Goal: Task Accomplishment & Management: Manage account settings

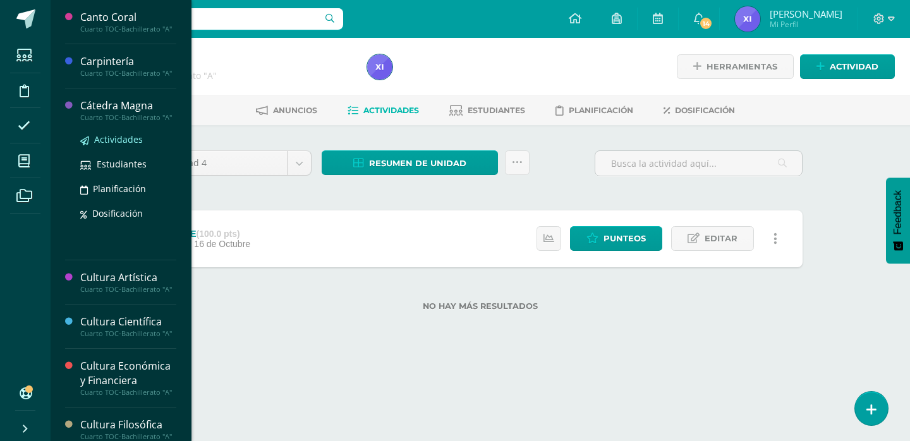
click at [118, 145] on span "Actividades" at bounding box center [118, 139] width 49 height 12
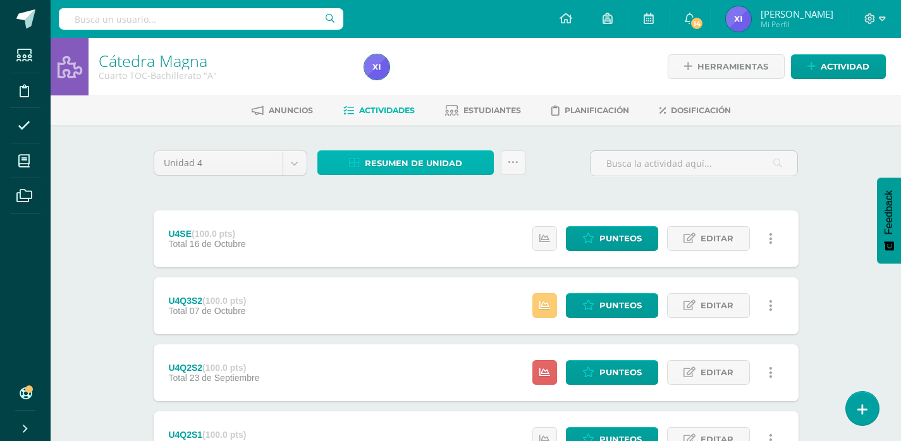
click at [435, 154] on span "Resumen de unidad" at bounding box center [413, 163] width 97 height 23
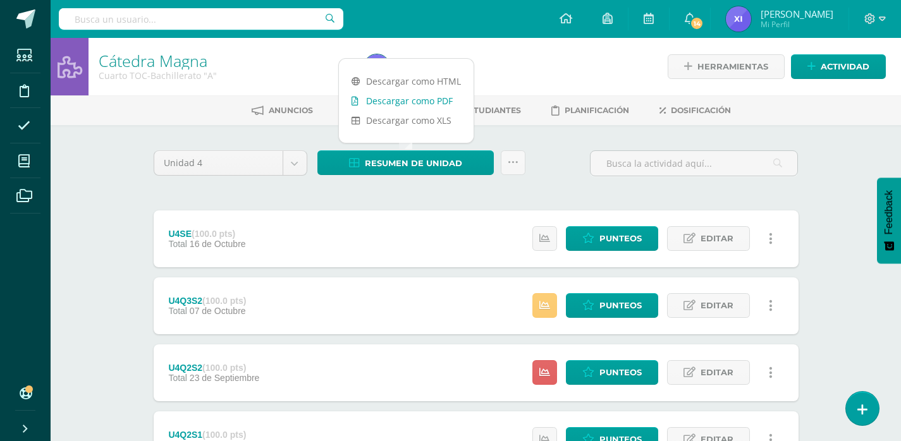
click at [430, 94] on link "Descargar como PDF" at bounding box center [406, 101] width 135 height 20
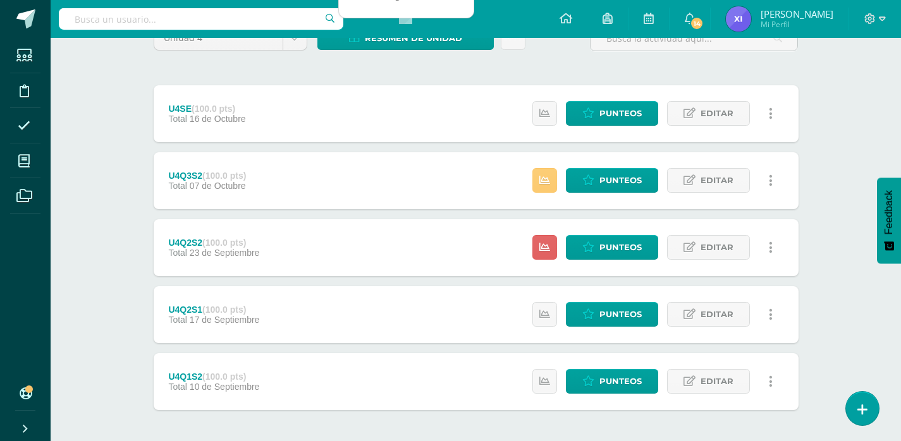
scroll to position [126, 0]
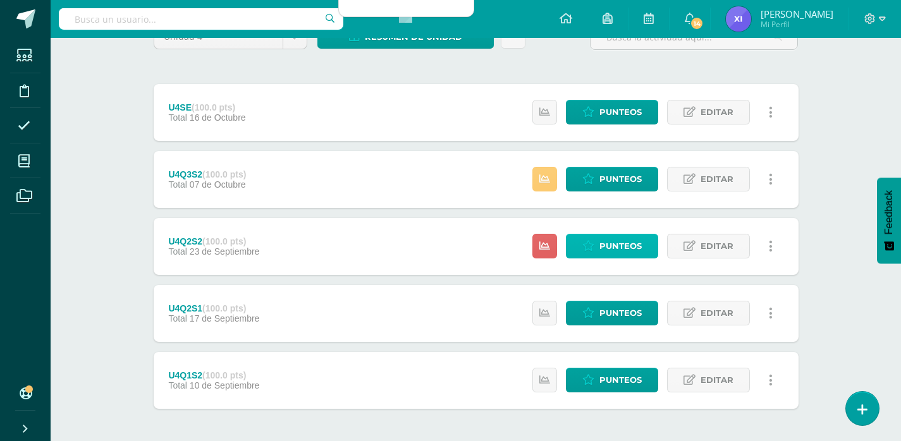
click at [634, 246] on span "Punteos" at bounding box center [620, 245] width 42 height 23
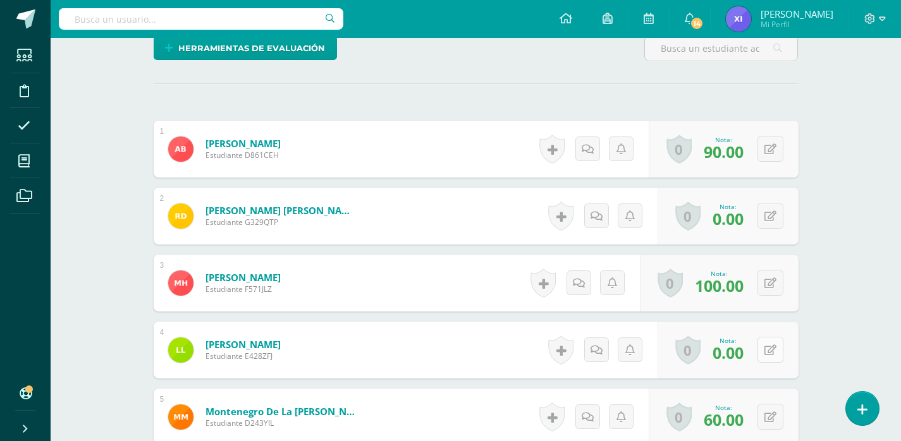
scroll to position [380, 0]
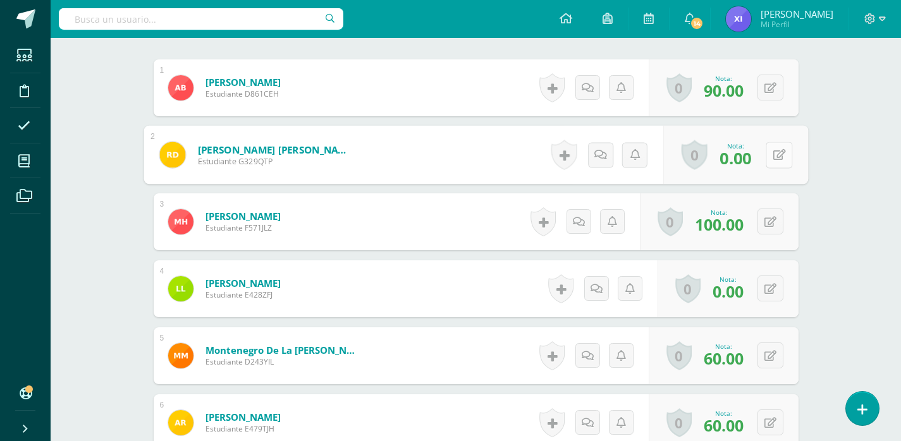
click at [776, 159] on button at bounding box center [778, 155] width 27 height 27
type input "60"
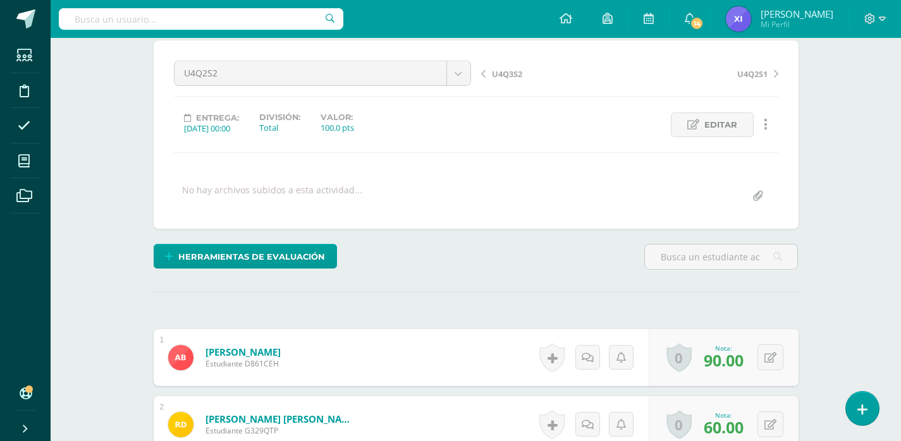
scroll to position [0, 0]
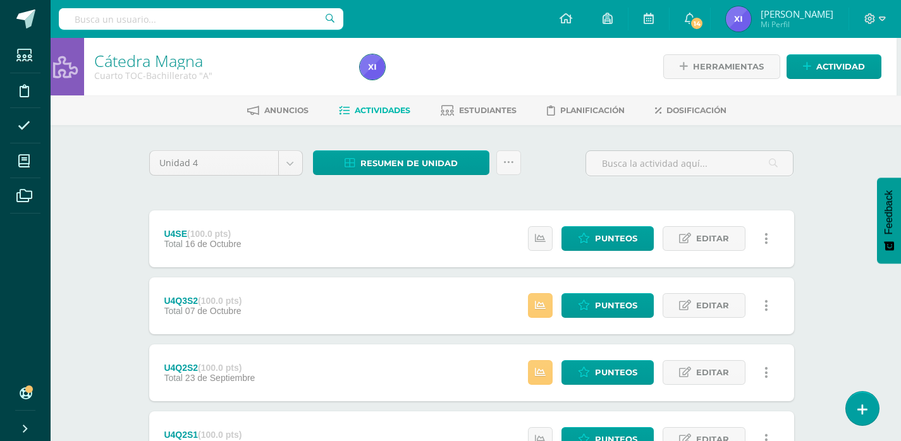
scroll to position [63, 4]
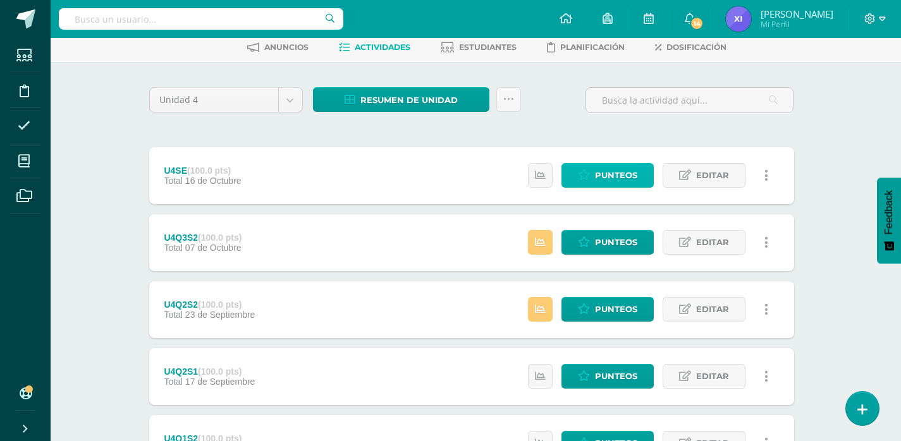
click at [616, 174] on span "Punteos" at bounding box center [616, 175] width 42 height 23
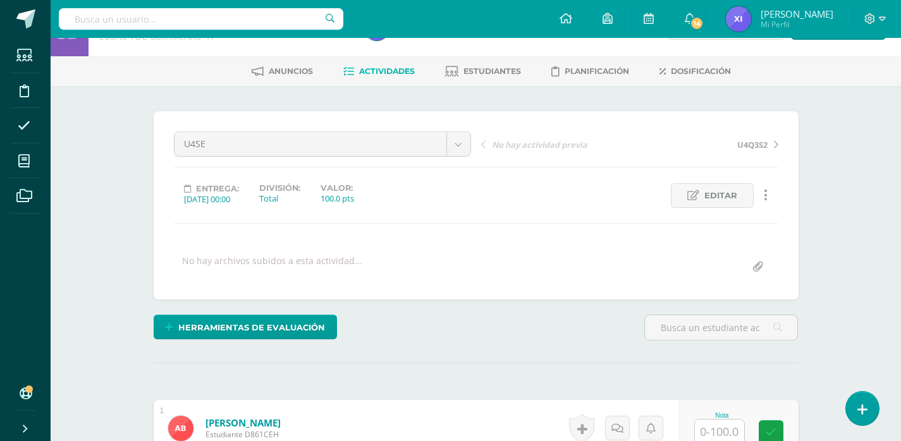
scroll to position [379, 0]
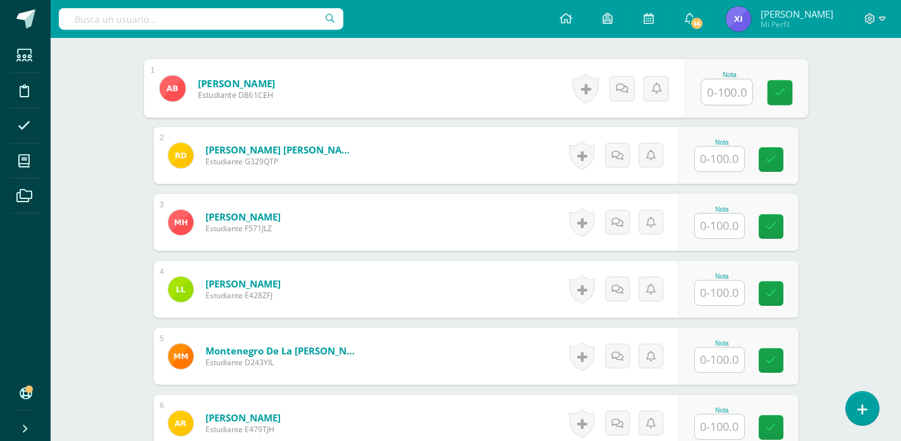
click at [727, 92] on input "text" at bounding box center [726, 92] width 51 height 25
type input "100"
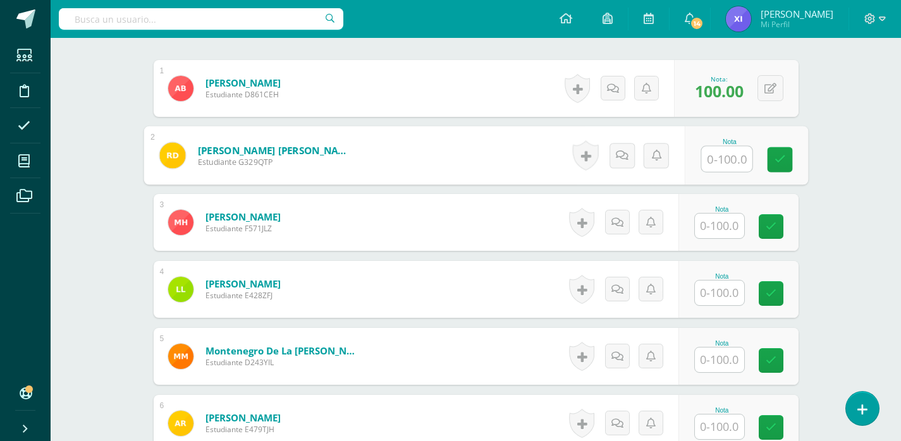
click at [723, 220] on input "text" at bounding box center [719, 226] width 49 height 25
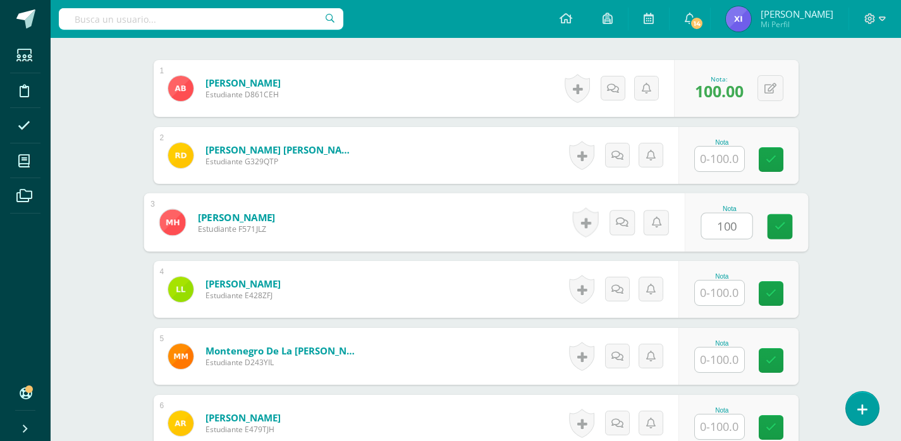
type input "100"
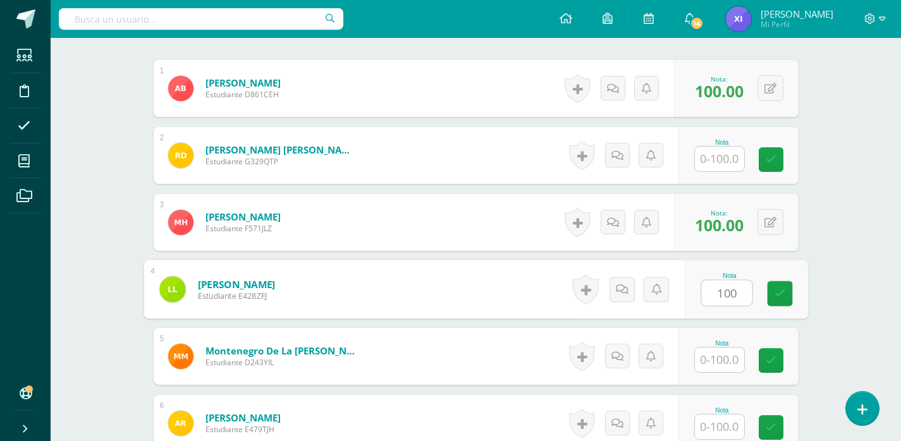
type input "100"
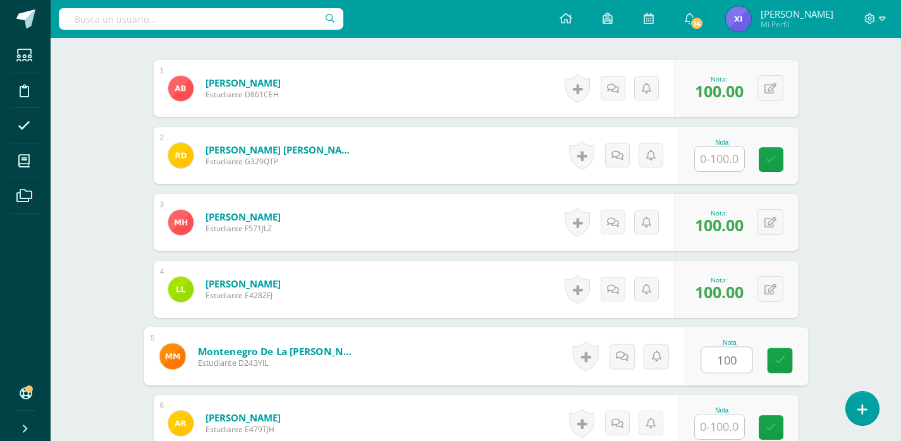
type input "100"
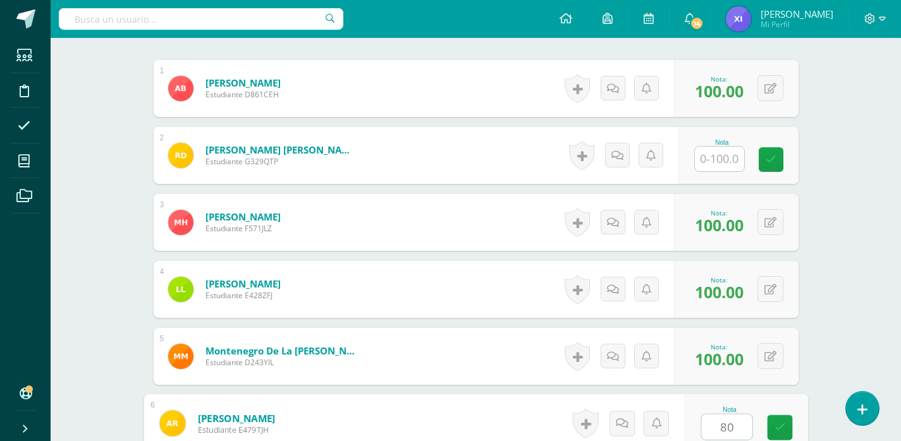
type input "80"
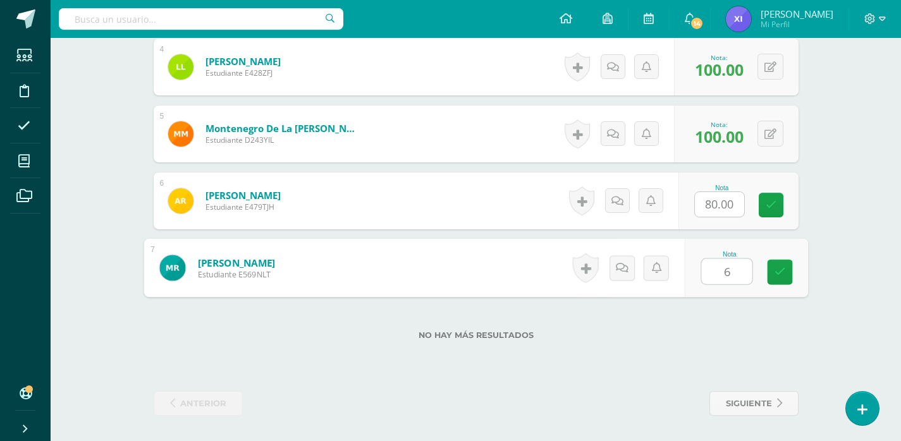
type input "60"
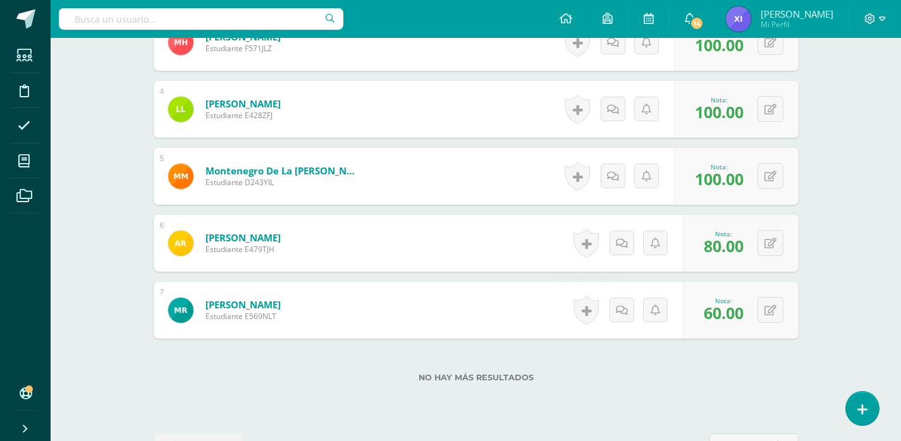
scroll to position [349, 0]
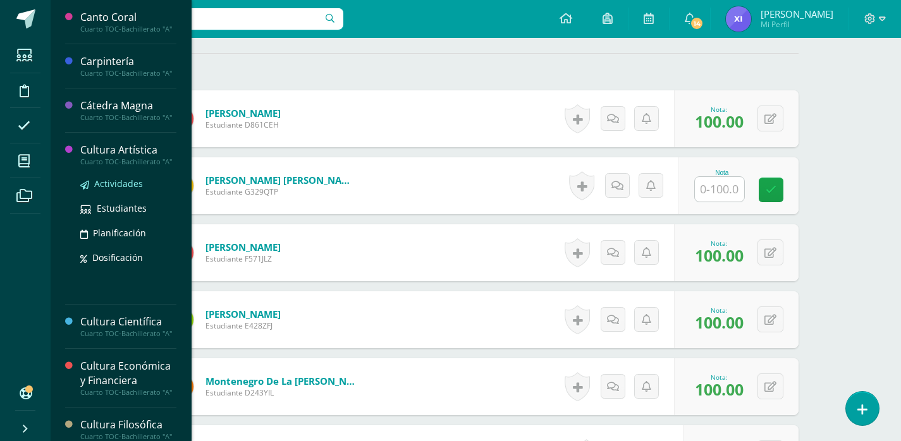
click at [124, 190] on span "Actividades" at bounding box center [118, 184] width 49 height 12
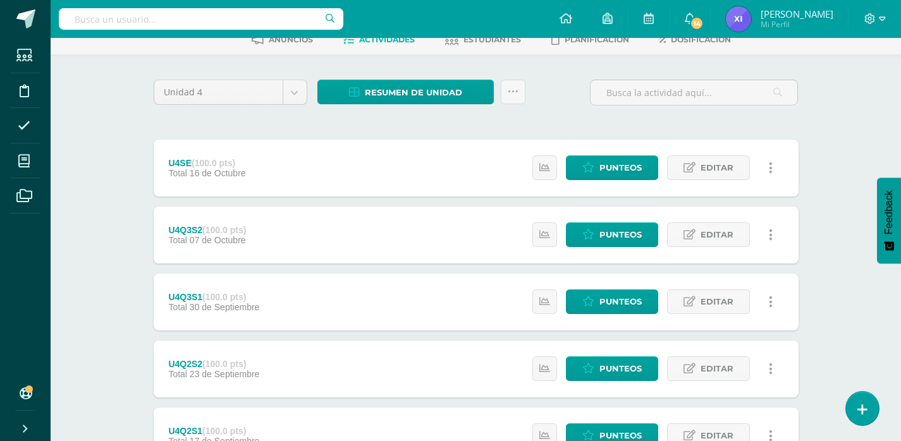
scroll to position [63, 0]
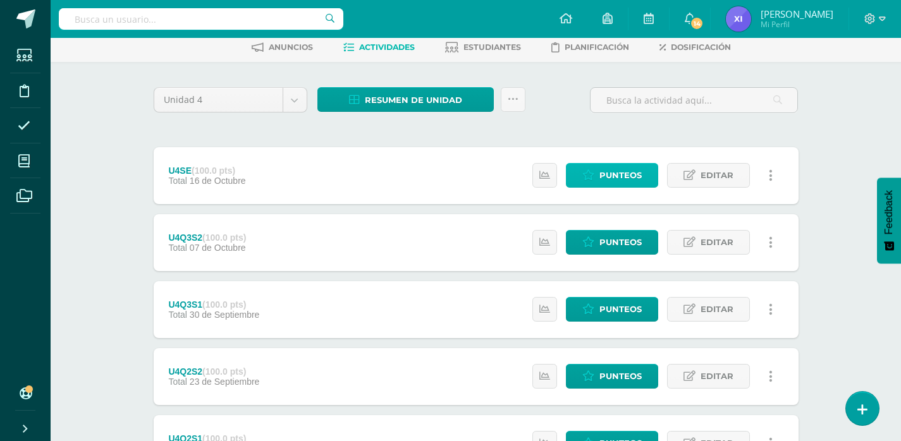
click at [600, 173] on span "Punteos" at bounding box center [620, 175] width 42 height 23
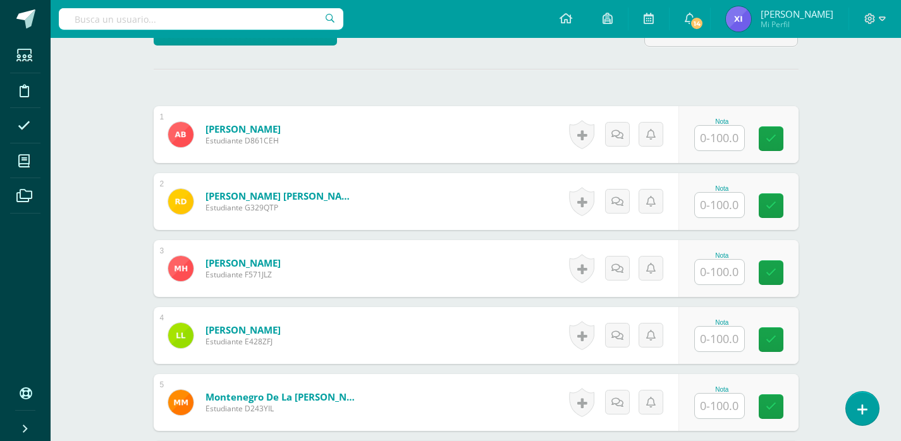
scroll to position [334, 0]
click at [712, 143] on input "text" at bounding box center [719, 137] width 49 height 25
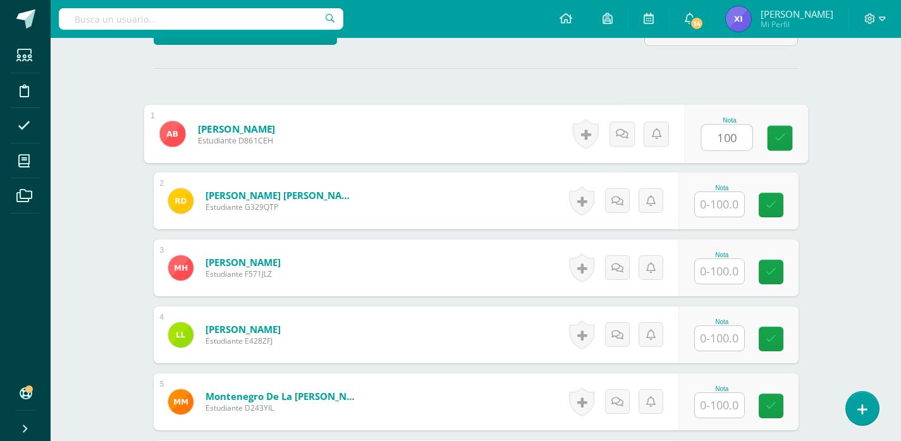
type input "100"
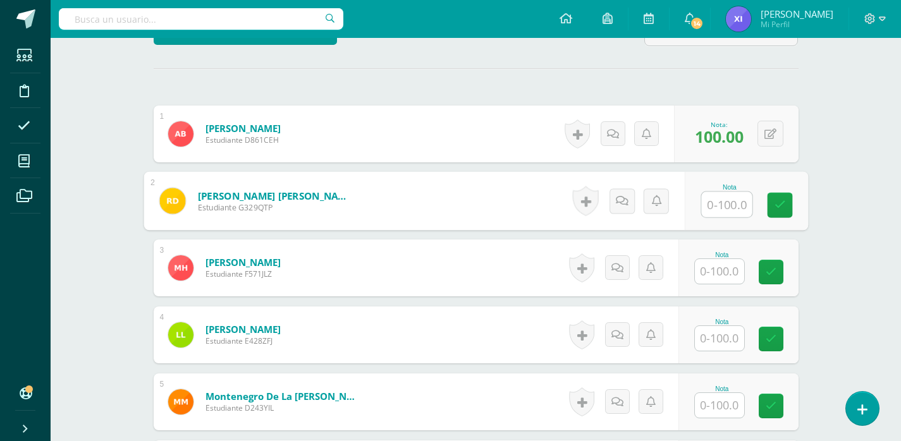
click at [719, 269] on input "text" at bounding box center [719, 271] width 49 height 25
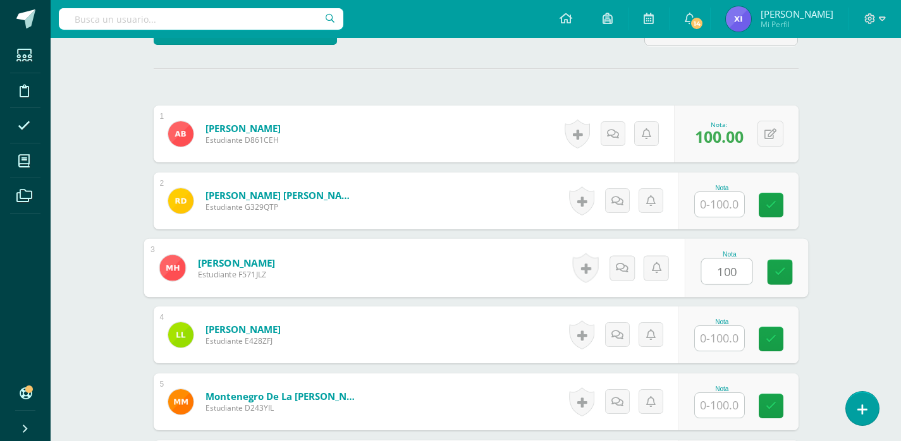
type input "100"
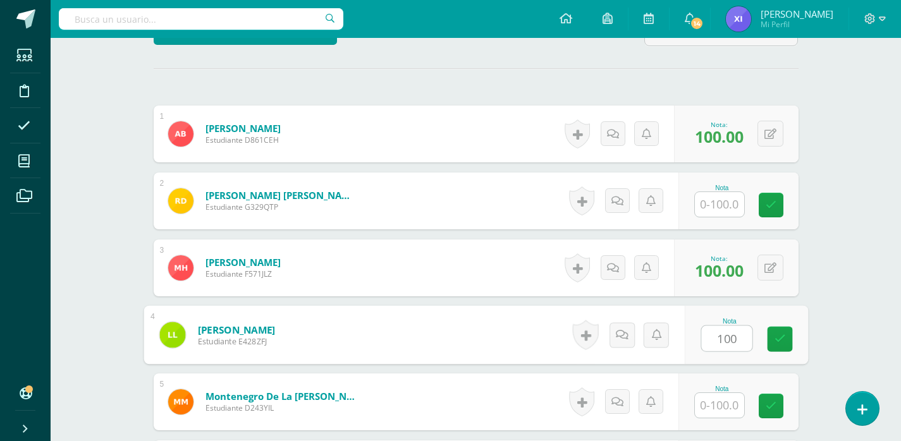
type input "100"
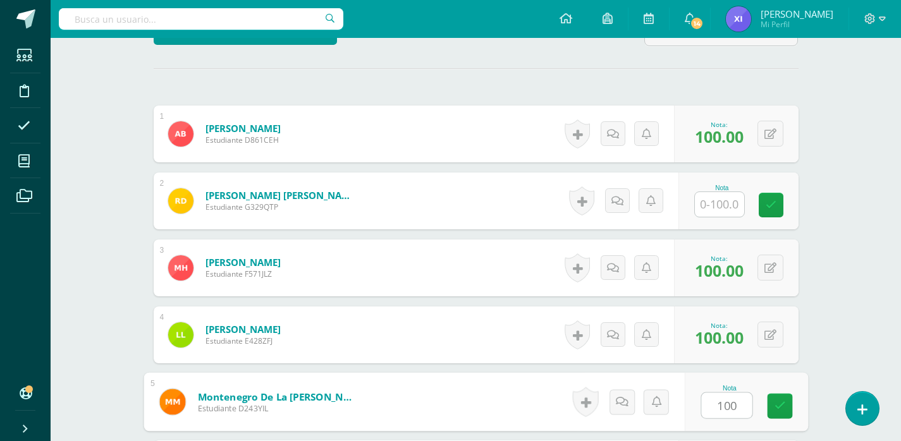
type input "100"
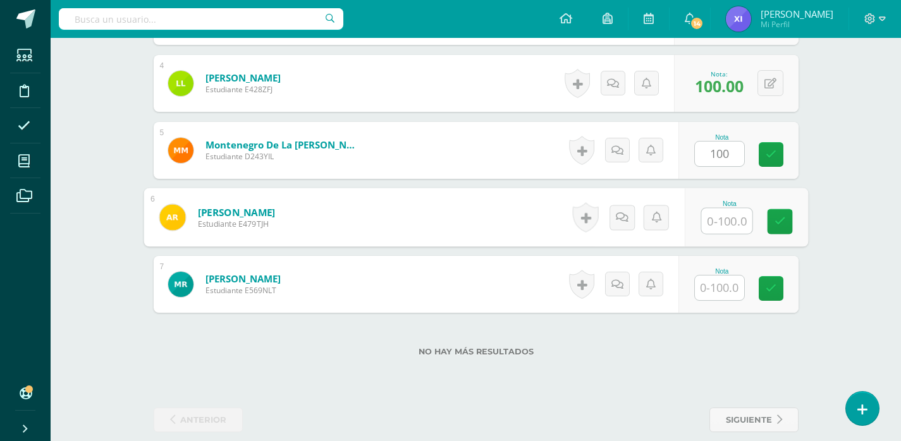
scroll to position [602, 0]
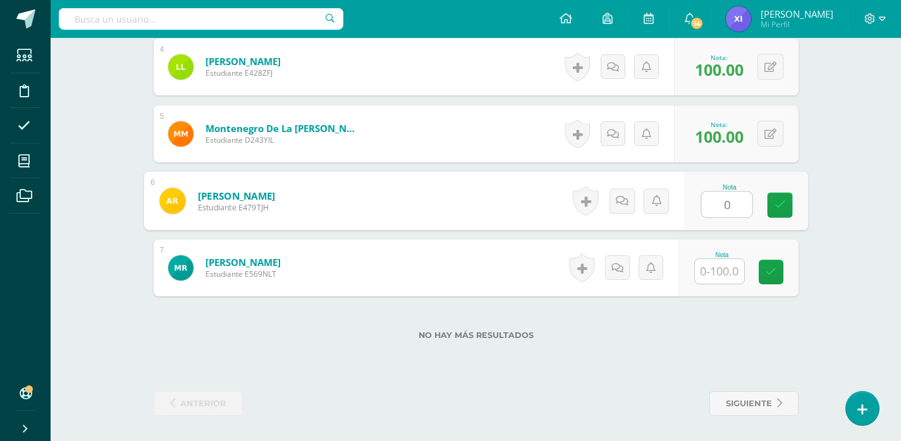
type input "0"
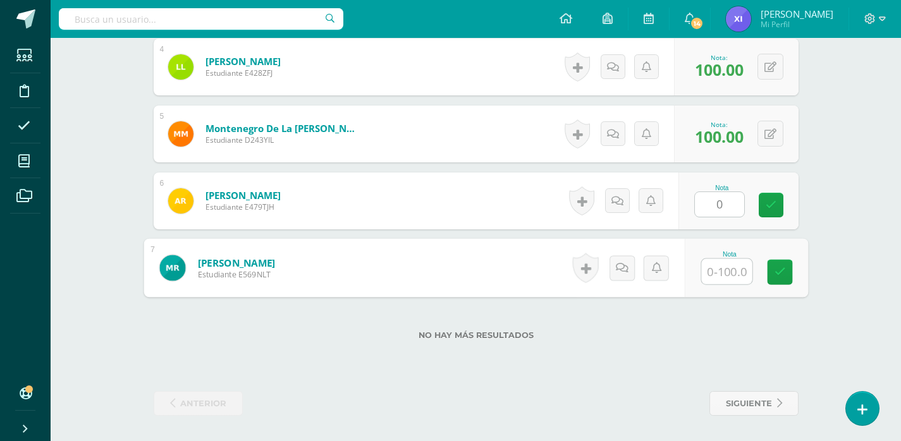
type input "0"
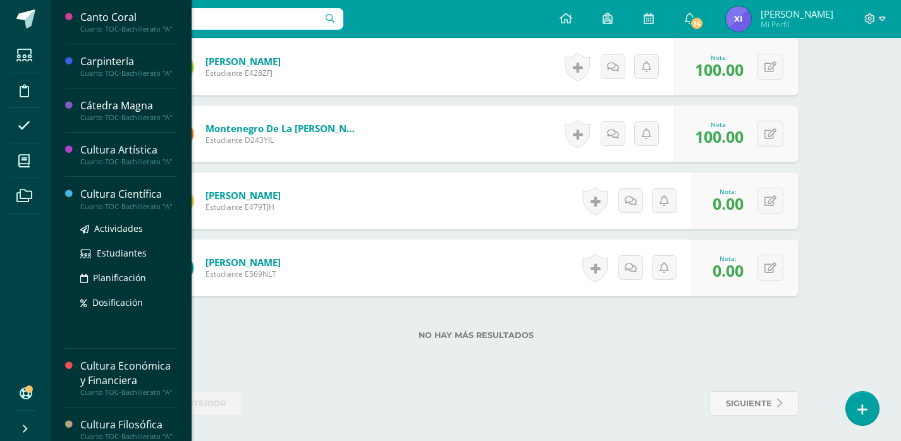
scroll to position [63, 0]
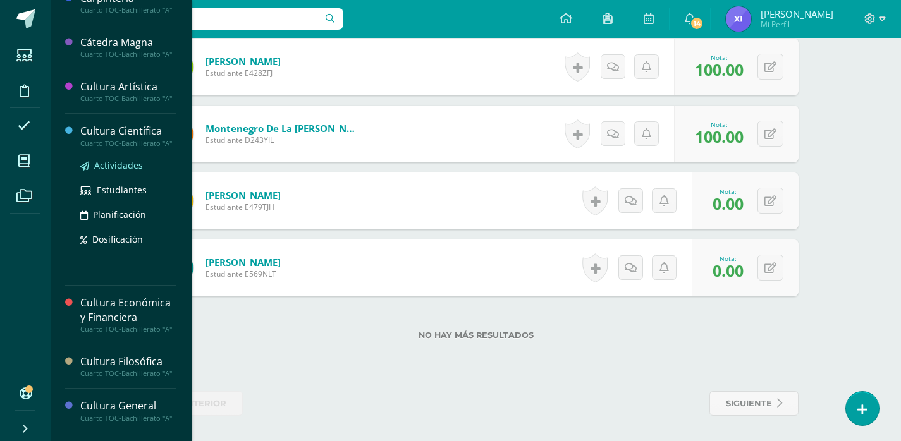
click at [134, 171] on span "Actividades" at bounding box center [118, 165] width 49 height 12
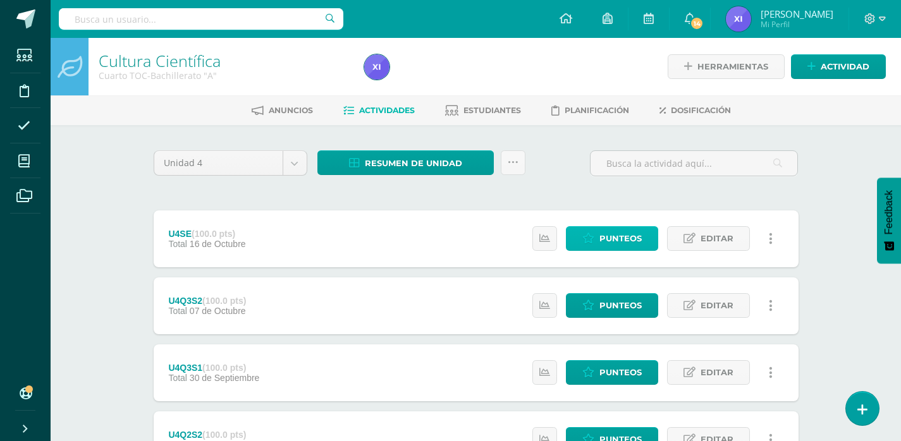
click at [640, 245] on span "Punteos" at bounding box center [620, 238] width 42 height 23
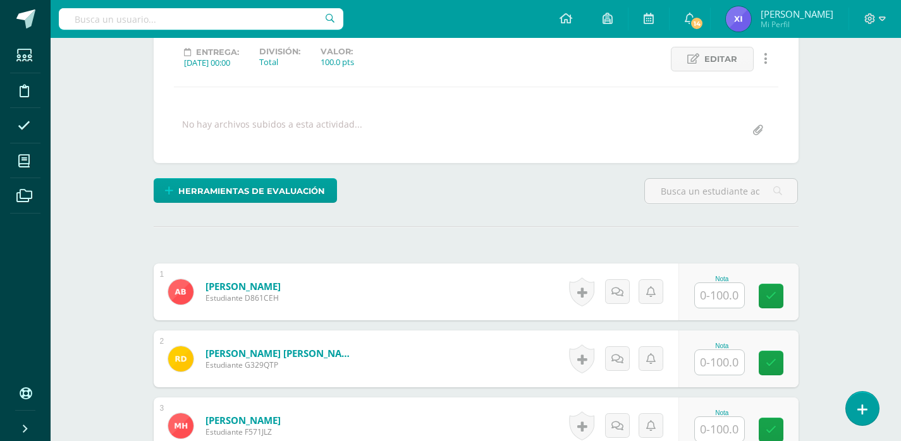
scroll to position [190, 0]
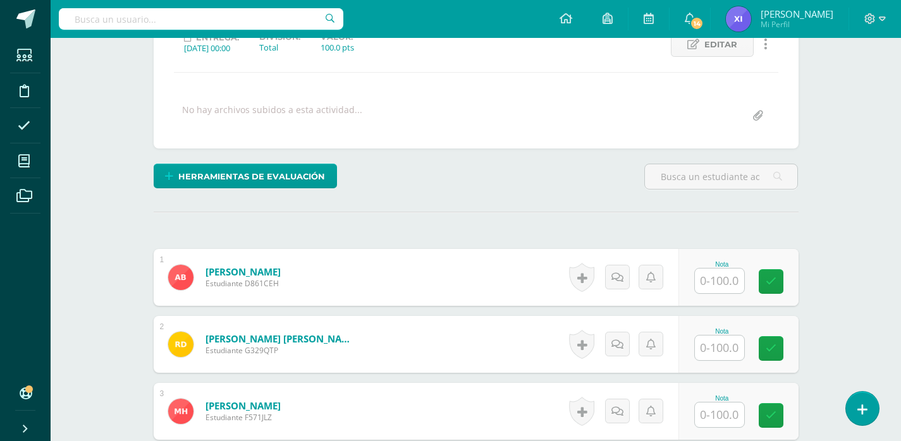
click at [706, 282] on input "text" at bounding box center [719, 281] width 49 height 25
type input "100"
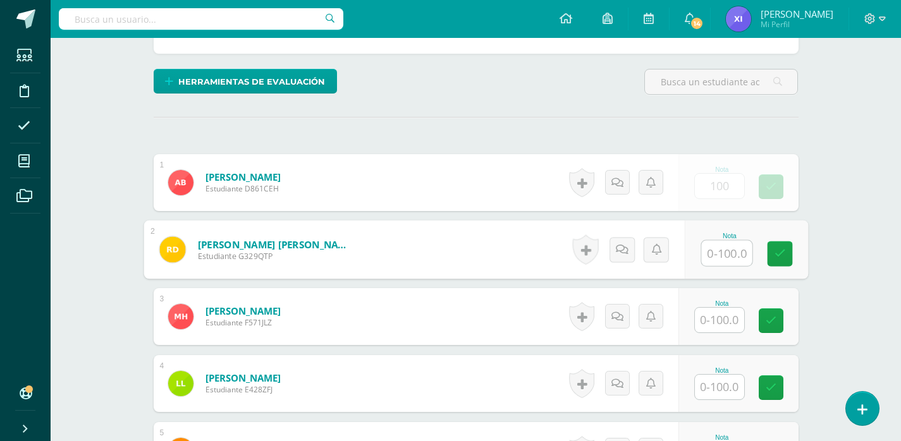
scroll to position [380, 0]
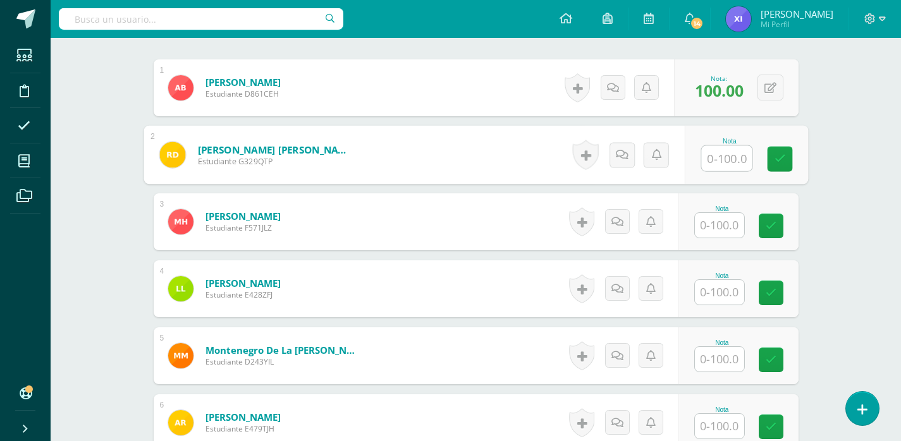
click at [719, 229] on input "text" at bounding box center [719, 225] width 49 height 25
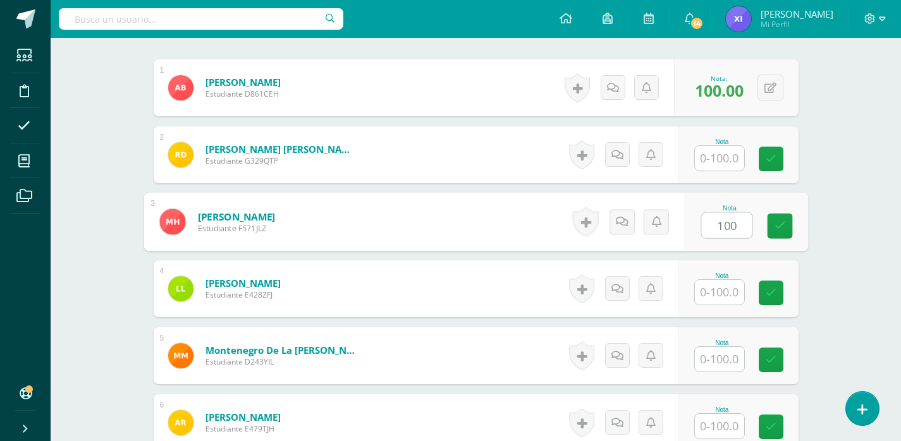
type input "100"
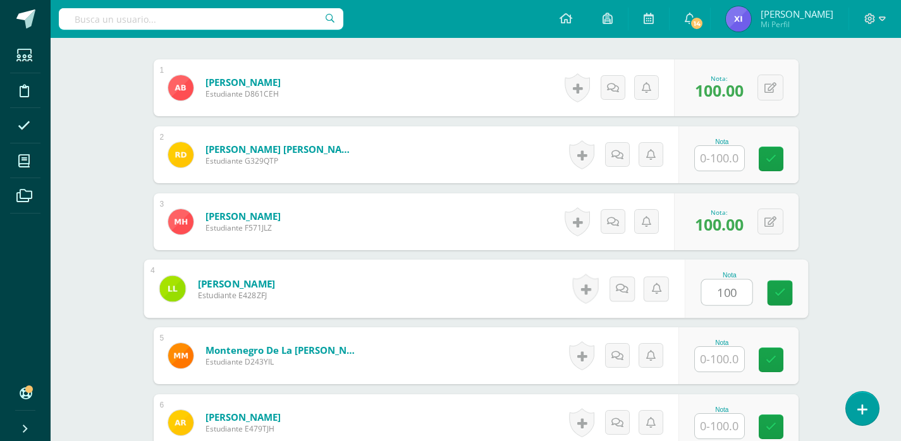
type input "100"
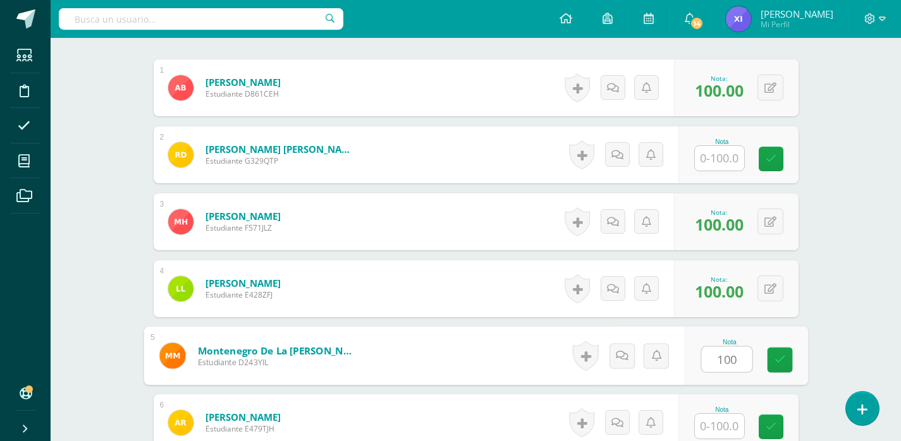
type input "100"
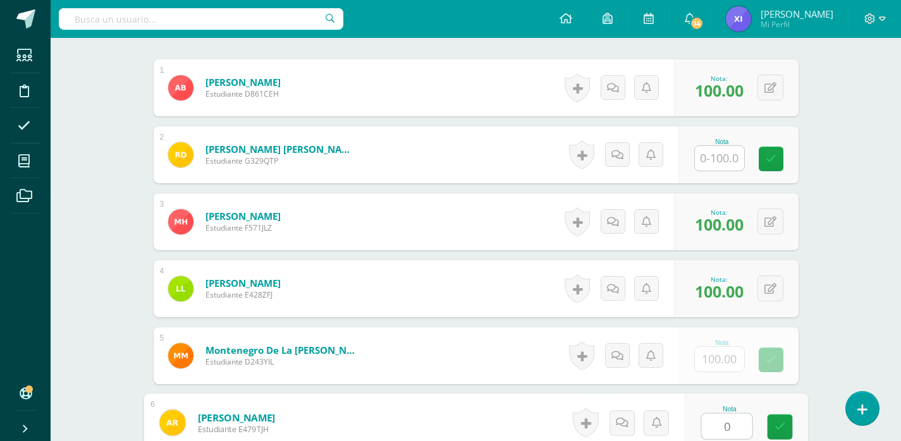
type input "0"
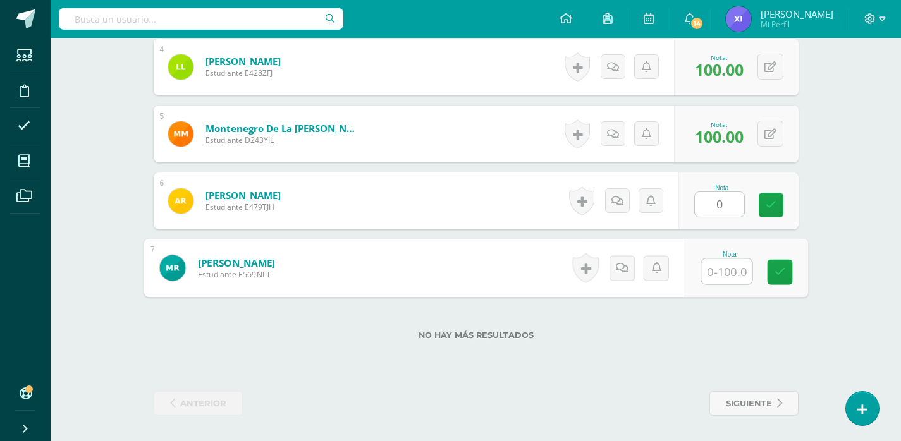
type input "0"
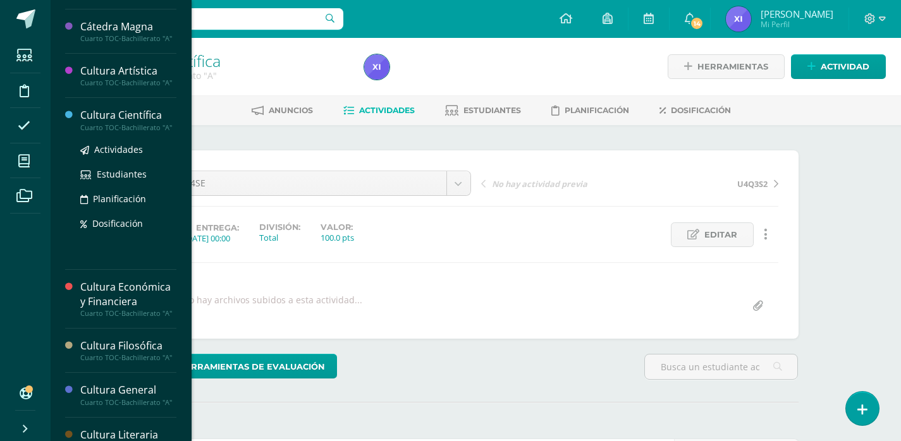
scroll to position [190, 0]
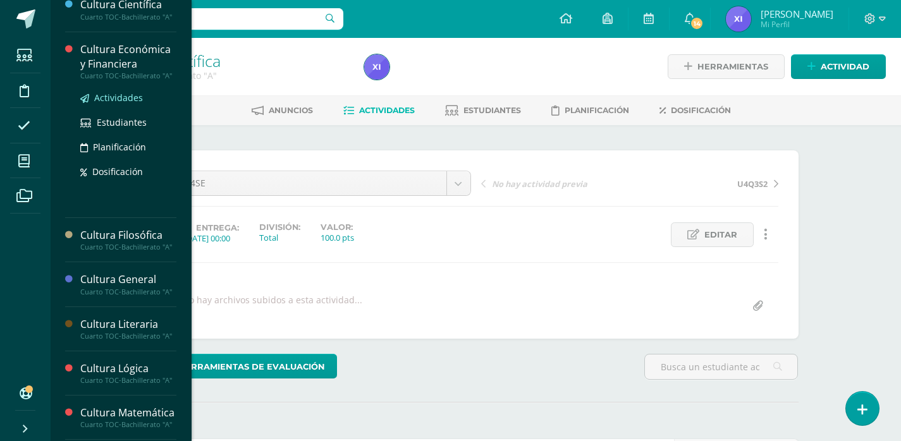
click at [129, 104] on span "Actividades" at bounding box center [118, 98] width 49 height 12
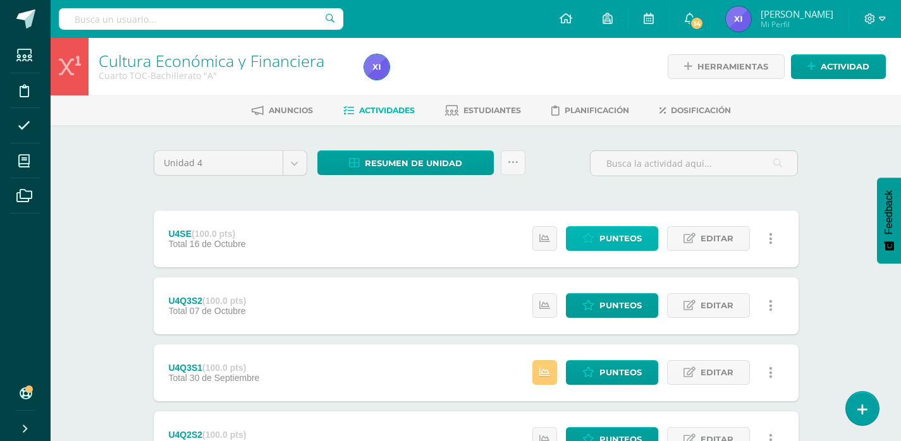
click at [621, 243] on span "Punteos" at bounding box center [620, 238] width 42 height 23
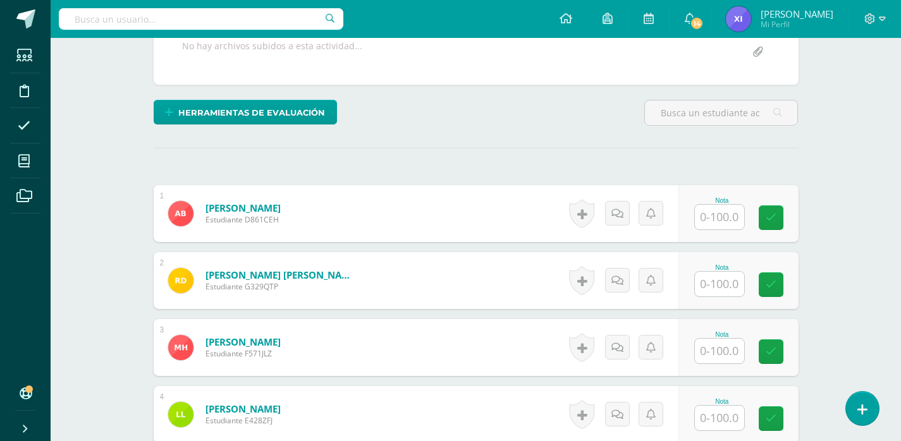
scroll to position [253, 0]
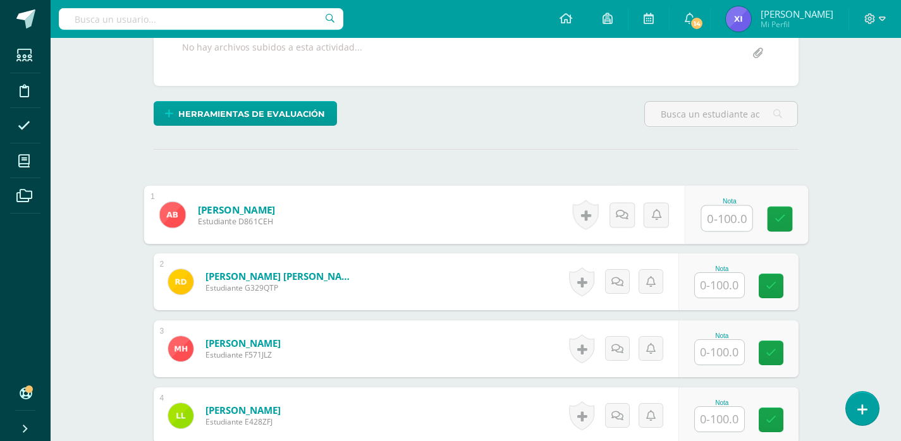
click at [720, 219] on input "text" at bounding box center [726, 218] width 51 height 25
type input "100"
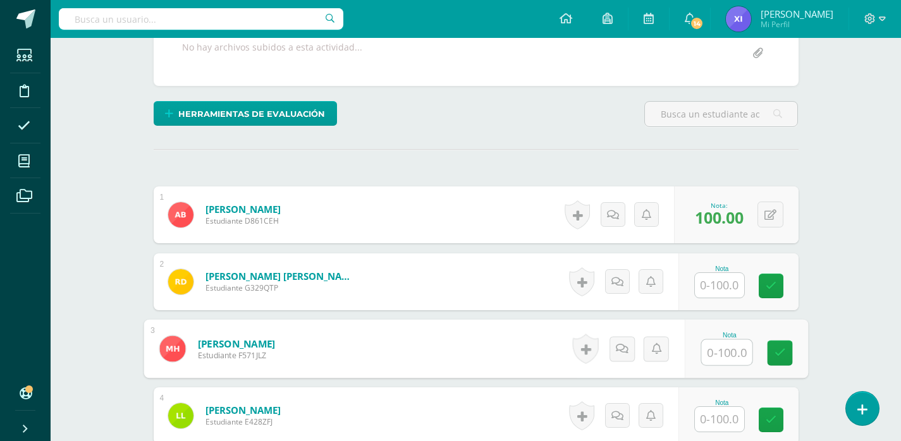
click at [730, 344] on input "text" at bounding box center [726, 352] width 51 height 25
type input "100"
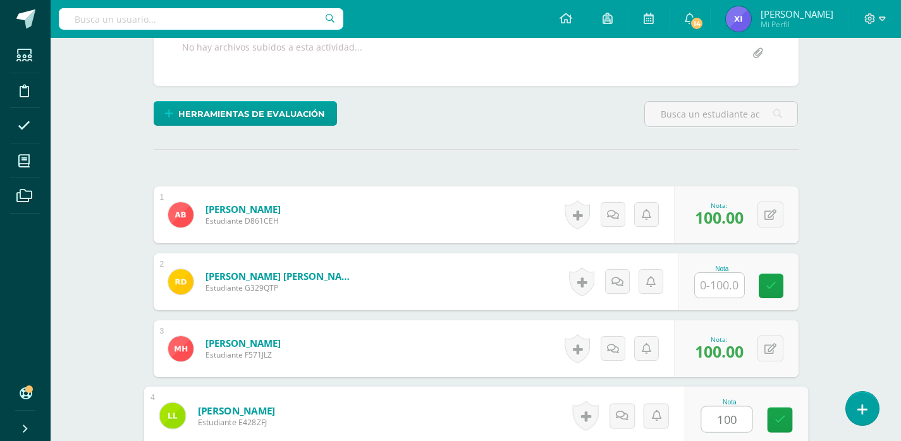
type input "100"
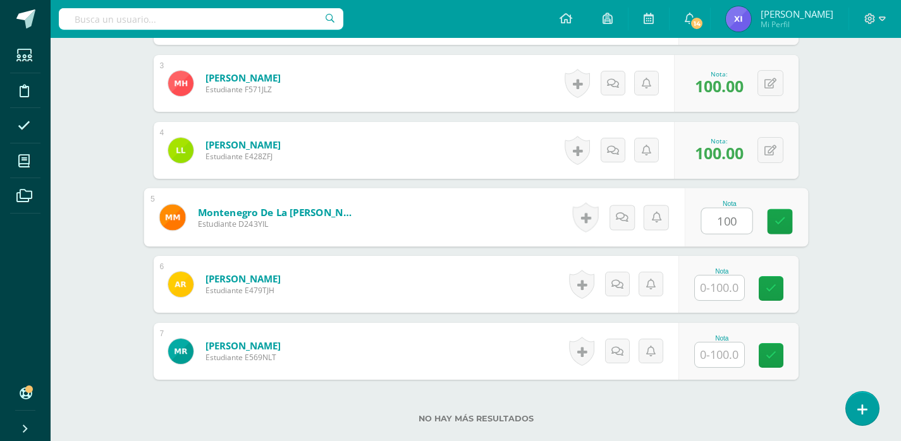
type input "100"
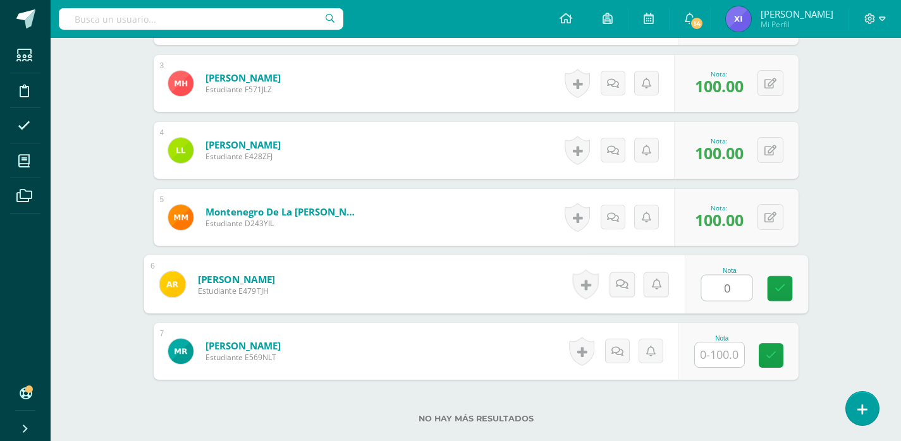
type input "0"
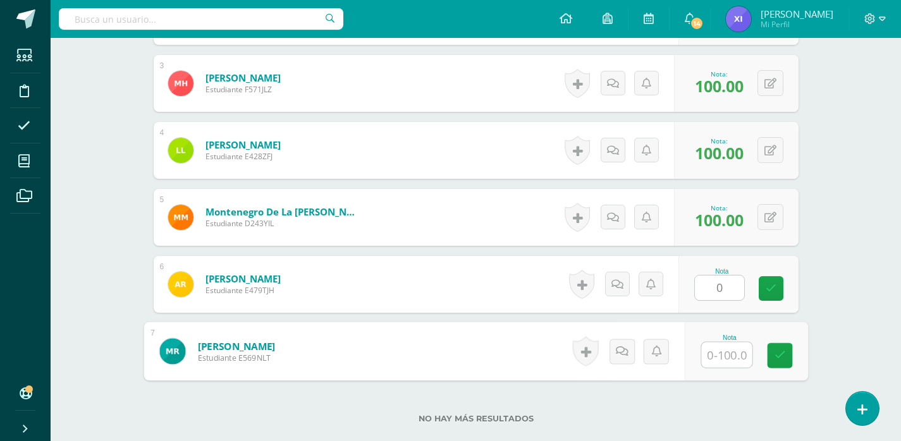
type input "0"
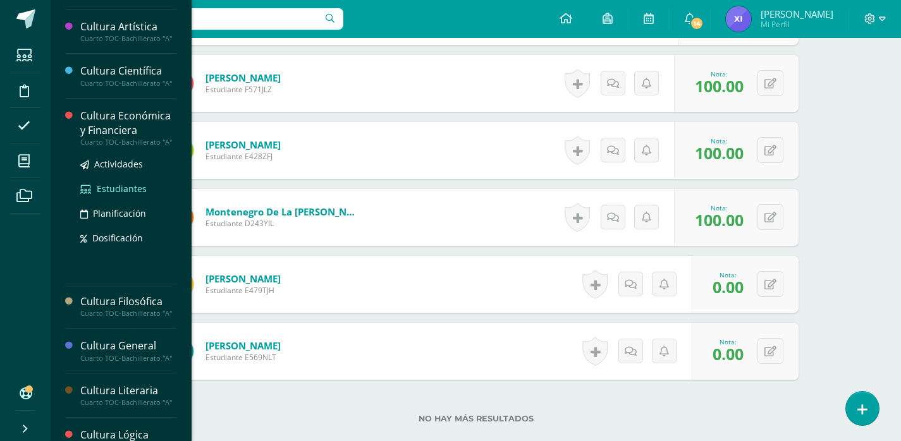
scroll to position [253, 0]
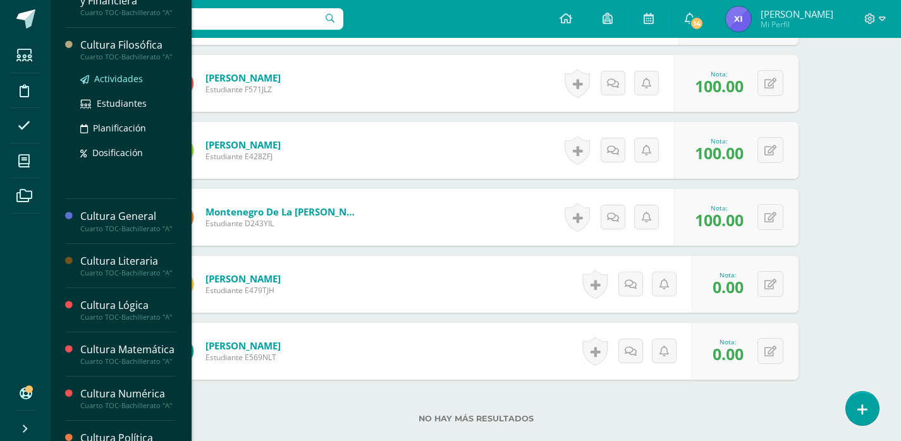
click at [113, 85] on span "Actividades" at bounding box center [118, 79] width 49 height 12
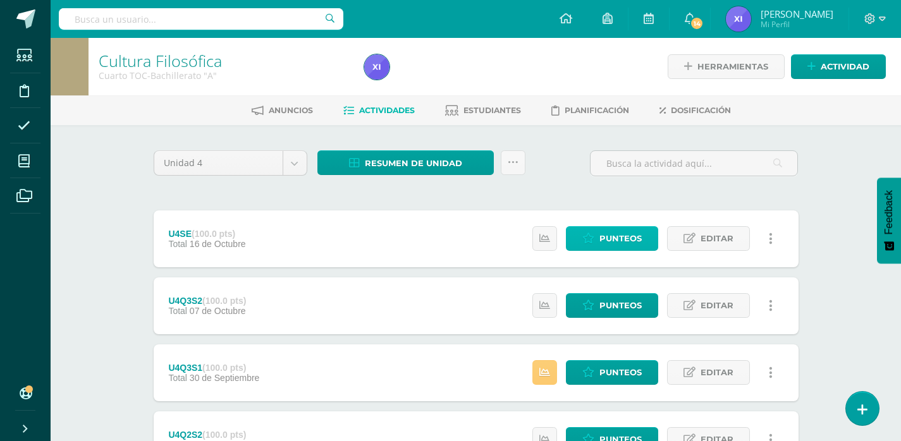
click at [612, 240] on span "Punteos" at bounding box center [620, 238] width 42 height 23
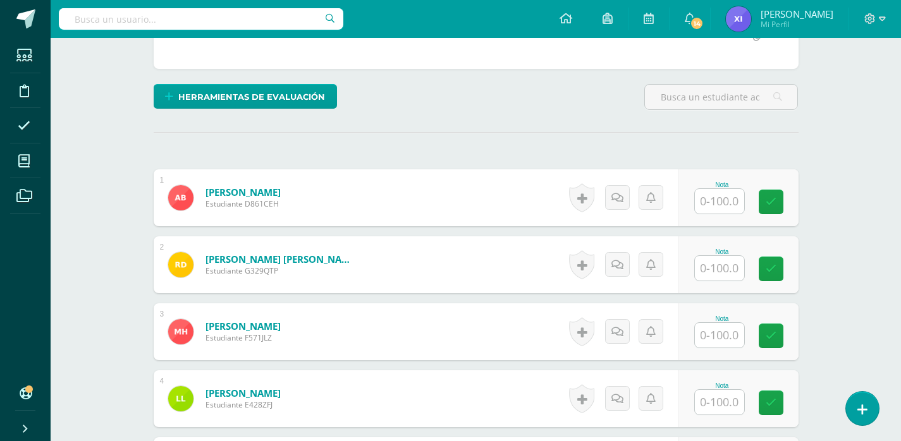
scroll to position [270, 0]
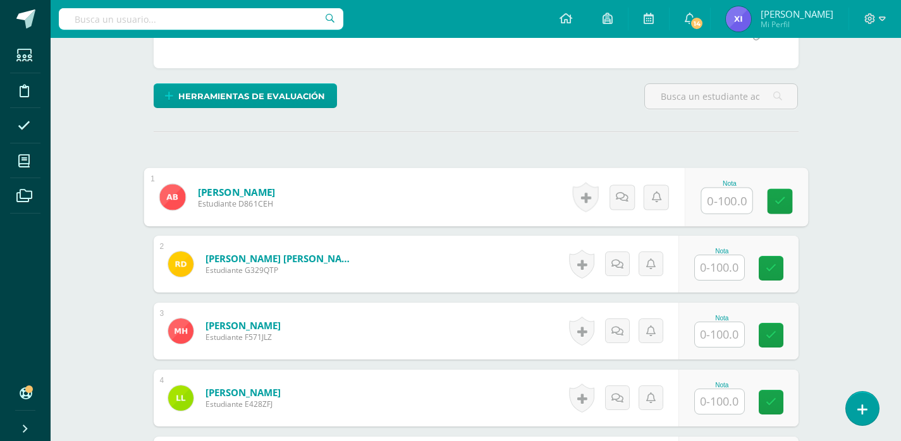
click at [724, 203] on input "text" at bounding box center [726, 200] width 51 height 25
type input "100"
click at [775, 205] on icon at bounding box center [779, 201] width 11 height 11
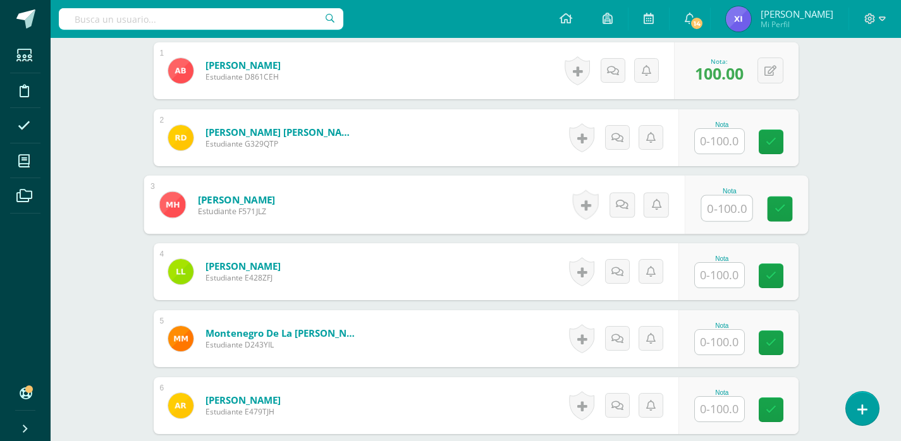
click at [726, 207] on input "text" at bounding box center [726, 208] width 51 height 25
type input "100"
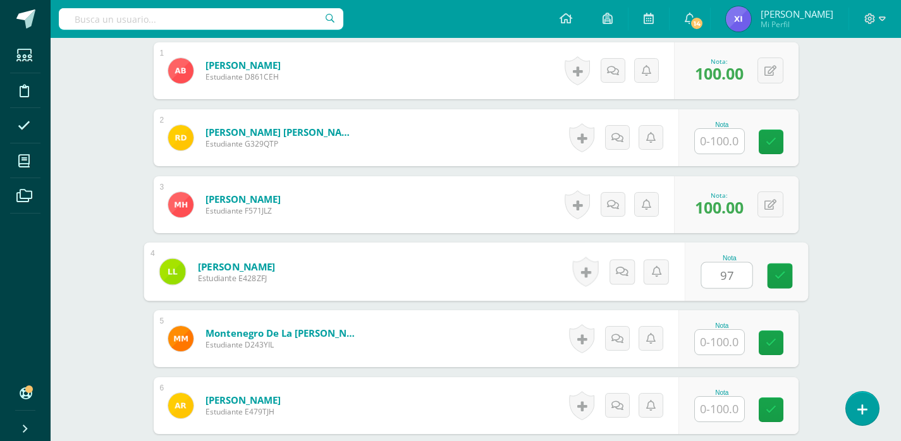
type input "97"
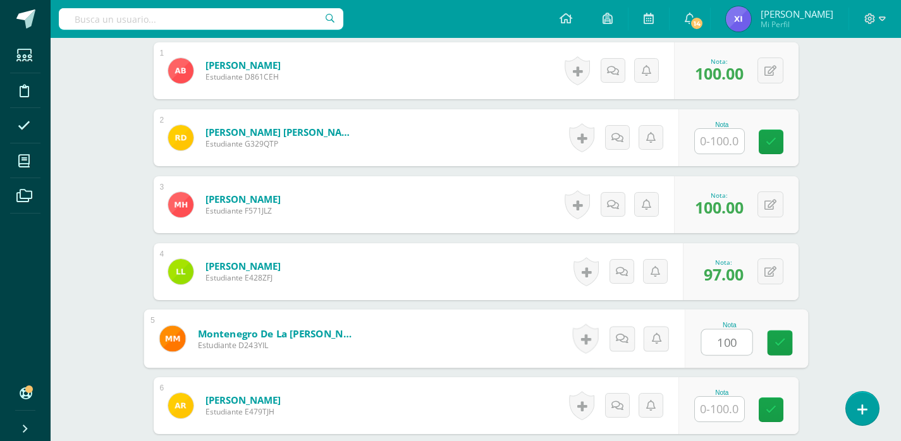
type input "100"
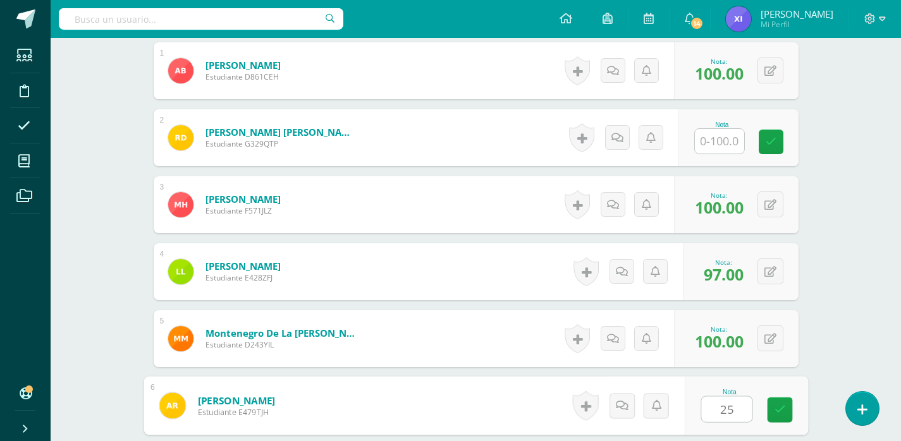
type input "25"
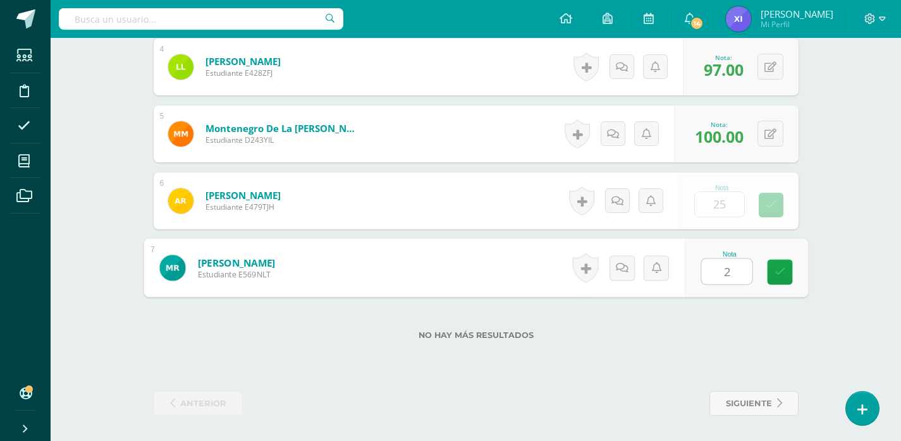
type input "25"
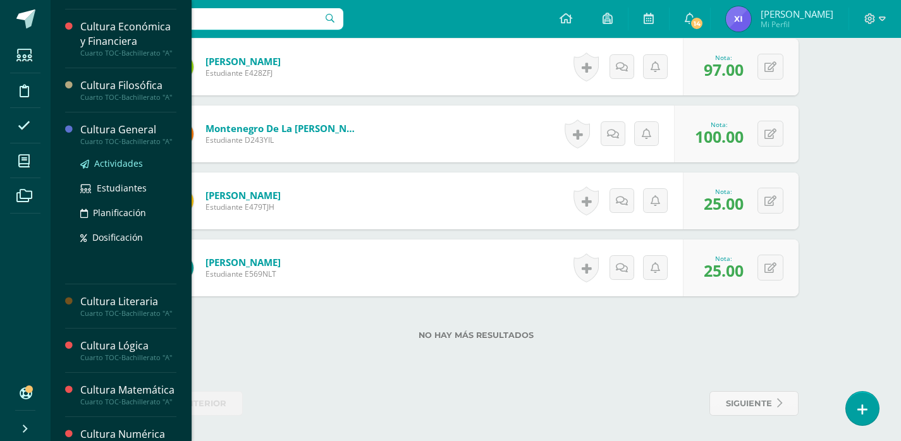
scroll to position [253, 0]
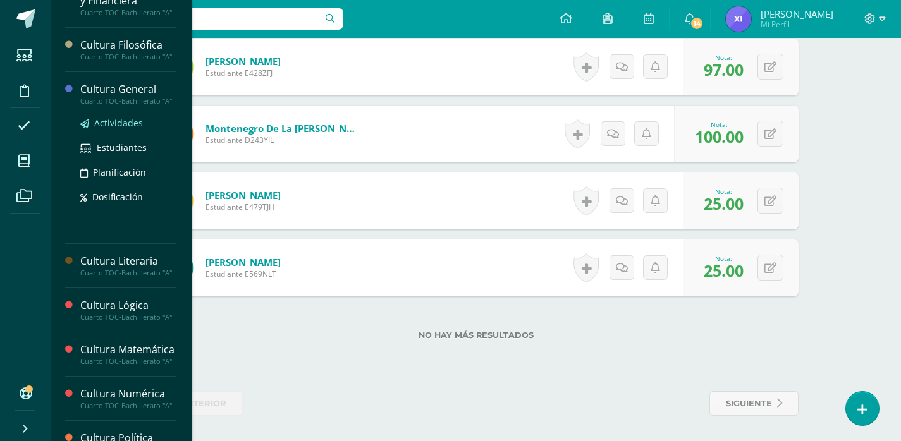
click at [118, 129] on span "Actividades" at bounding box center [118, 123] width 49 height 12
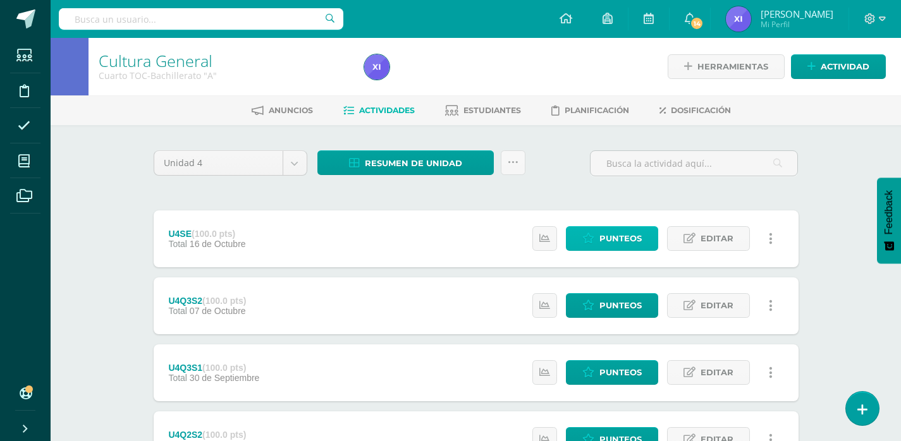
click at [638, 239] on span "Punteos" at bounding box center [620, 238] width 42 height 23
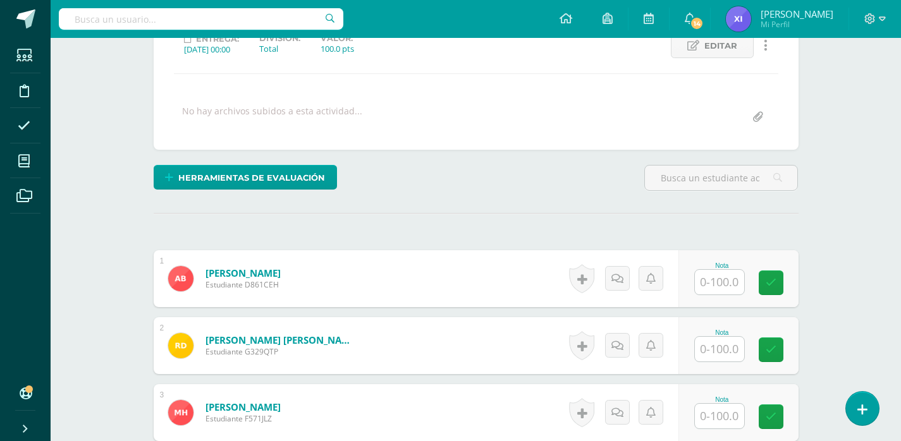
scroll to position [190, 0]
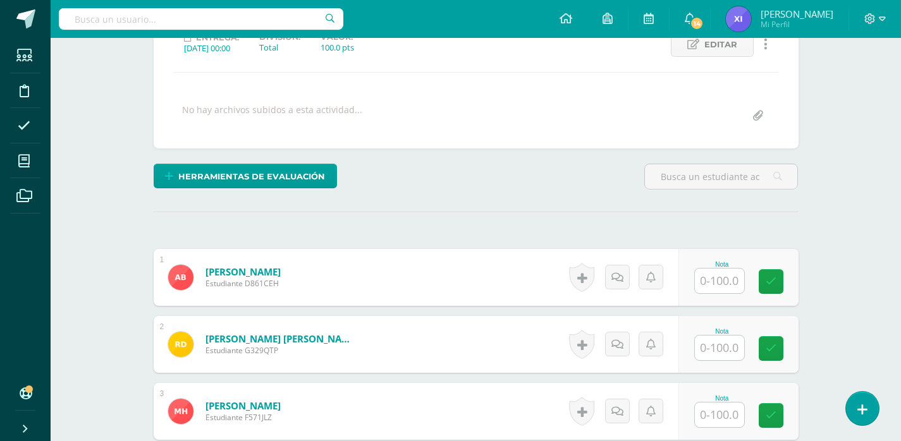
click at [732, 276] on input "text" at bounding box center [719, 281] width 49 height 25
type input "100"
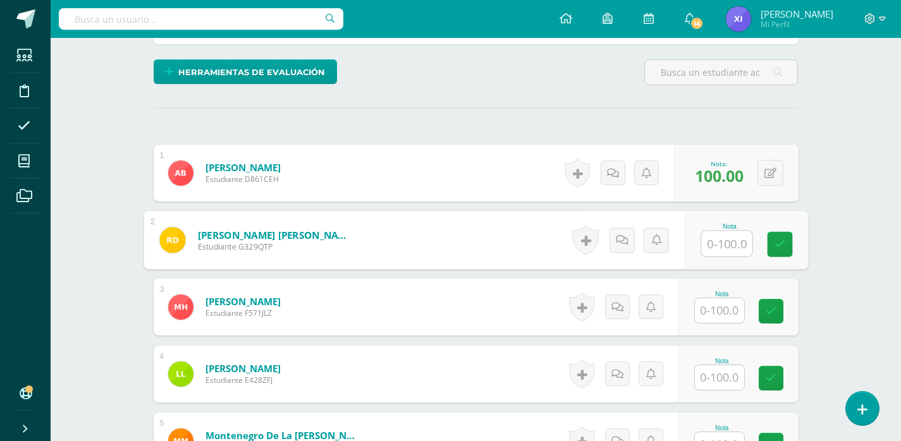
scroll to position [317, 0]
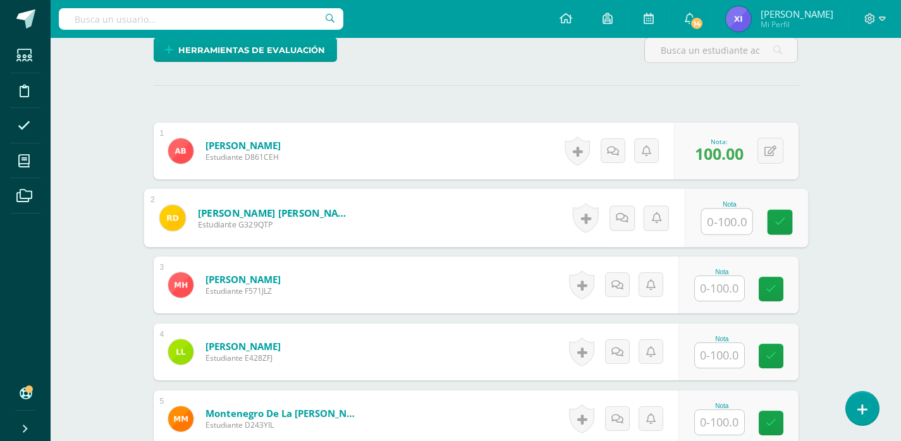
click at [731, 298] on input "text" at bounding box center [719, 288] width 49 height 25
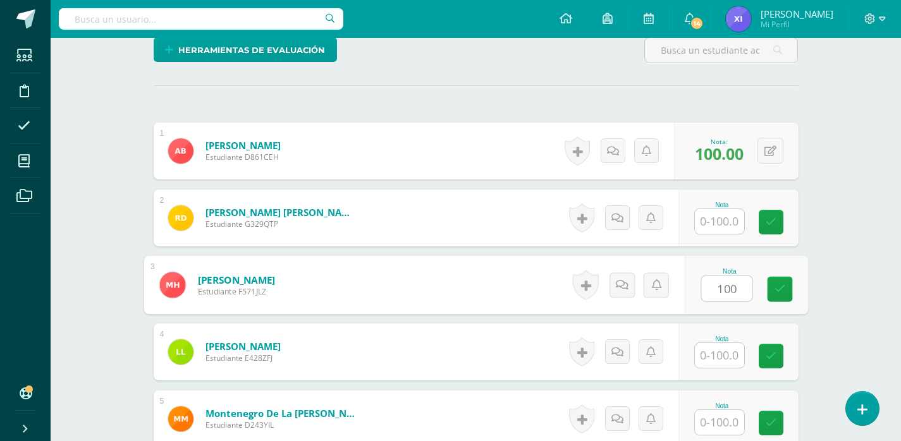
type input "100"
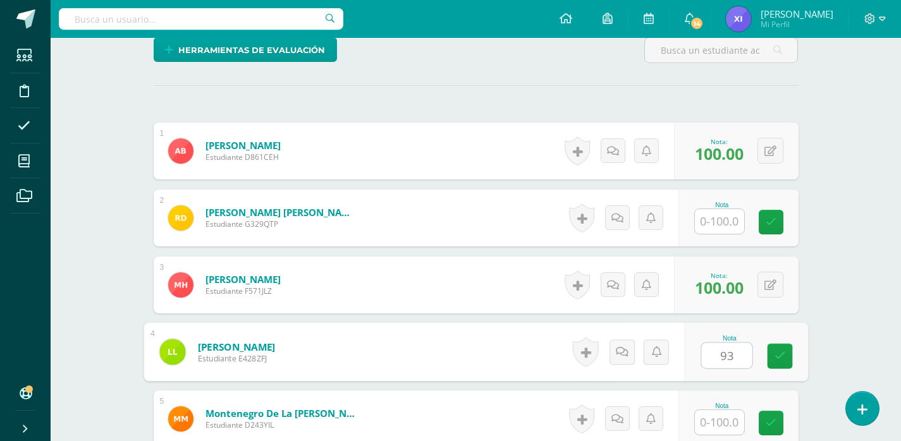
type input "93"
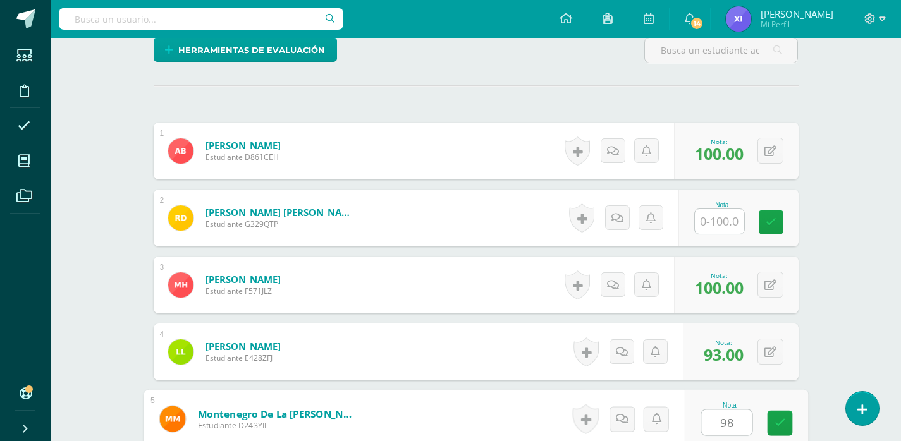
type input "98"
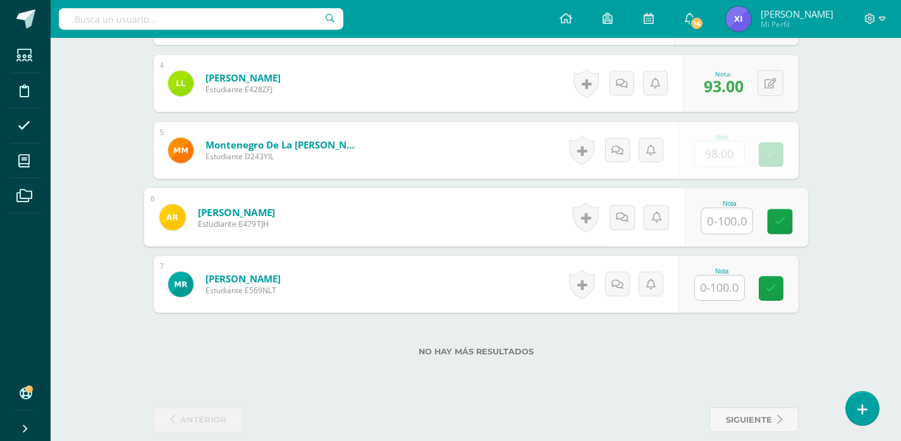
scroll to position [602, 0]
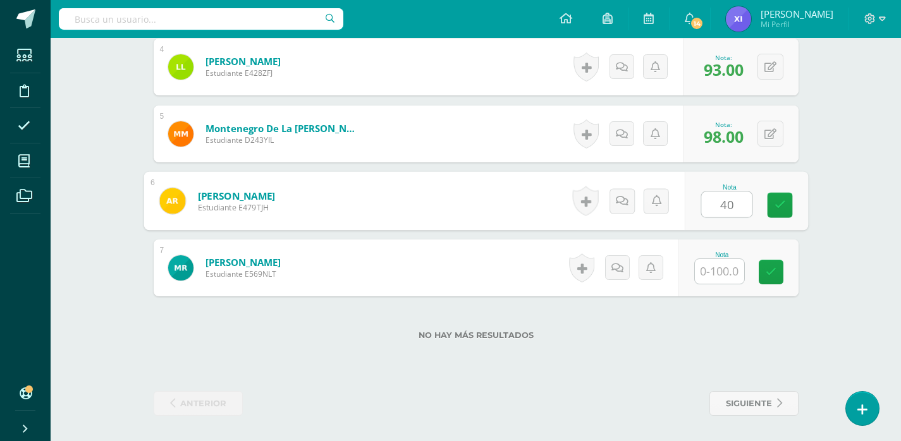
type input "40"
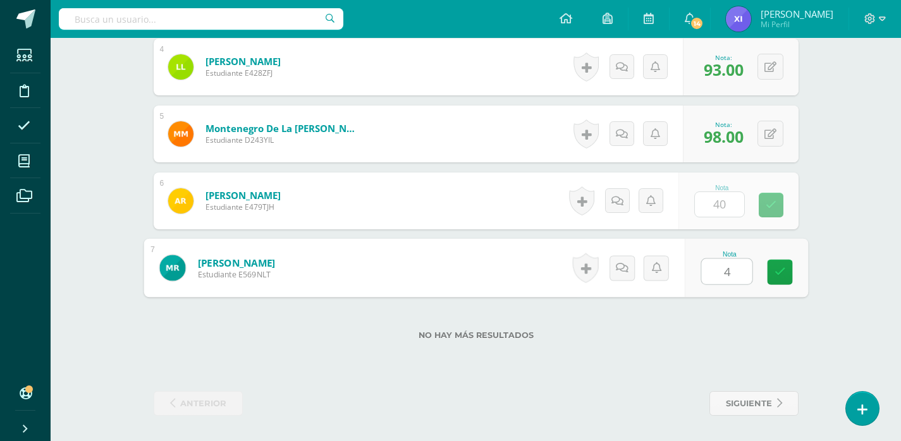
type input "40"
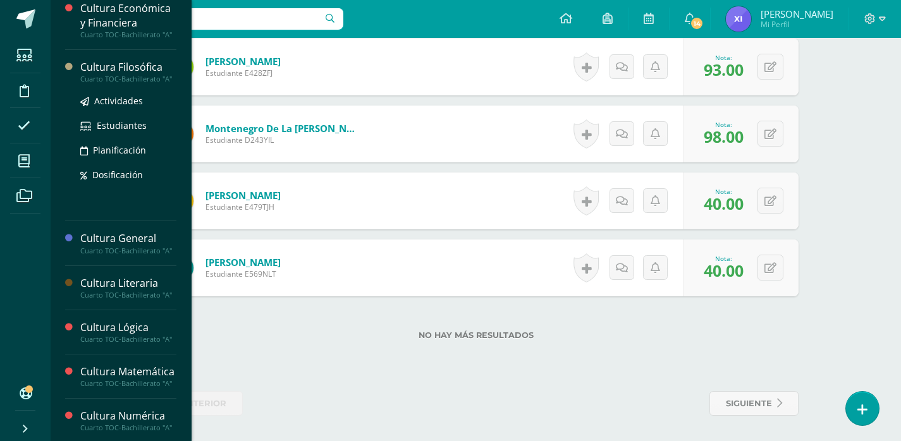
scroll to position [253, 0]
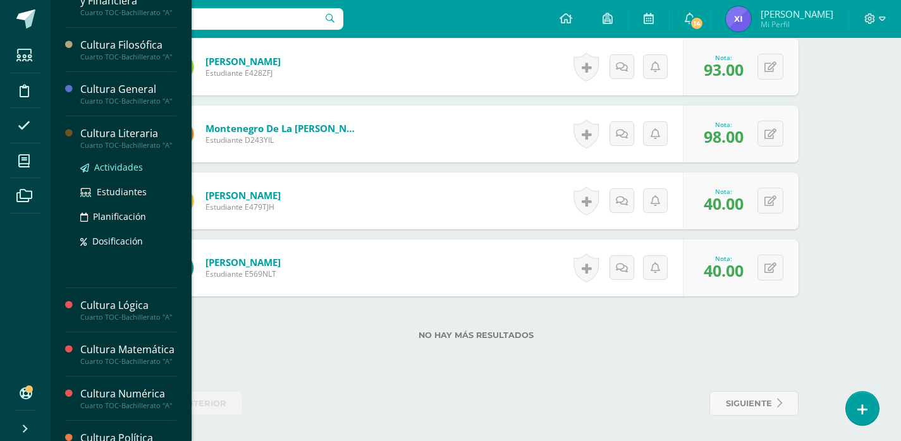
click at [121, 173] on span "Actividades" at bounding box center [118, 167] width 49 height 12
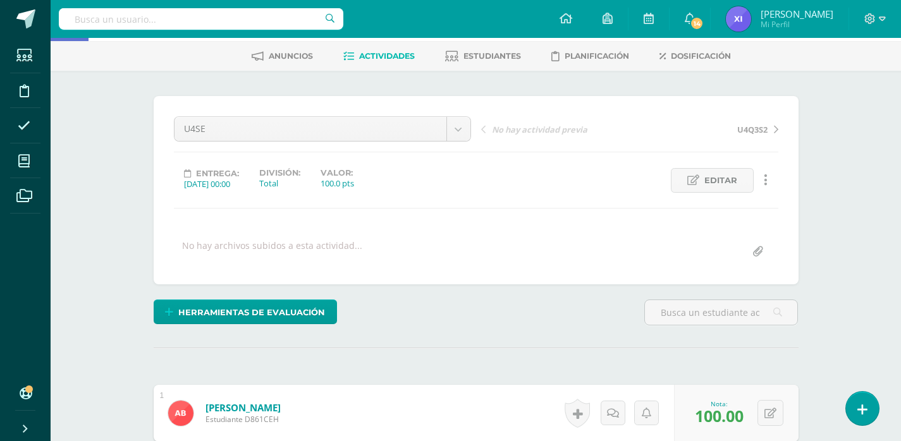
scroll to position [0, 0]
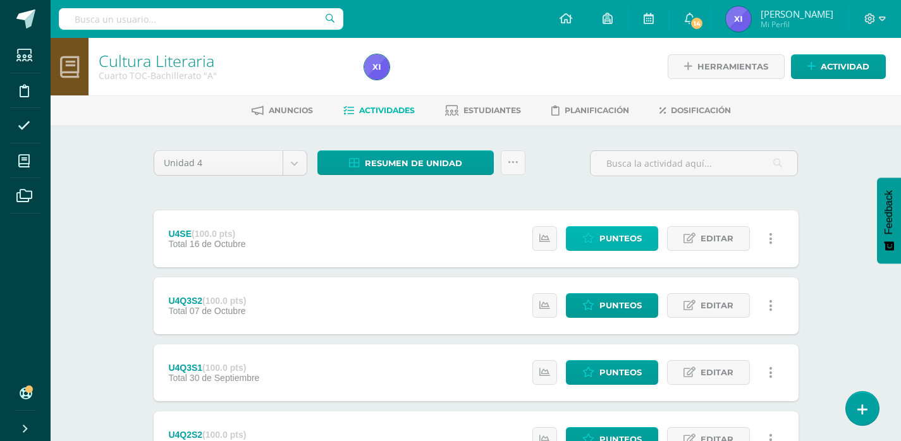
click at [640, 240] on span "Punteos" at bounding box center [620, 238] width 42 height 23
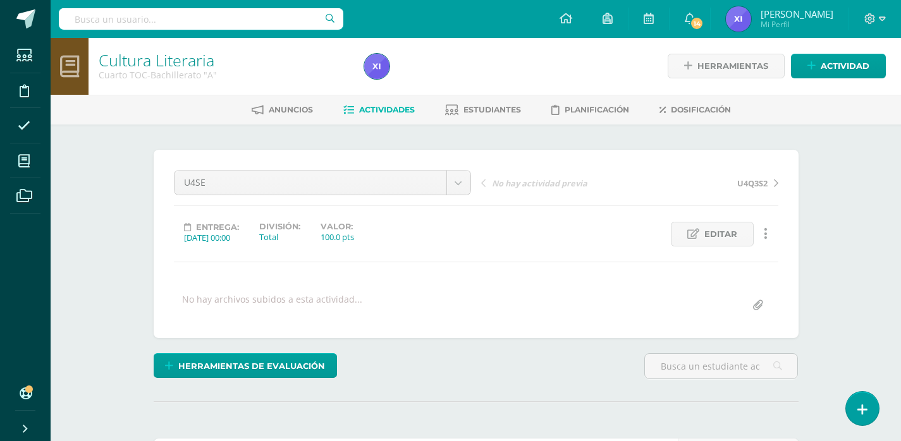
scroll to position [253, 0]
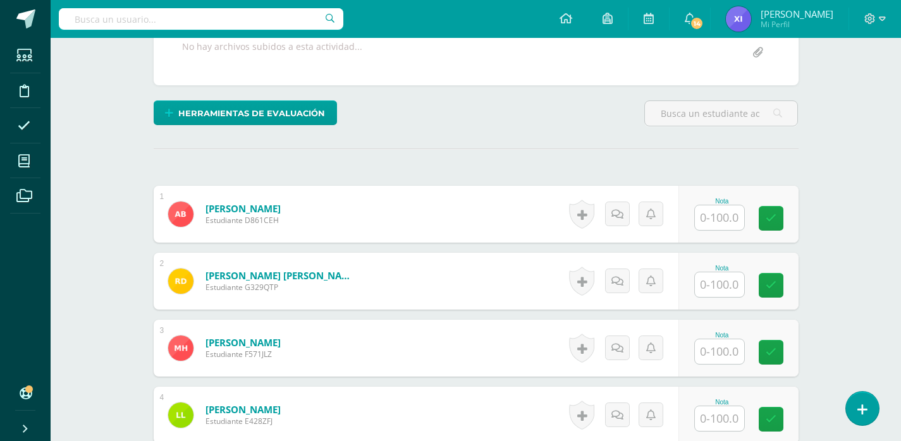
click at [714, 222] on input "text" at bounding box center [719, 217] width 49 height 25
type input "97"
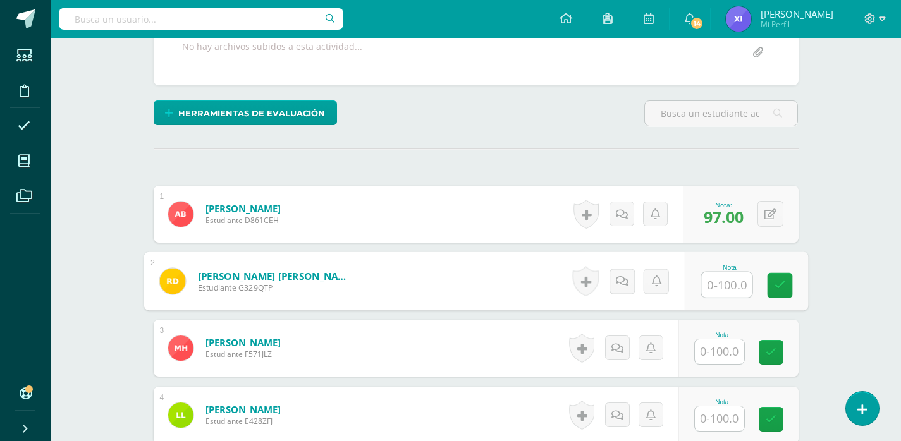
click at [726, 351] on input "text" at bounding box center [719, 351] width 49 height 25
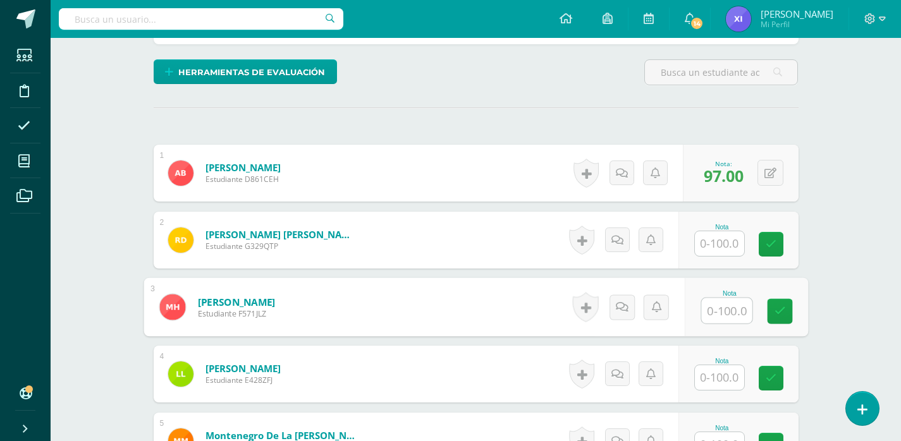
scroll to position [317, 0]
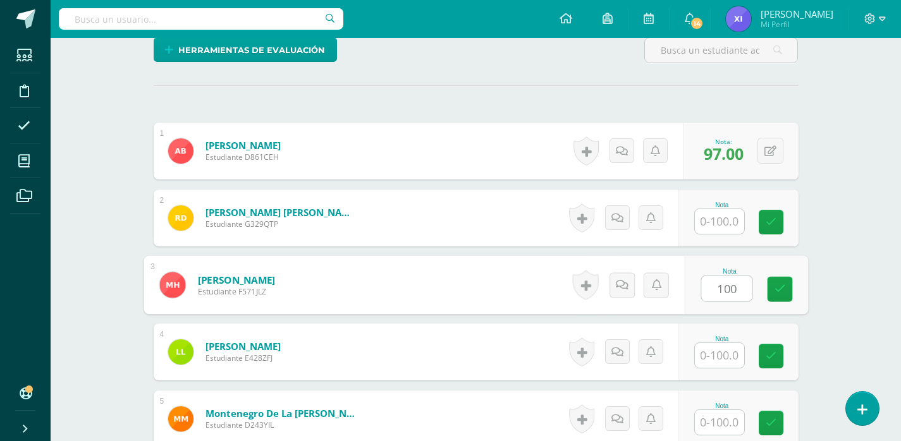
type input "100"
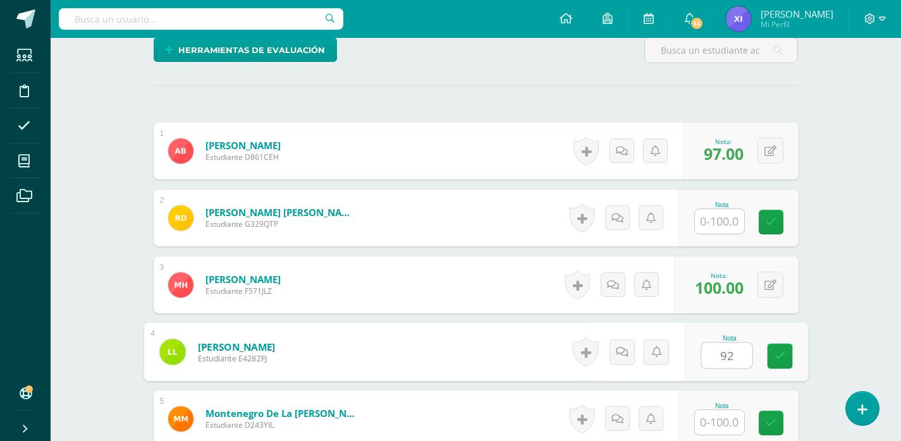
type input "92"
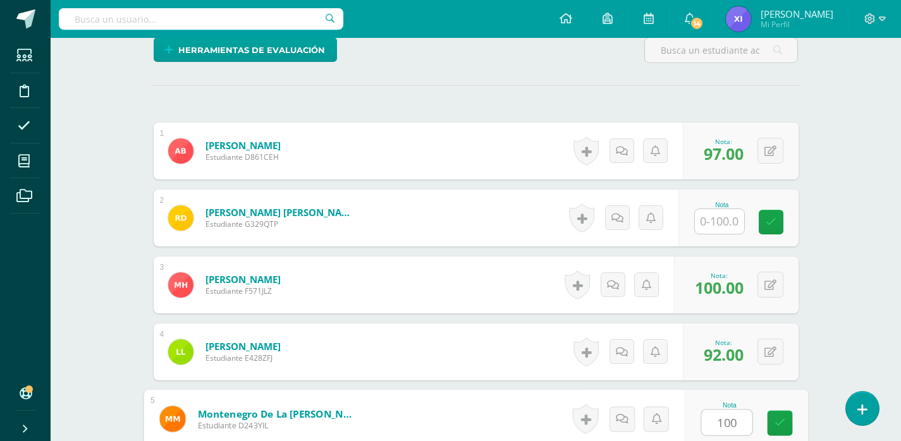
type input "100"
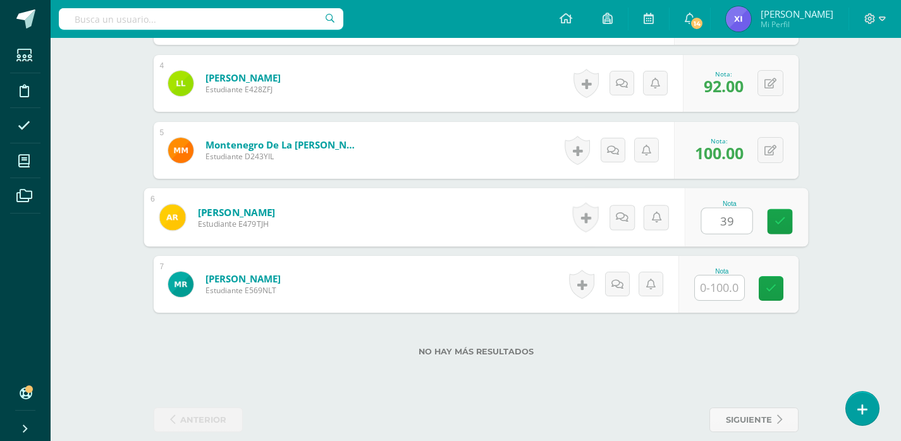
type input "39"
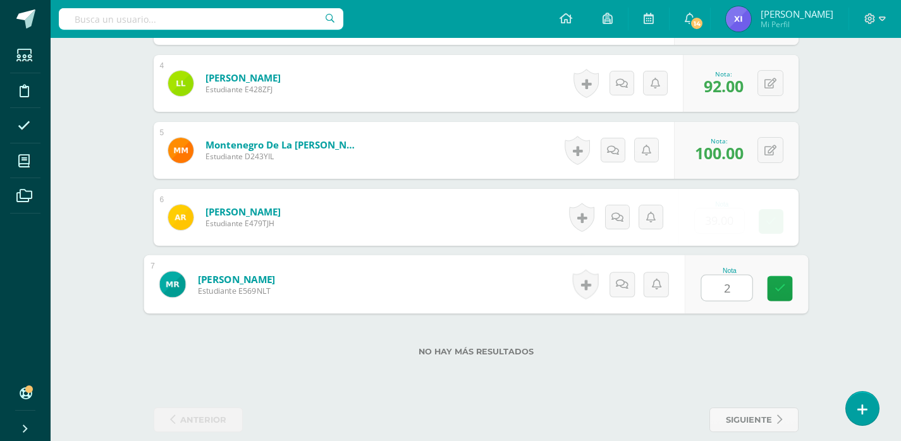
type input "20"
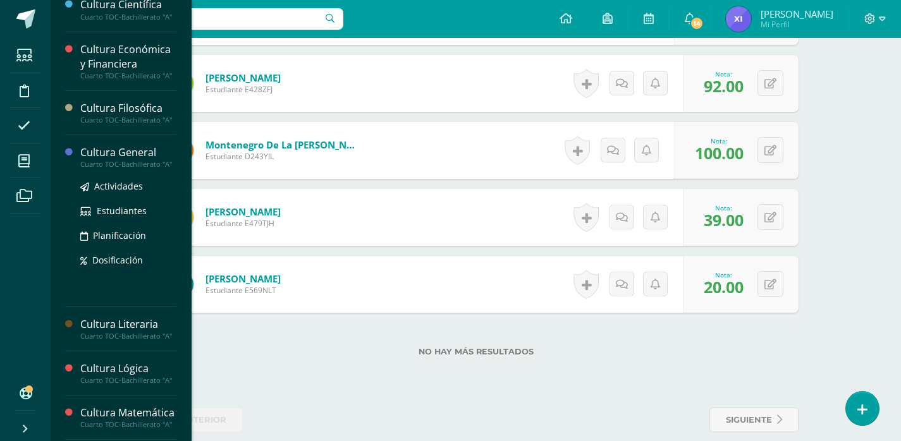
scroll to position [379, 0]
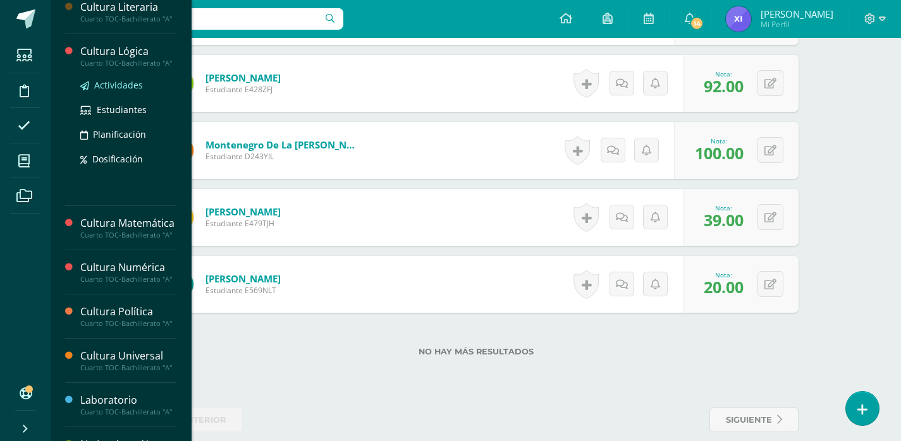
click at [124, 91] on span "Actividades" at bounding box center [118, 85] width 49 height 12
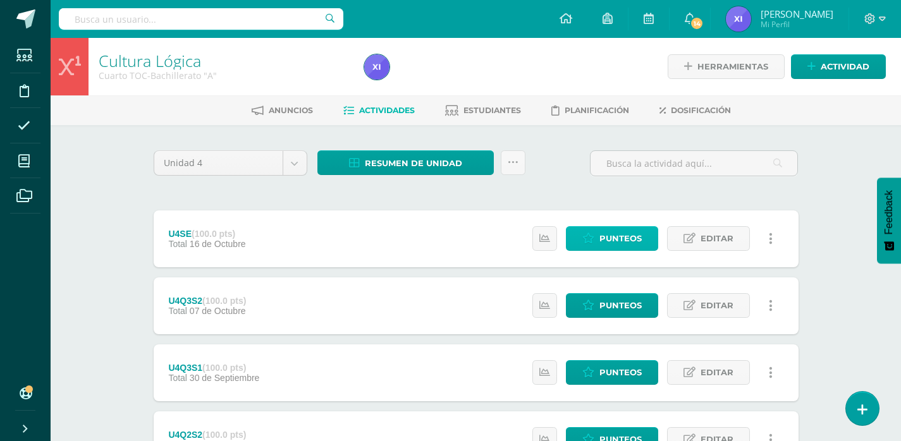
click at [619, 247] on span "Punteos" at bounding box center [620, 238] width 42 height 23
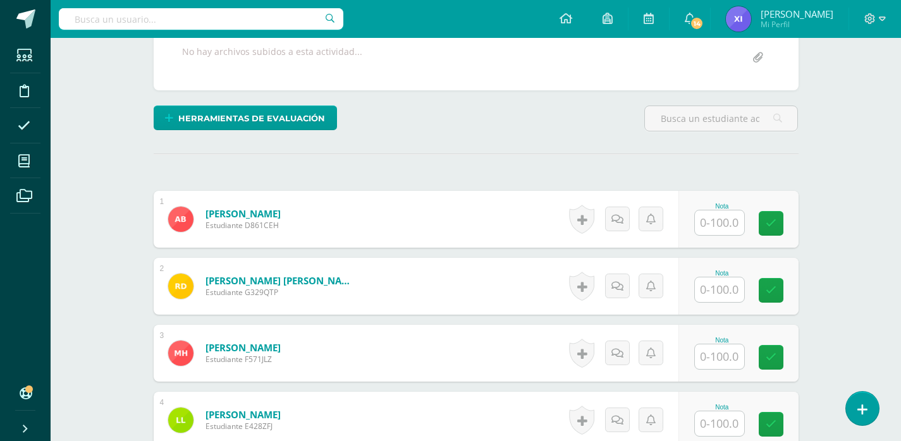
scroll to position [253, 0]
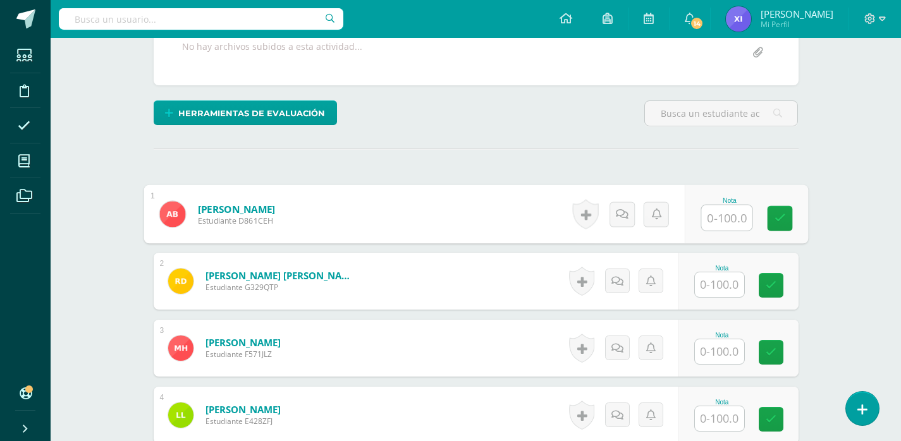
click at [711, 219] on input "text" at bounding box center [726, 217] width 51 height 25
type input "100"
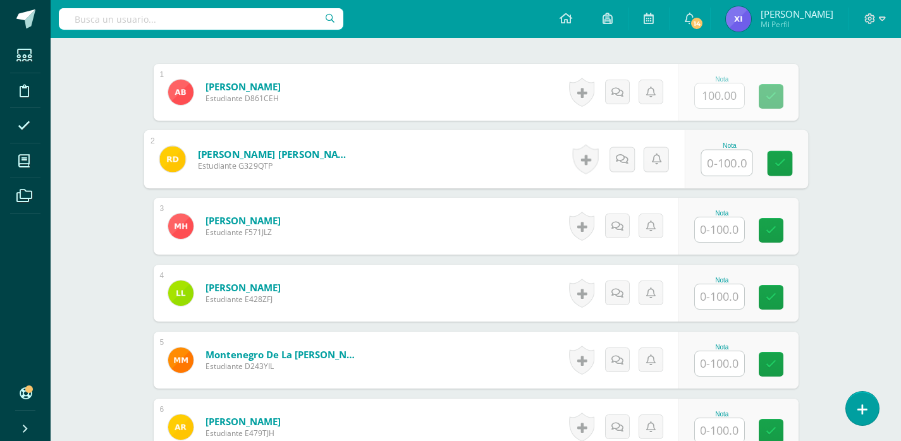
scroll to position [380, 0]
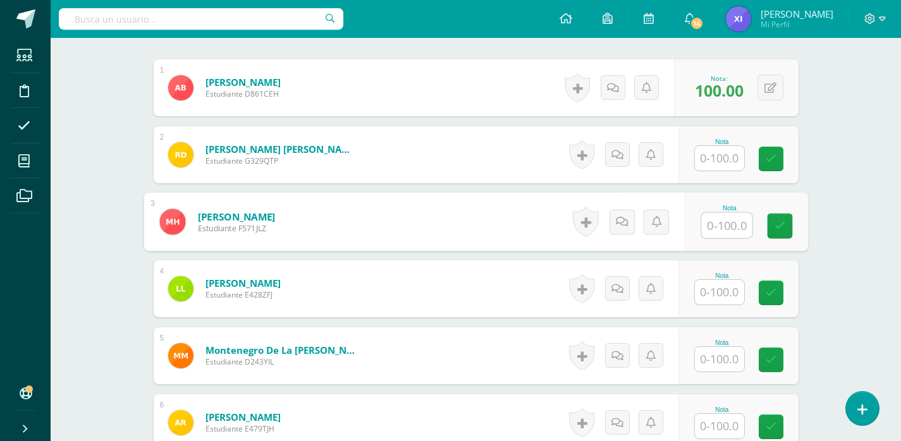
click at [727, 221] on input "text" at bounding box center [726, 225] width 51 height 25
type input "100"
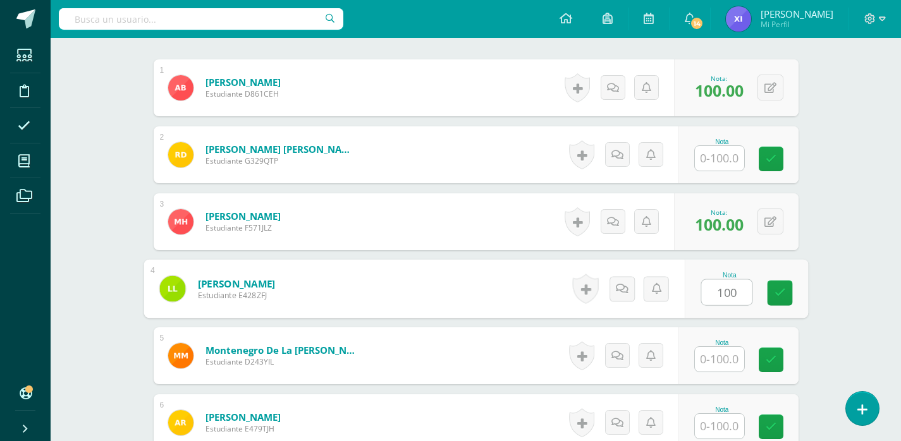
type input "100"
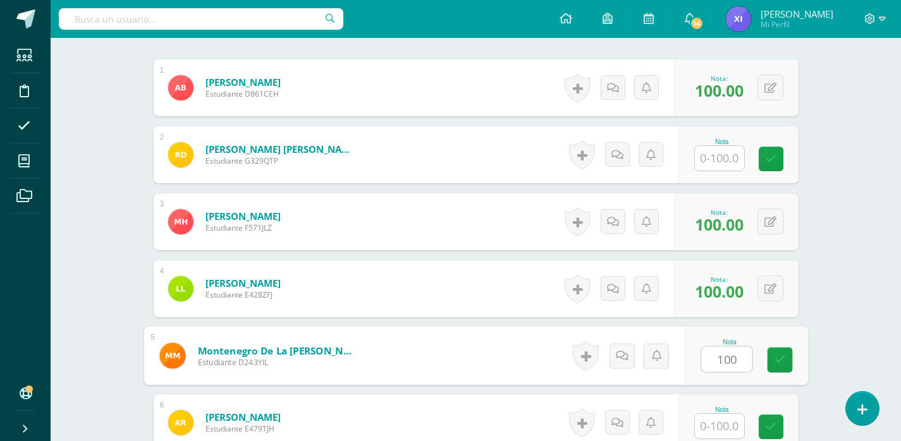
type input "100"
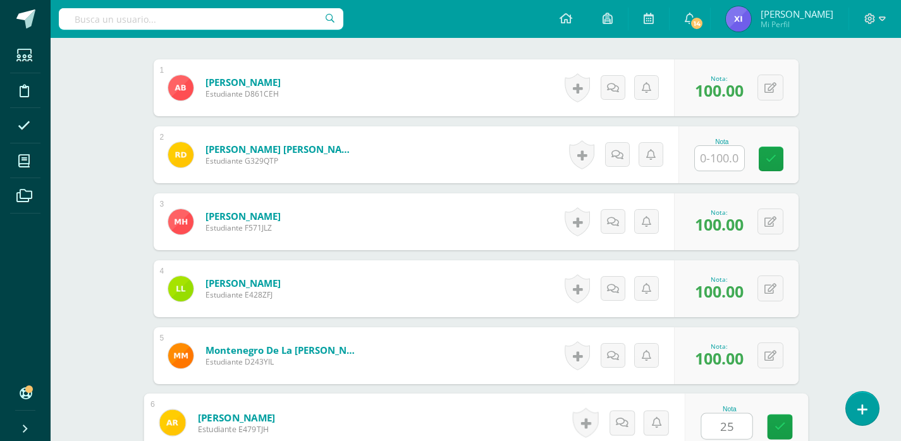
type input "25"
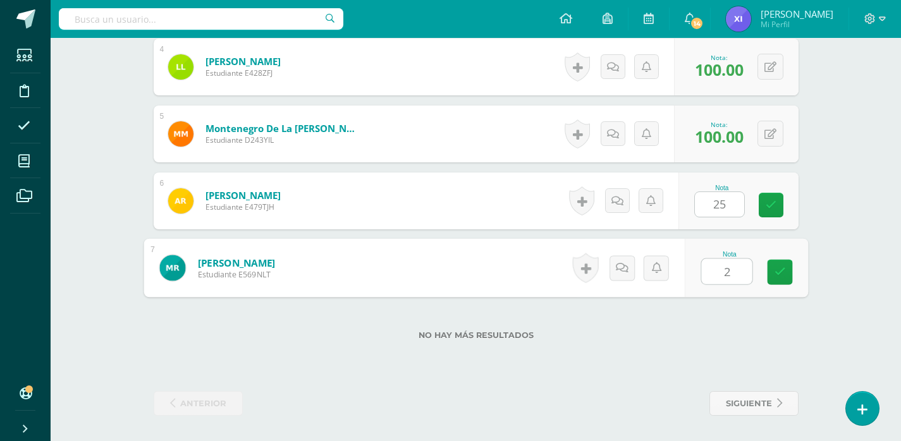
type input "25"
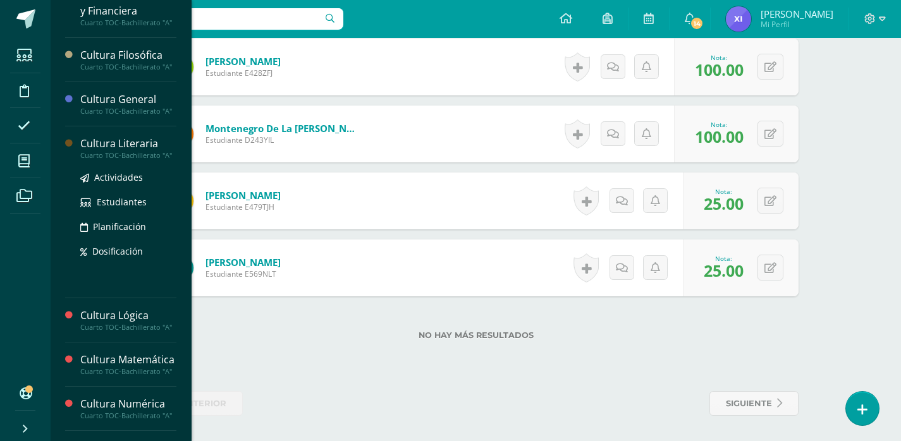
scroll to position [253, 0]
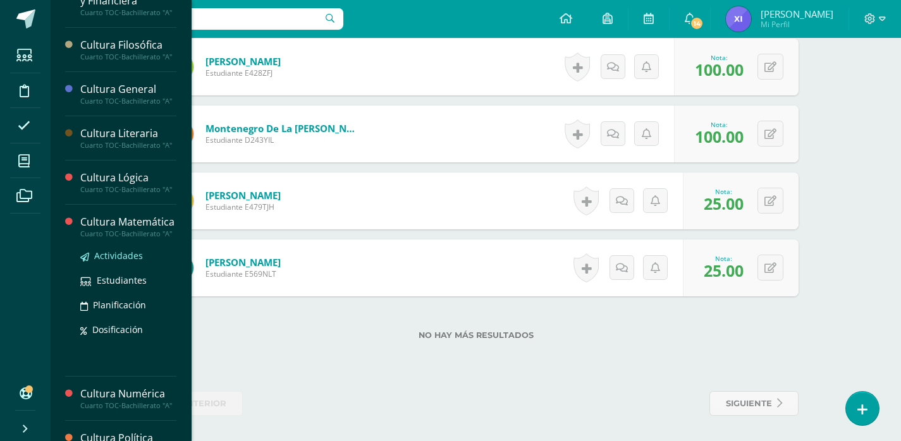
click at [128, 262] on span "Actividades" at bounding box center [118, 256] width 49 height 12
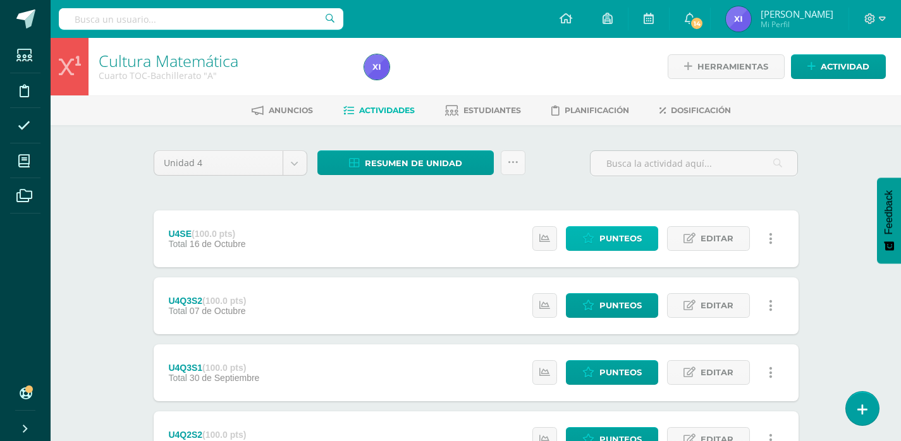
click at [631, 241] on span "Punteos" at bounding box center [620, 238] width 42 height 23
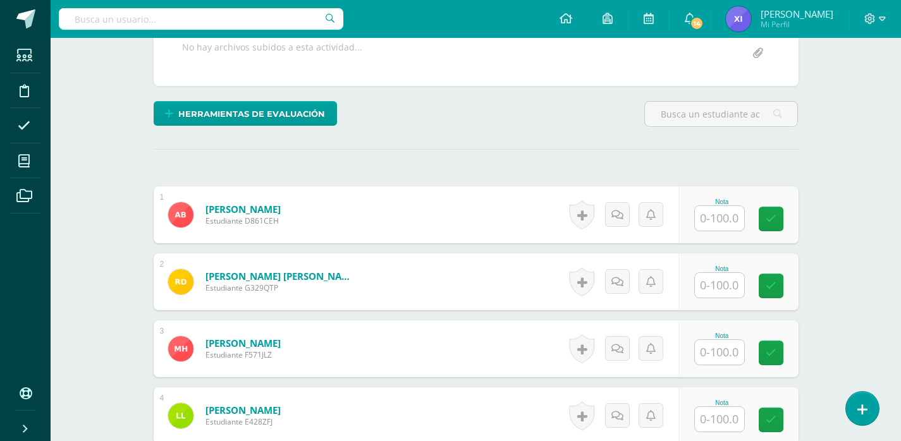
scroll to position [253, 0]
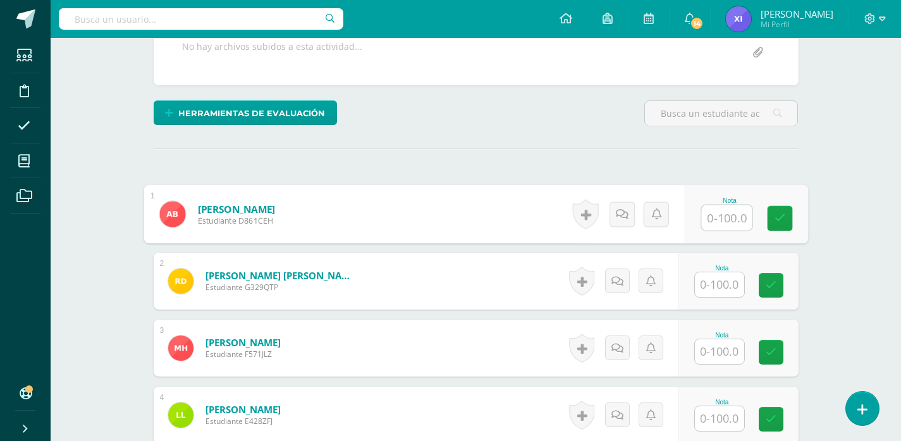
click at [728, 224] on input "text" at bounding box center [726, 217] width 51 height 25
type input "100"
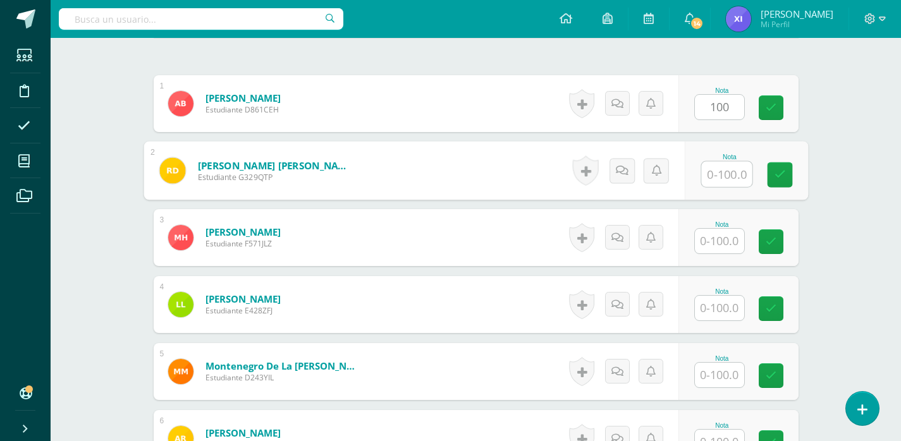
scroll to position [443, 0]
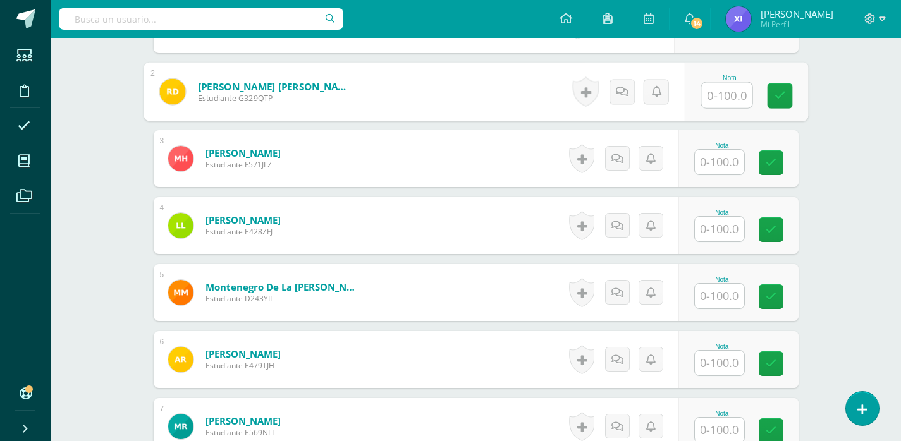
click at [733, 158] on input "text" at bounding box center [719, 162] width 49 height 25
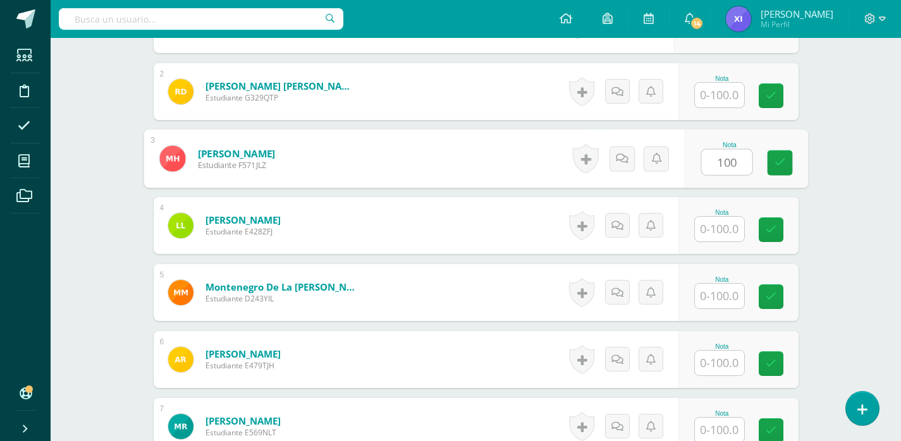
type input "100"
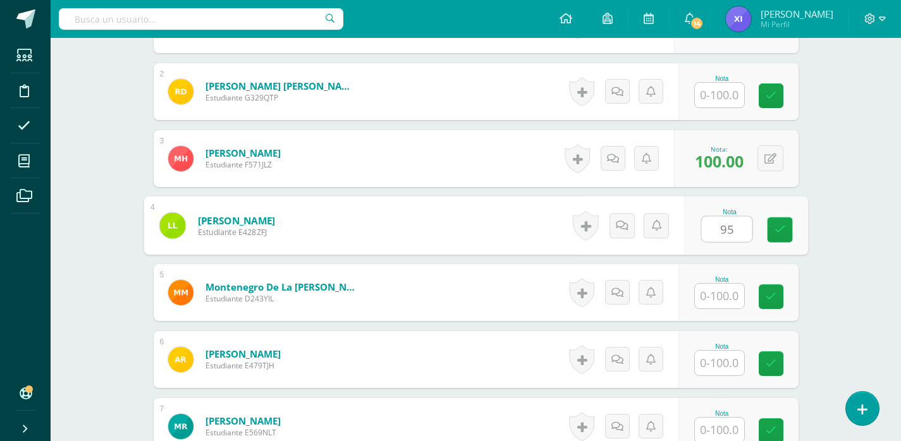
type input "95"
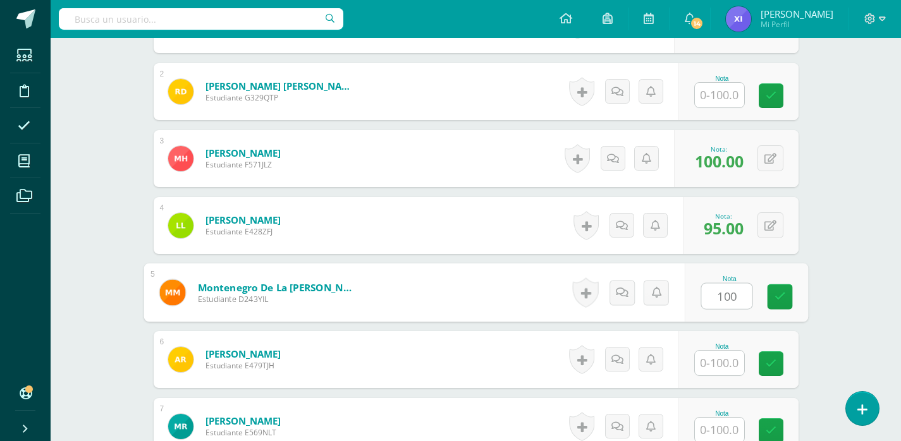
type input "100"
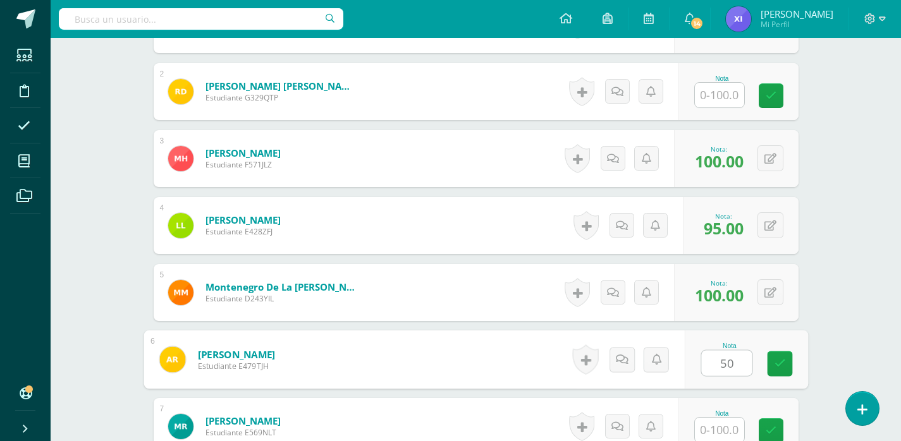
type input "50"
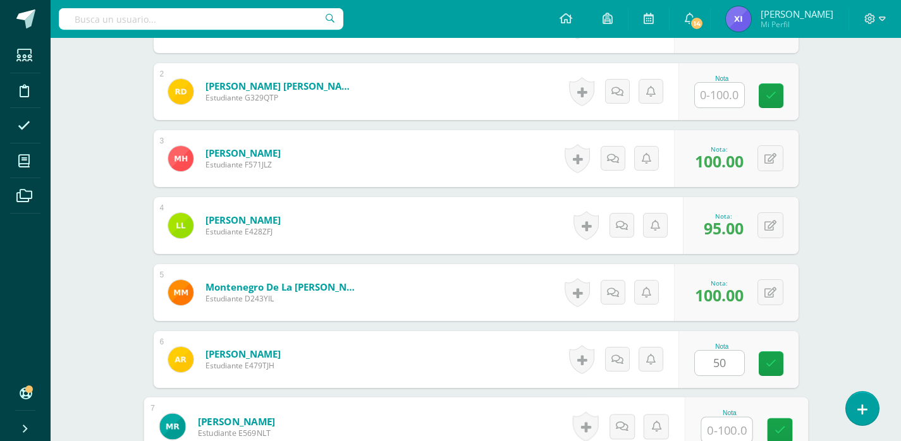
scroll to position [444, 0]
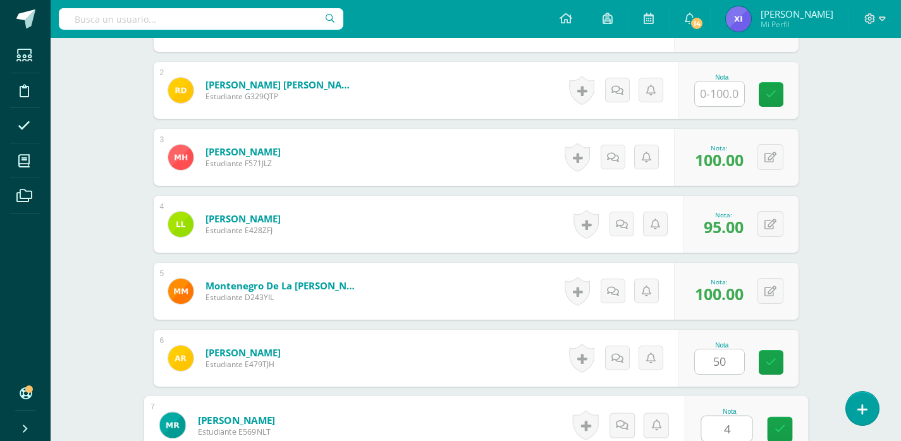
type input "45"
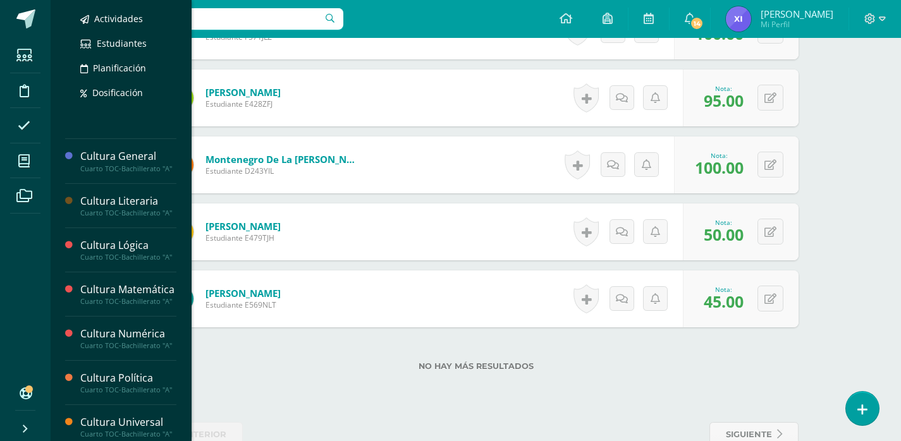
scroll to position [379, 0]
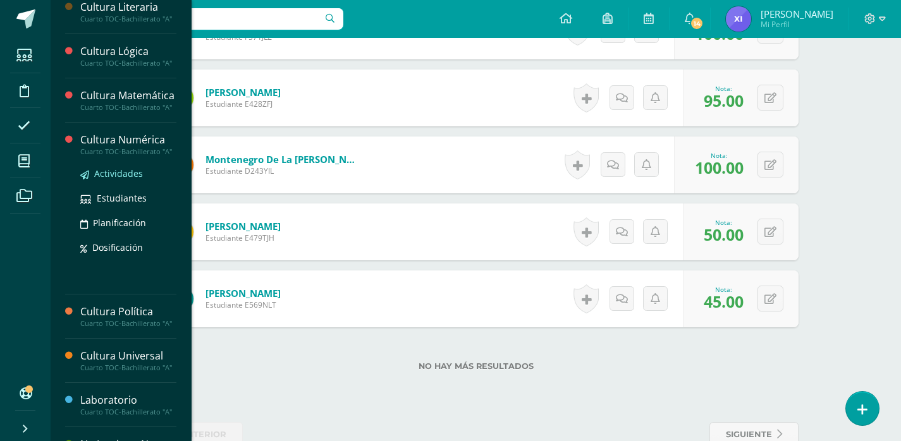
click at [106, 179] on span "Actividades" at bounding box center [118, 173] width 49 height 12
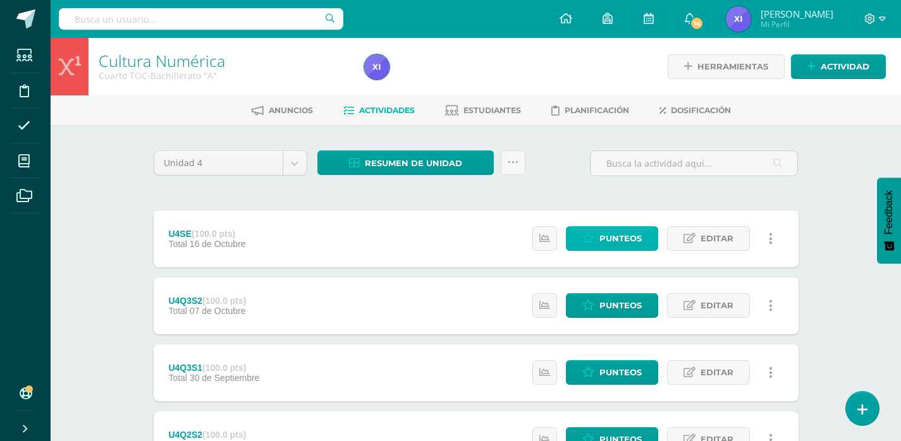
click at [572, 243] on link "Punteos" at bounding box center [612, 238] width 92 height 25
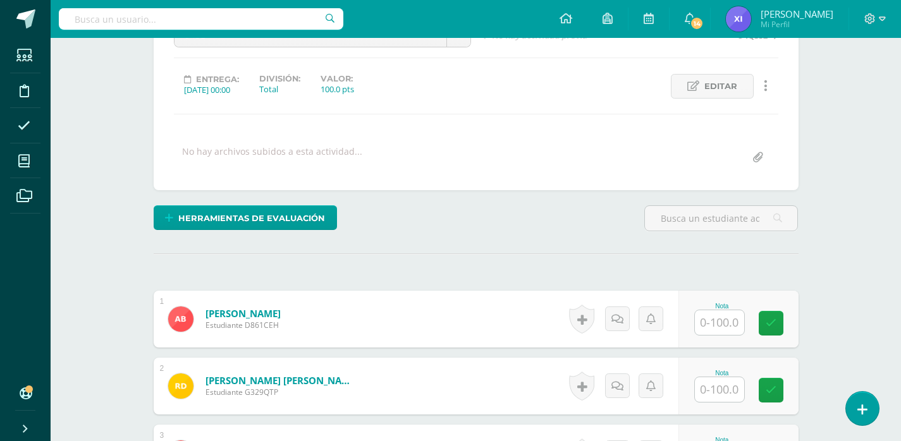
scroll to position [317, 0]
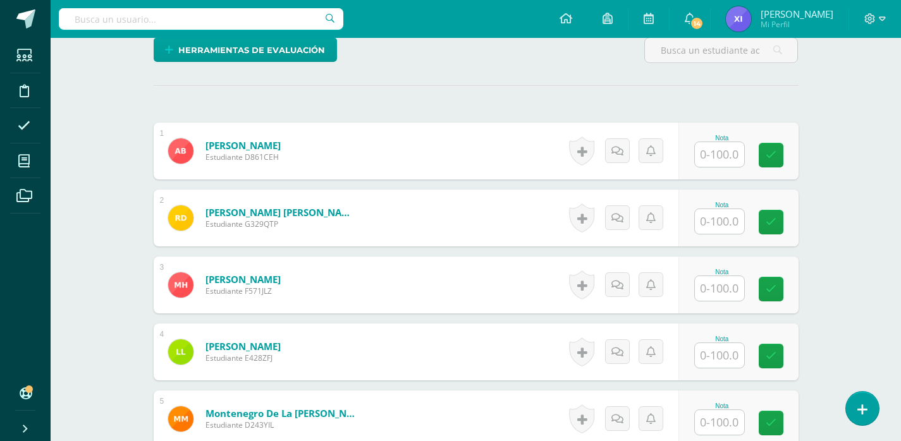
click at [731, 163] on input "text" at bounding box center [719, 154] width 49 height 25
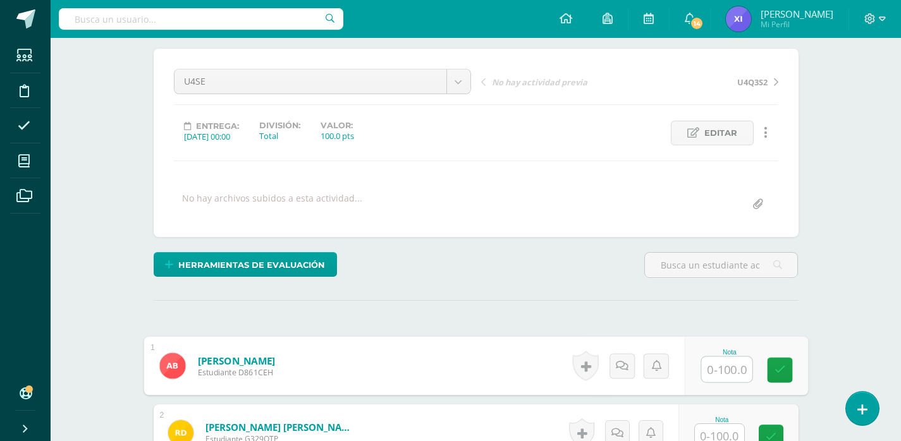
scroll to position [190, 0]
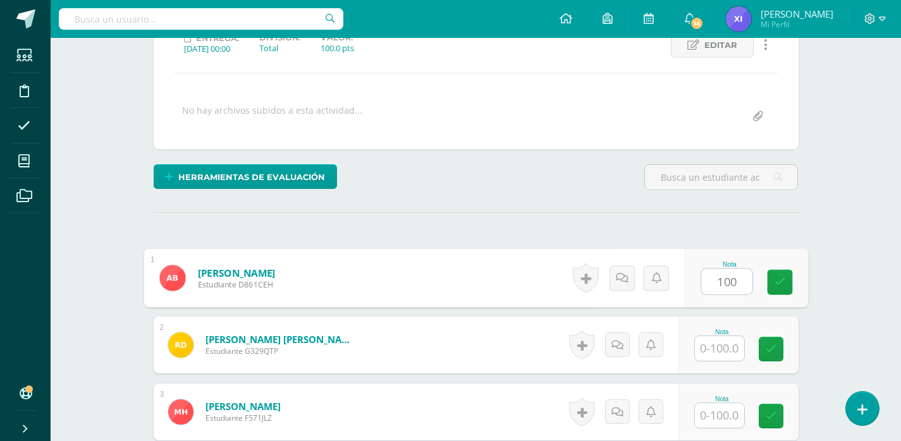
type input "100"
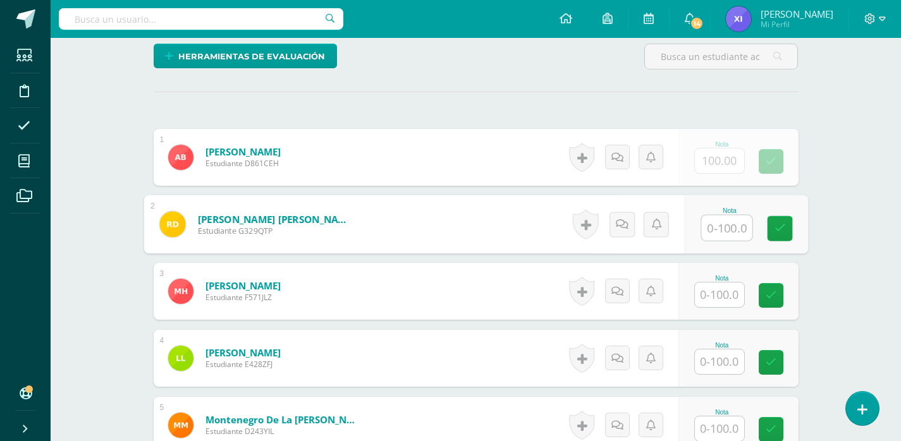
scroll to position [316, 0]
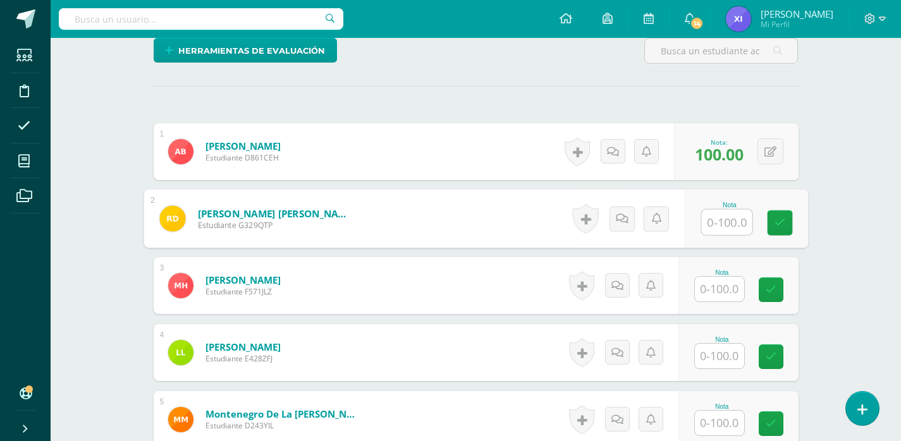
click at [714, 284] on input "text" at bounding box center [719, 289] width 49 height 25
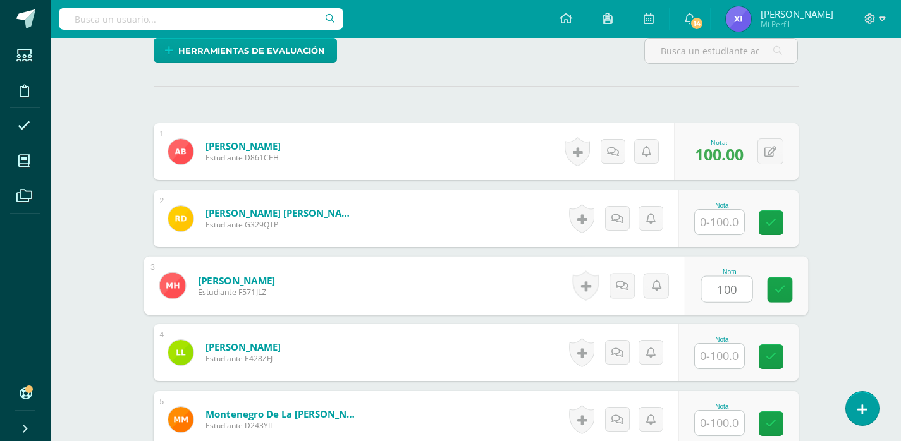
type input "100"
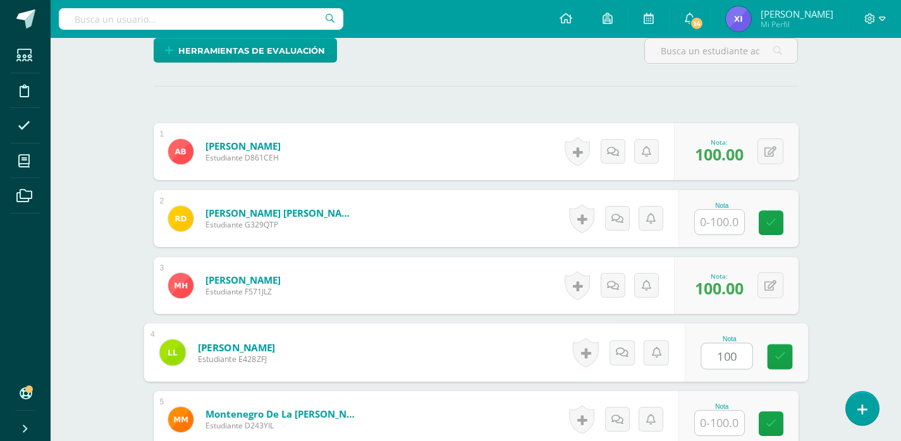
type input "100"
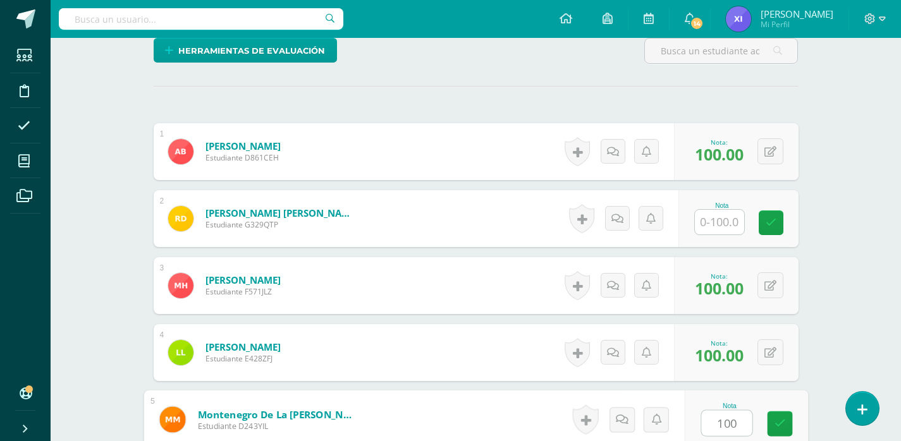
type input "100"
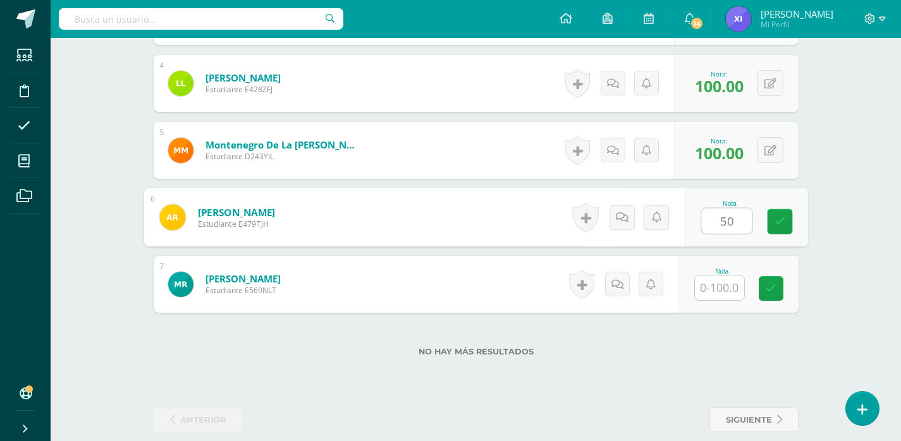
type input "50"
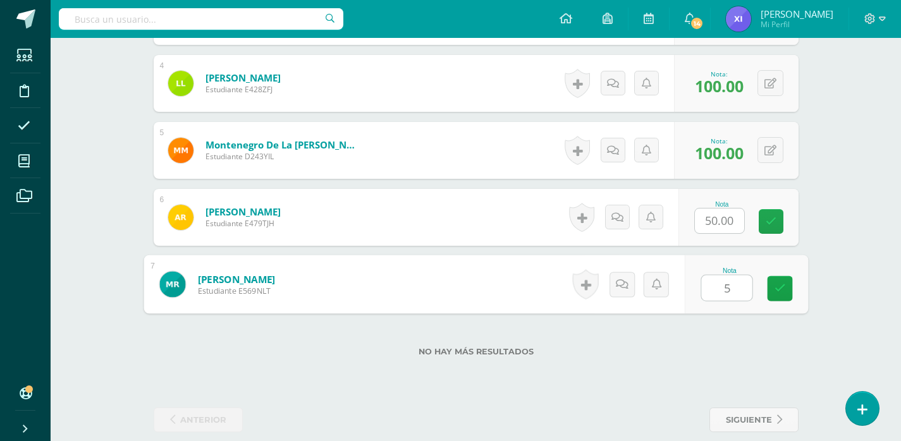
type input "50"
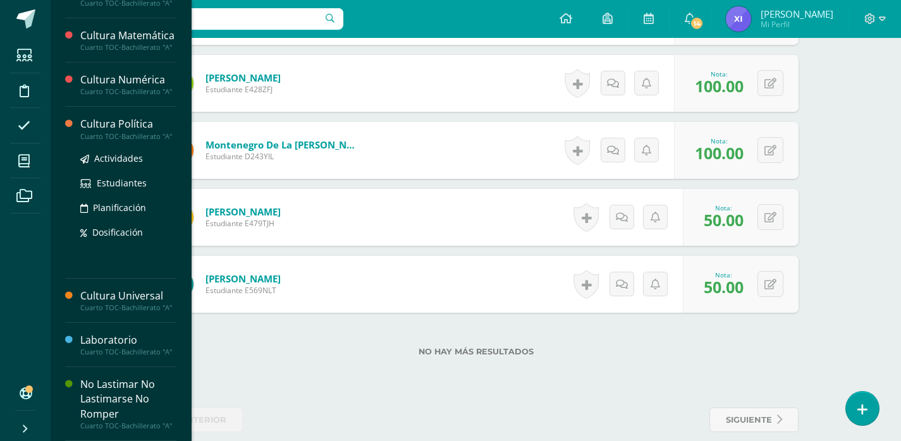
scroll to position [506, 0]
click at [119, 164] on span "Actividades" at bounding box center [118, 158] width 49 height 12
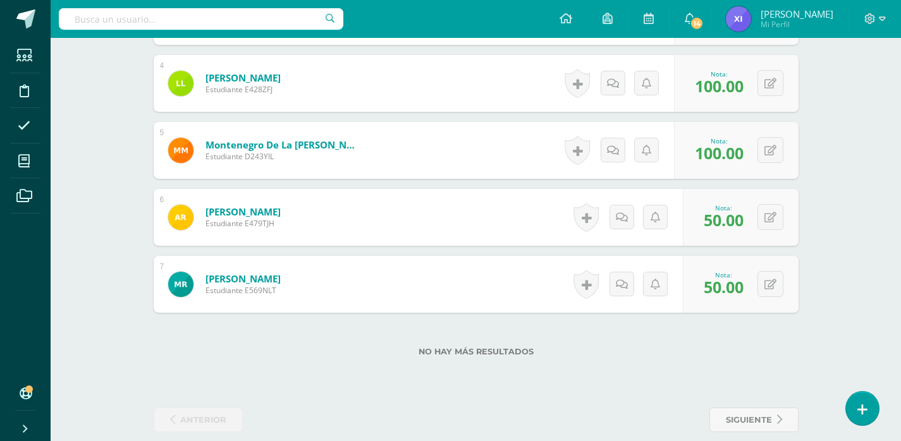
scroll to position [468, 0]
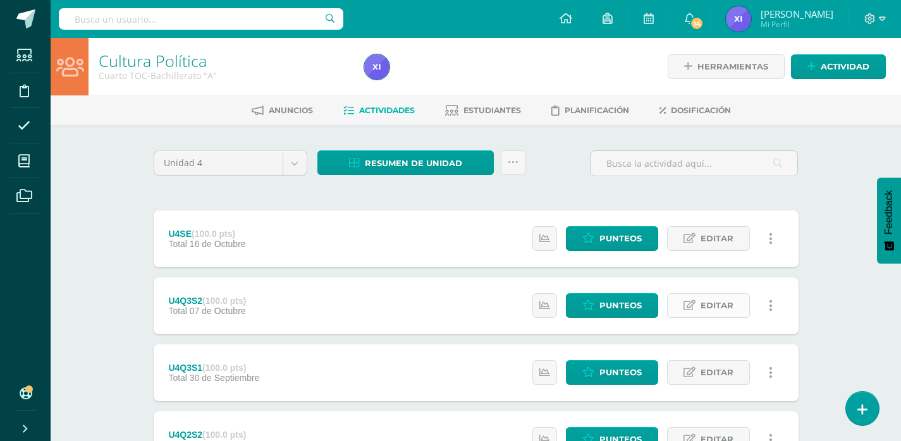
scroll to position [63, 0]
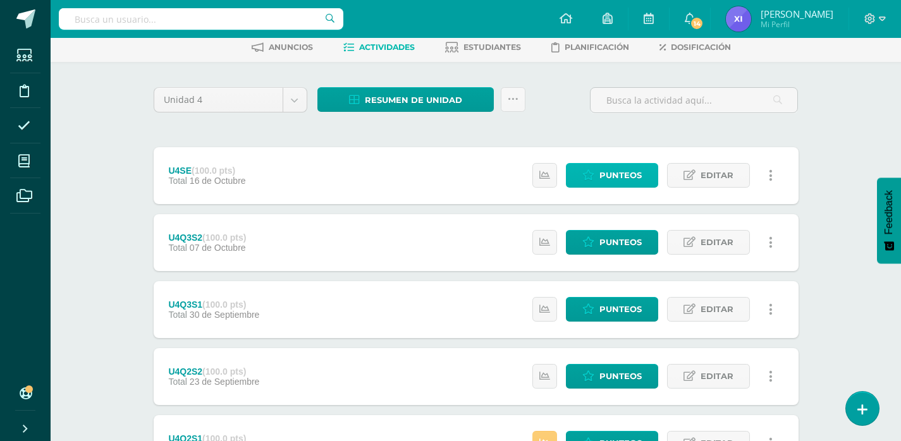
click at [598, 169] on link "Punteos" at bounding box center [612, 175] width 92 height 25
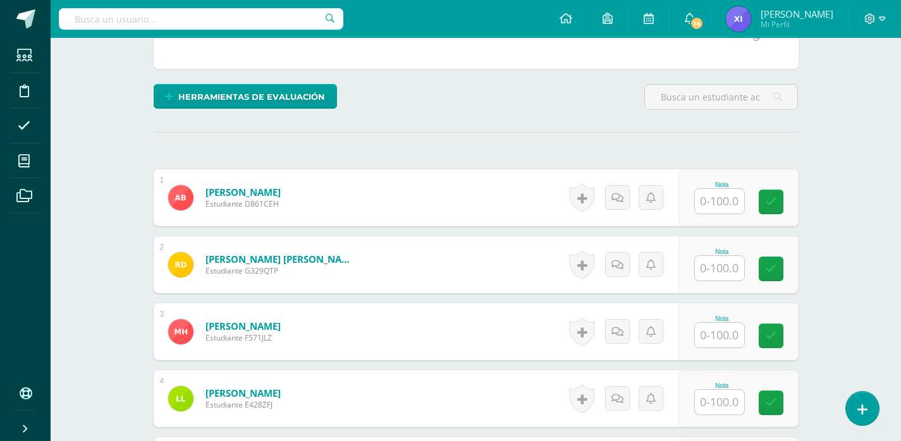
scroll to position [270, 0]
click at [724, 200] on input "text" at bounding box center [719, 200] width 49 height 25
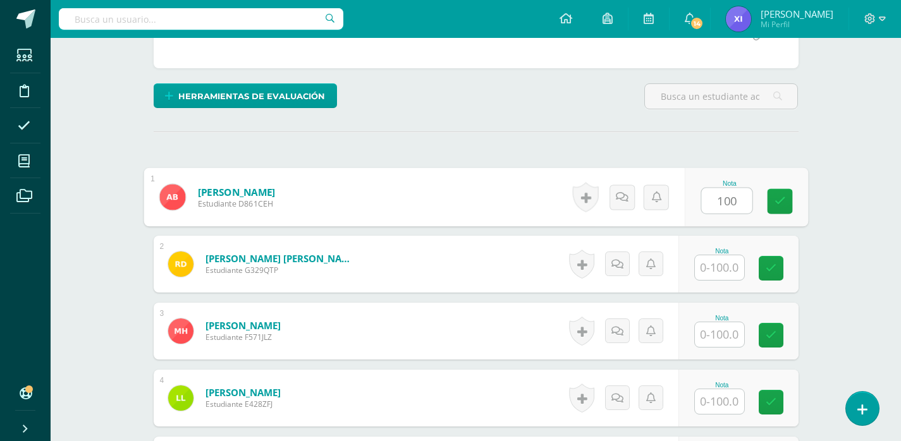
type input "100"
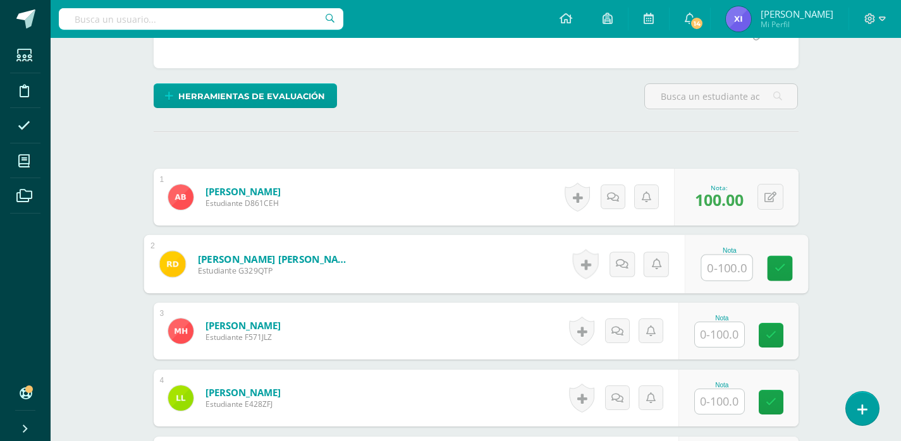
click at [725, 337] on input "text" at bounding box center [719, 334] width 49 height 25
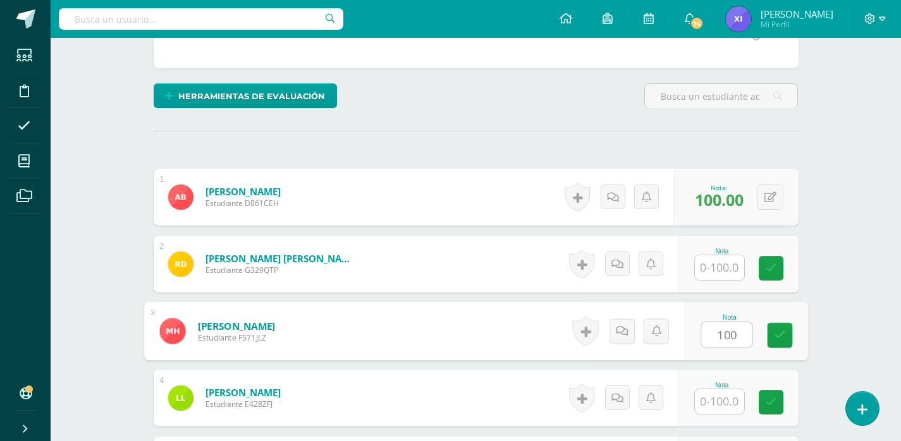
type input "100"
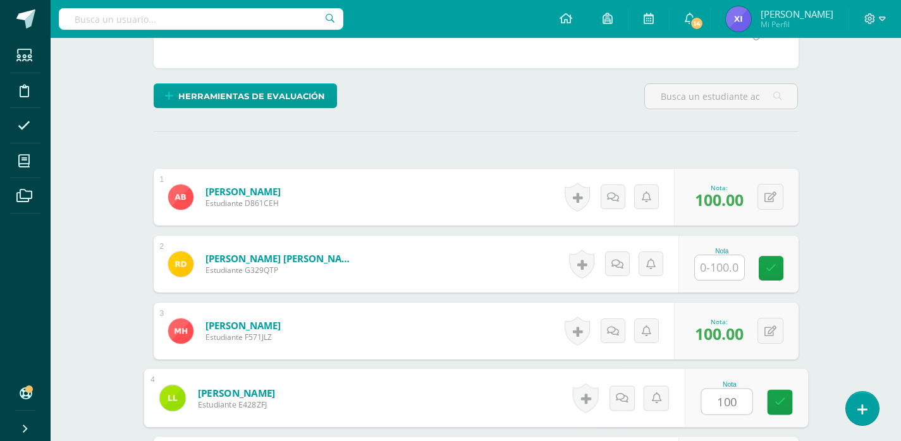
type input "100"
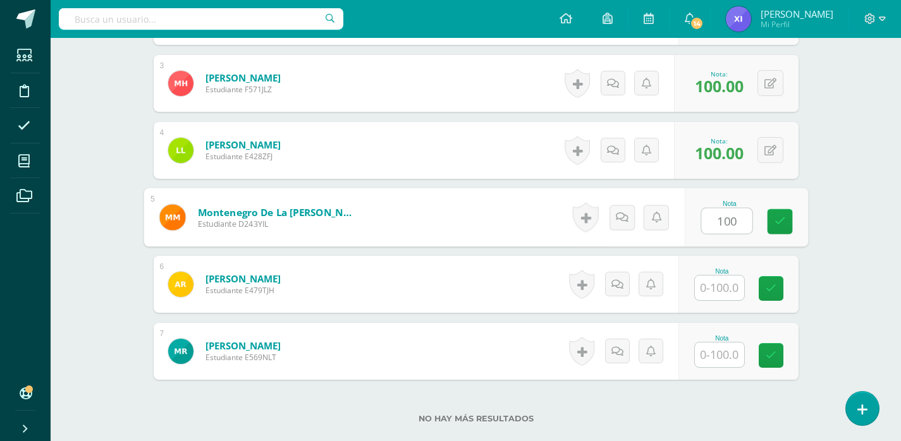
type input "100"
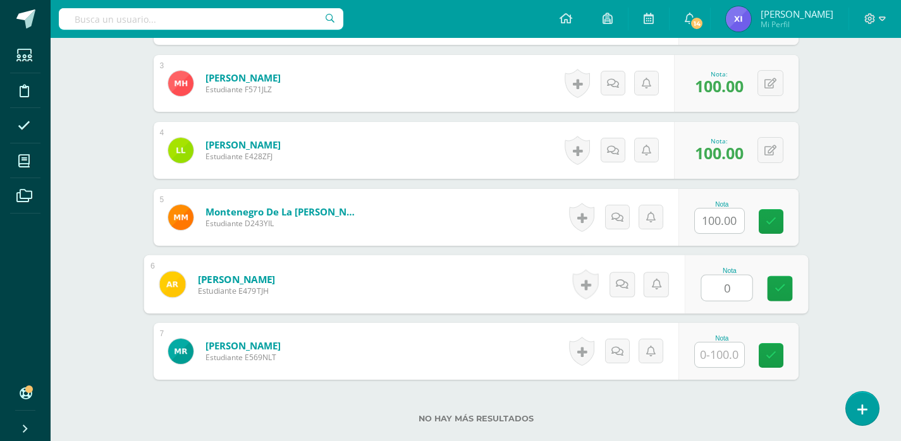
type input "0"
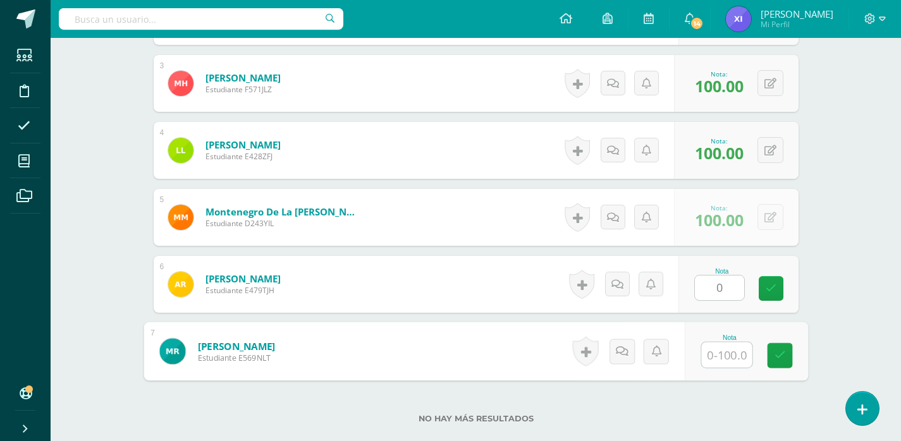
type input "0"
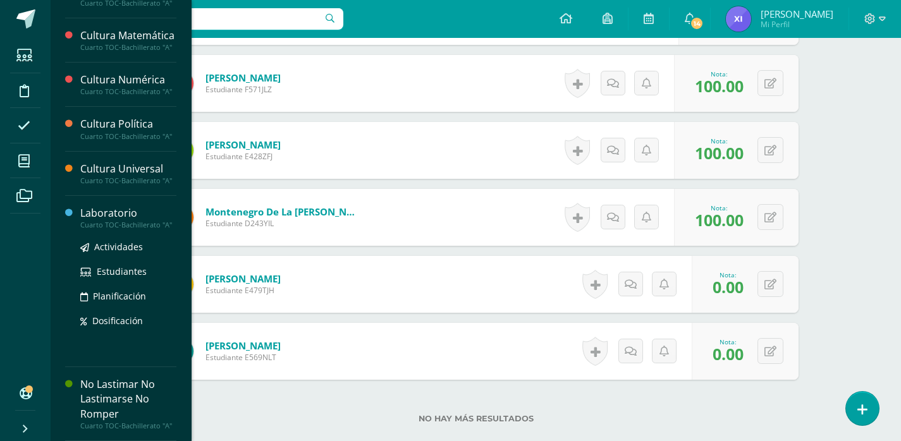
scroll to position [595, 0]
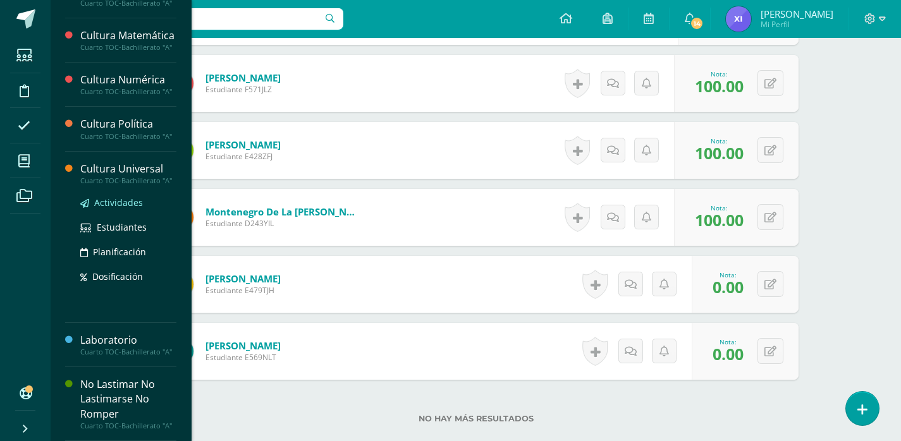
click at [126, 197] on span "Actividades" at bounding box center [118, 203] width 49 height 12
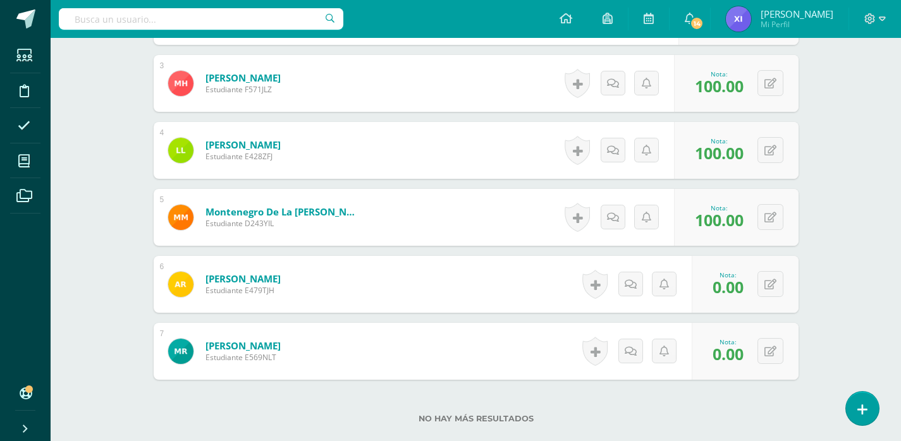
scroll to position [468, 0]
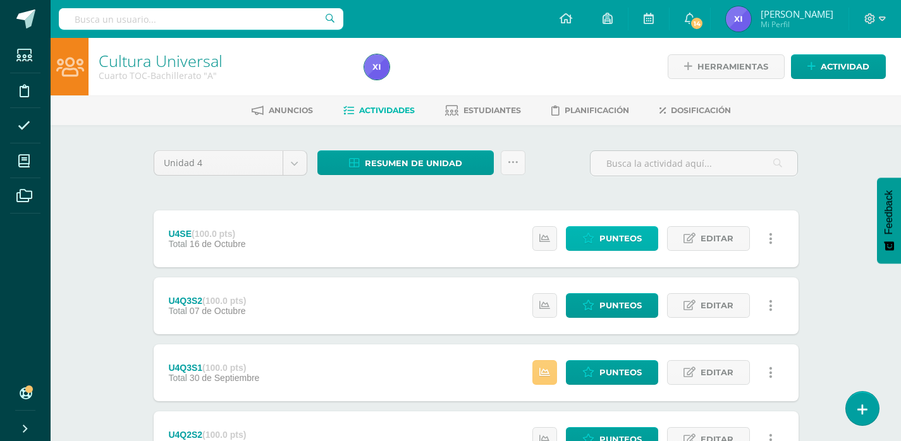
click at [600, 236] on span "Punteos" at bounding box center [620, 238] width 42 height 23
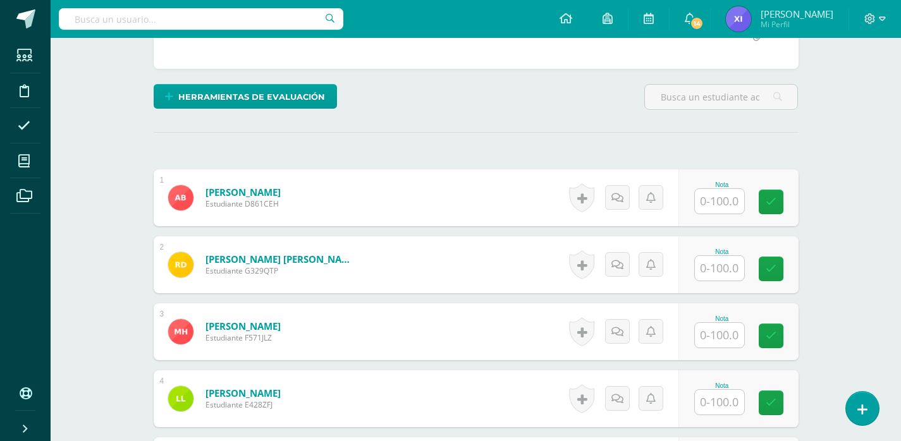
scroll to position [270, 0]
click at [712, 199] on input "text" at bounding box center [719, 200] width 49 height 25
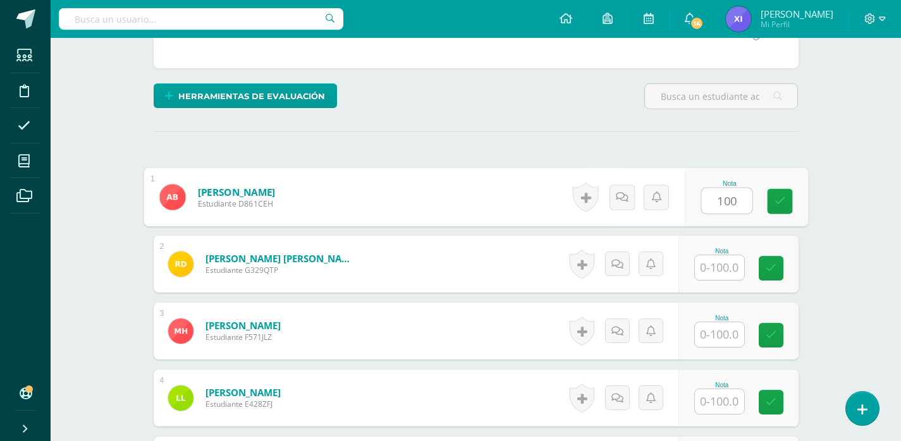
type input "100"
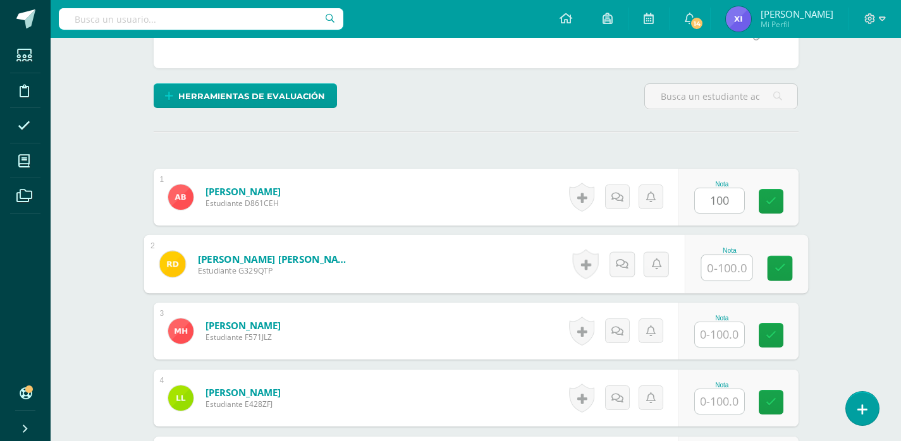
scroll to position [397, 0]
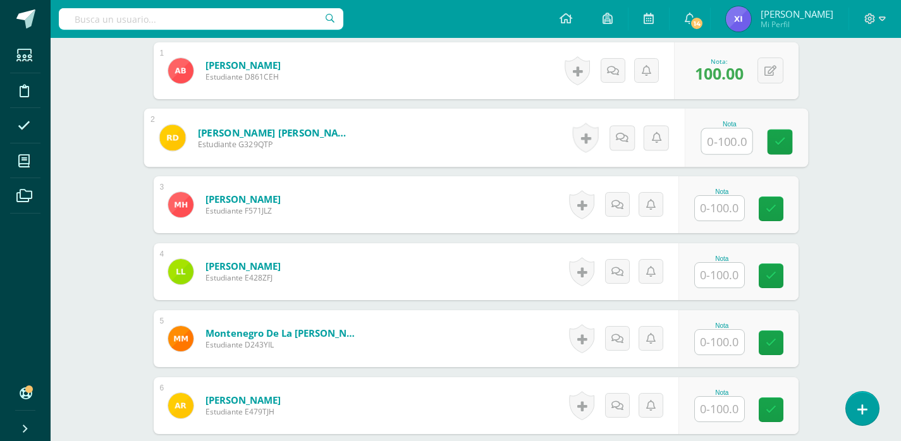
click at [724, 203] on input "text" at bounding box center [719, 208] width 49 height 25
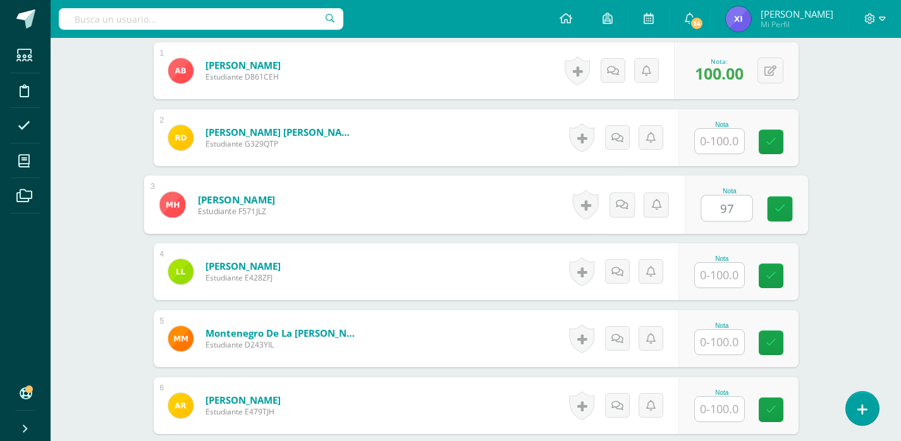
type input "97"
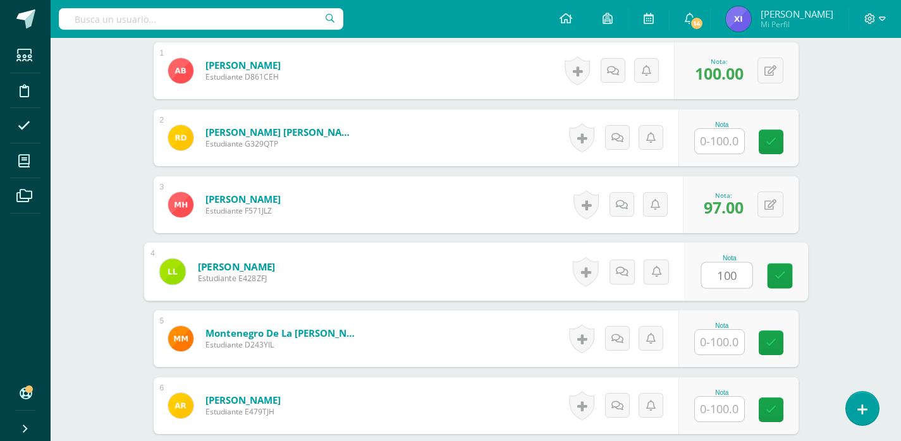
type input "100"
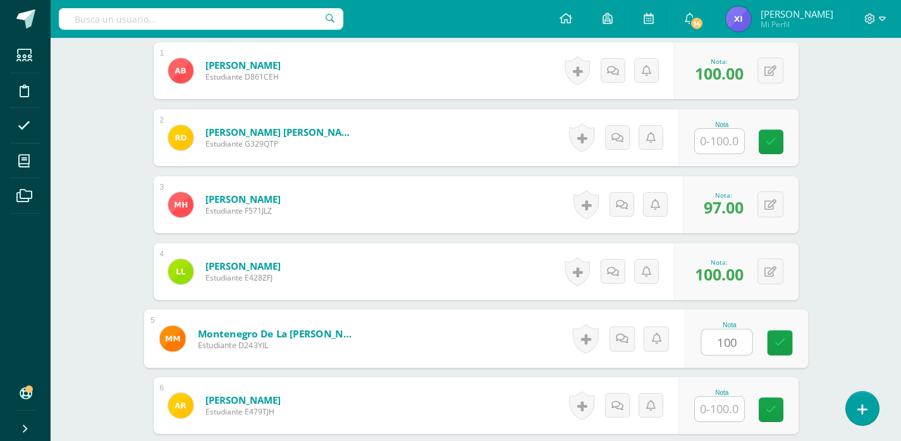
type input "100"
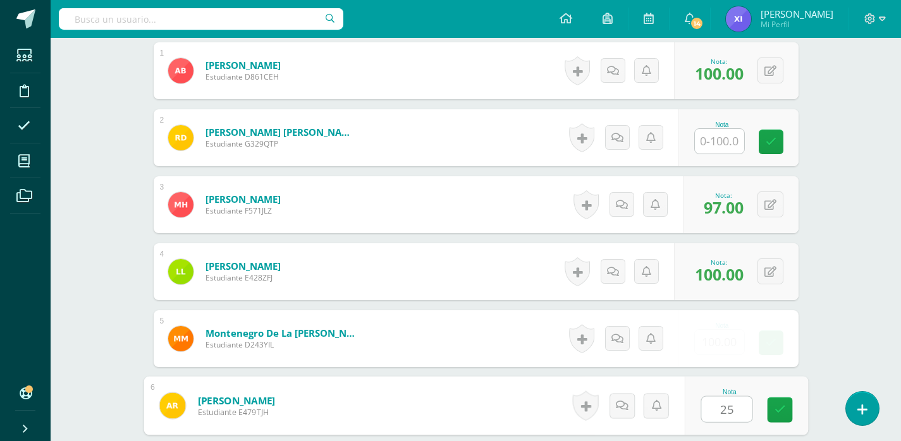
type input "25"
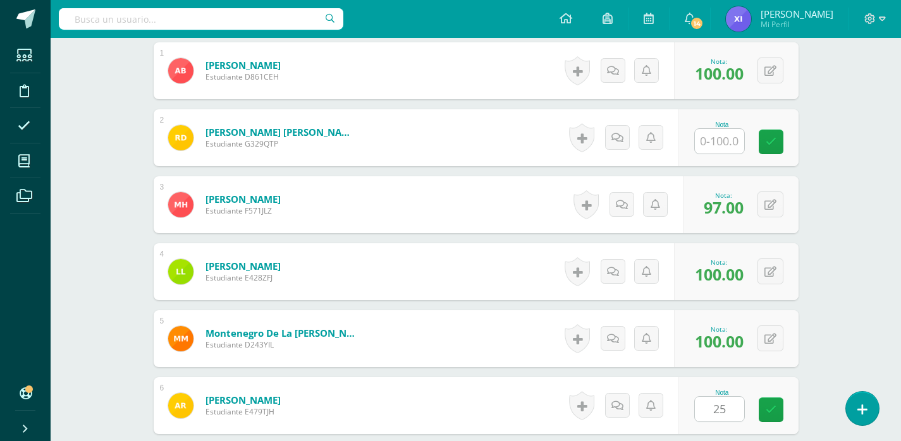
scroll to position [602, 0]
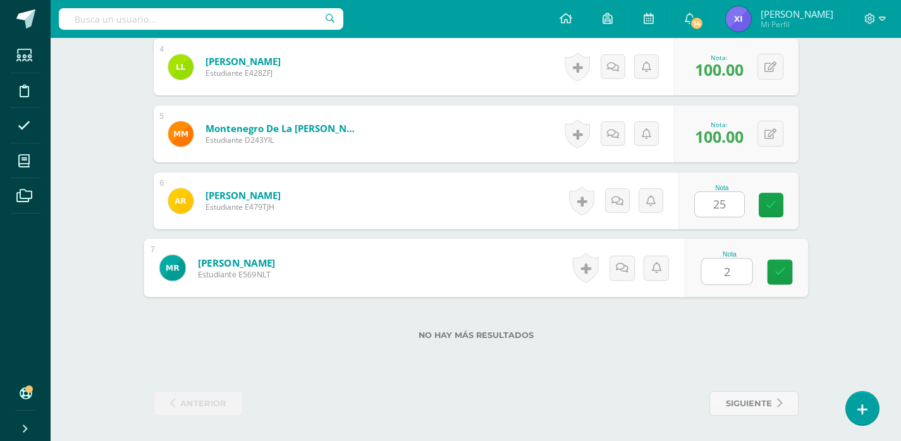
type input "25"
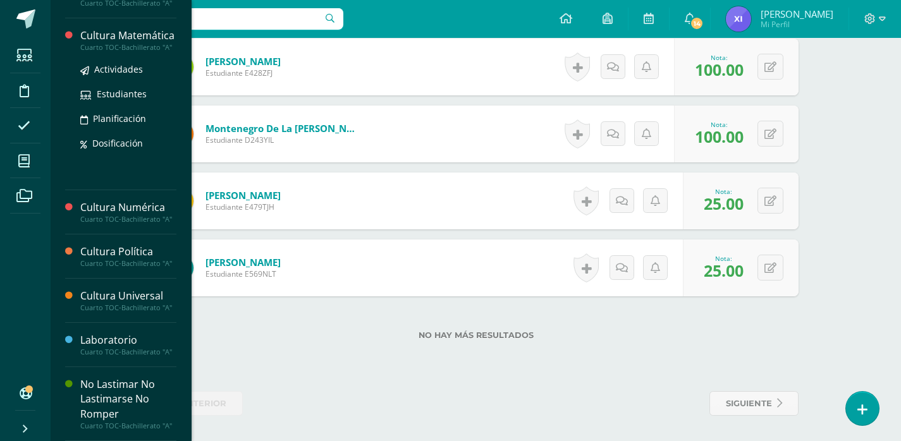
scroll to position [595, 0]
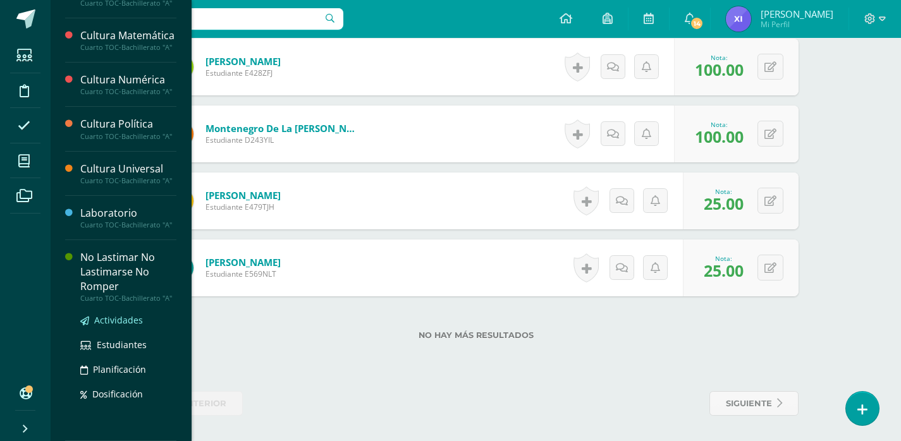
click at [122, 317] on span "Actividades" at bounding box center [118, 320] width 49 height 12
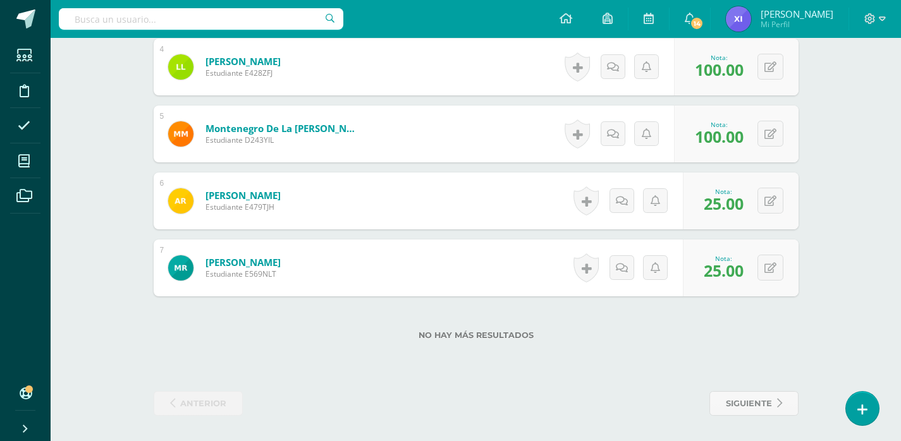
scroll to position [468, 0]
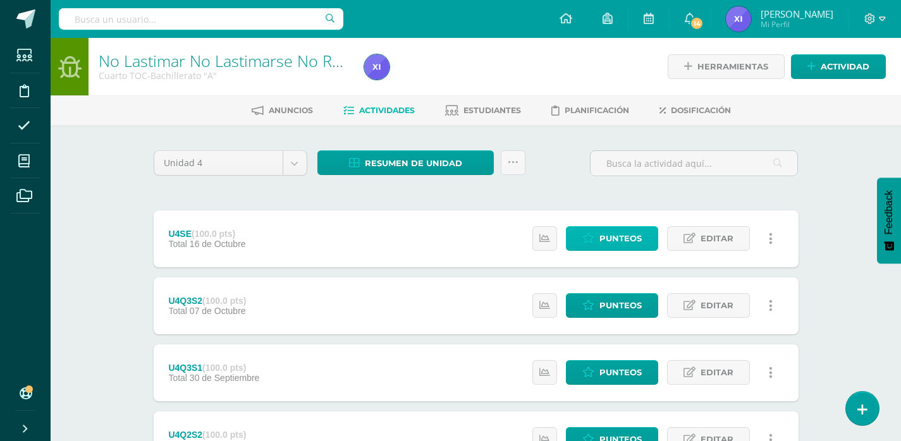
click at [622, 233] on span "Punteos" at bounding box center [620, 238] width 42 height 23
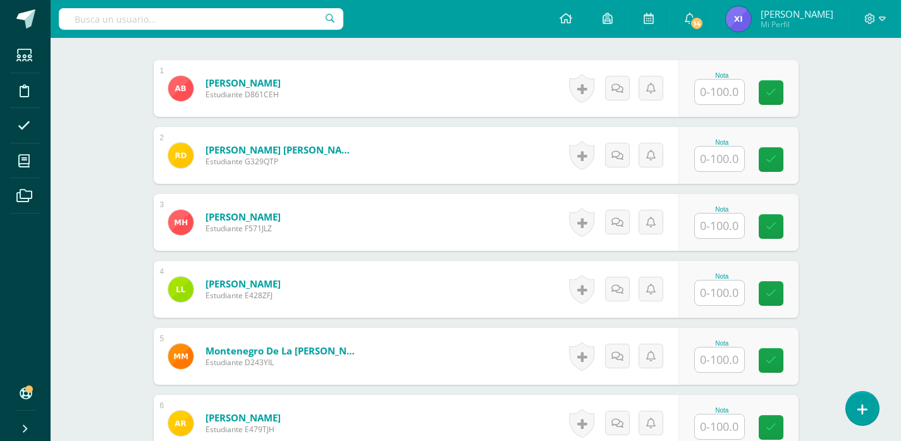
scroll to position [380, 0]
click at [712, 88] on input "text" at bounding box center [719, 91] width 49 height 25
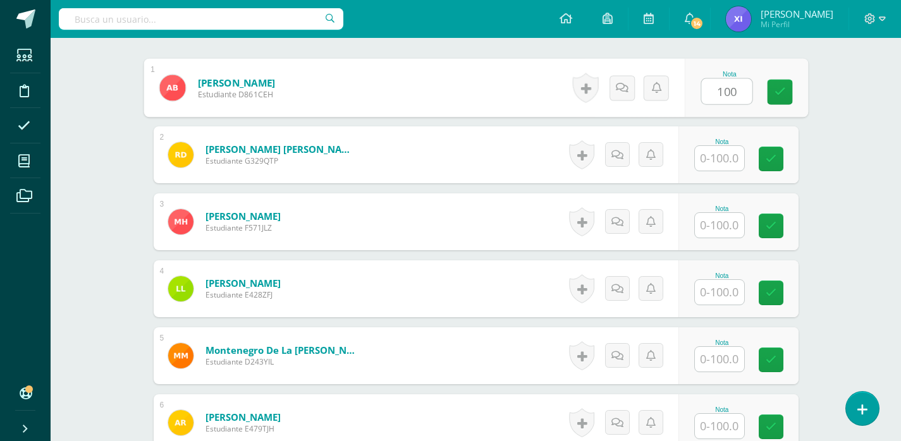
type input "100"
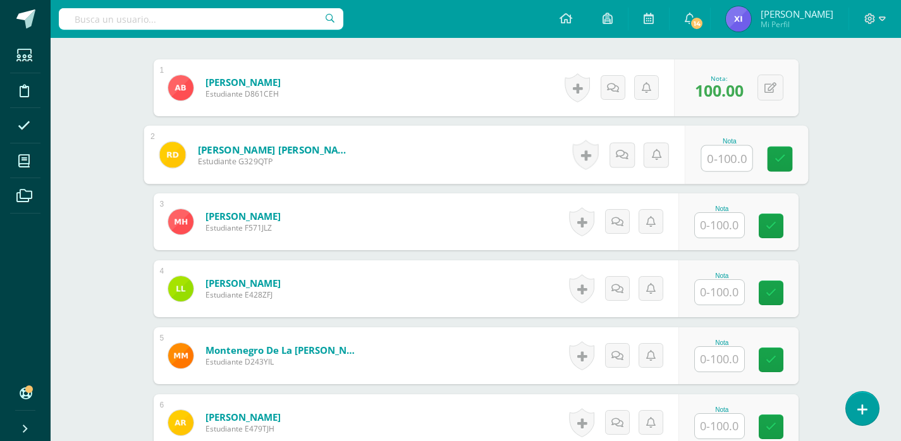
click at [720, 224] on input "text" at bounding box center [719, 225] width 49 height 25
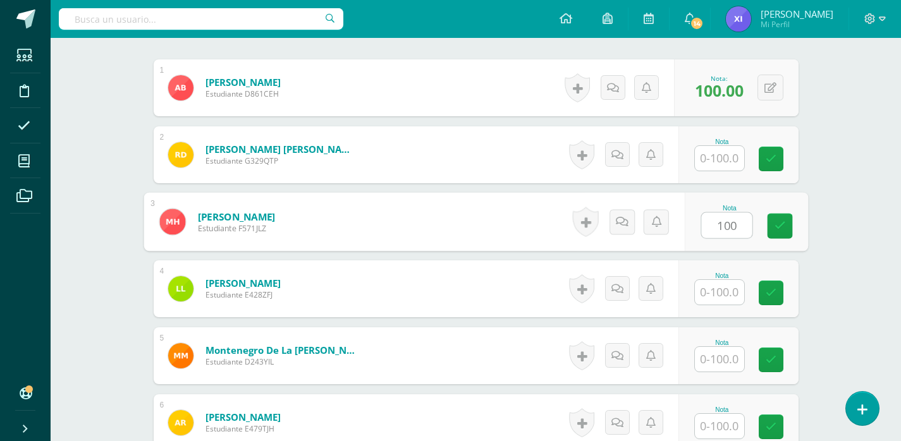
type input "100"
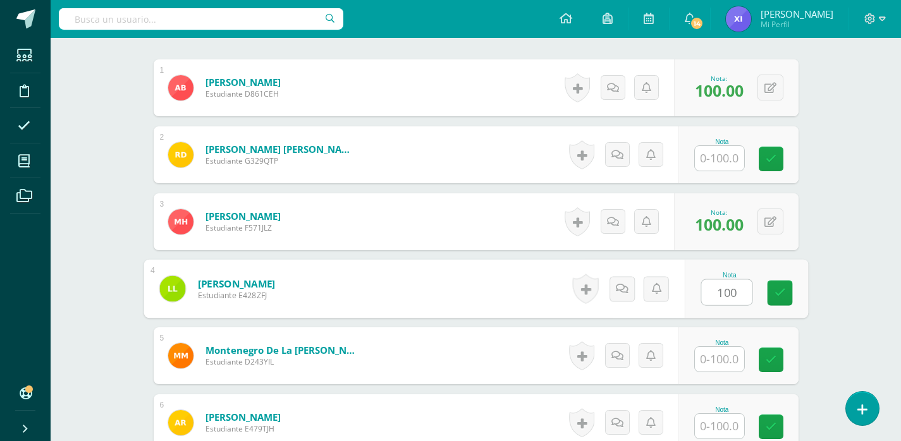
type input "100"
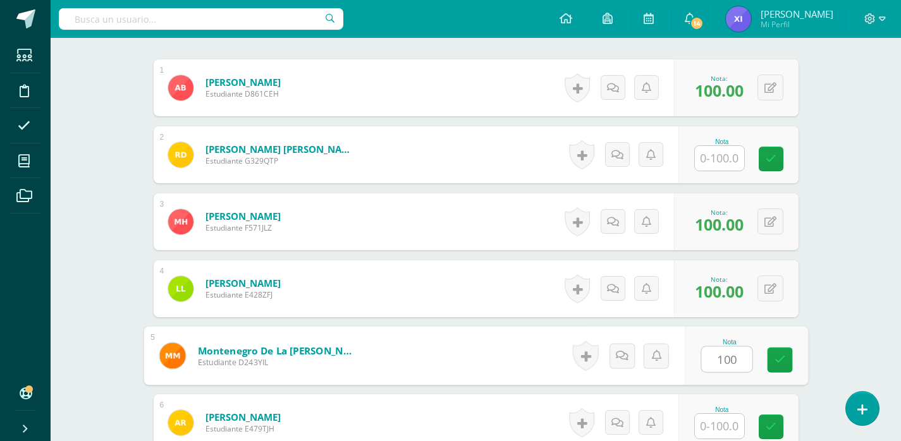
type input "100"
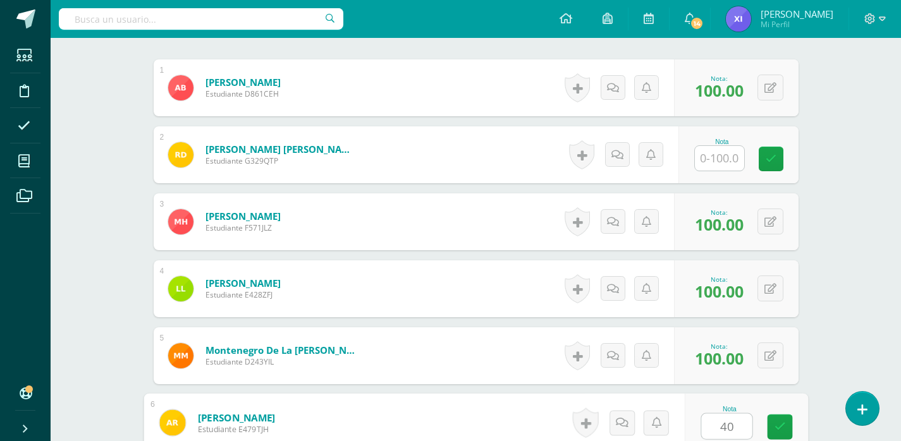
type input "40"
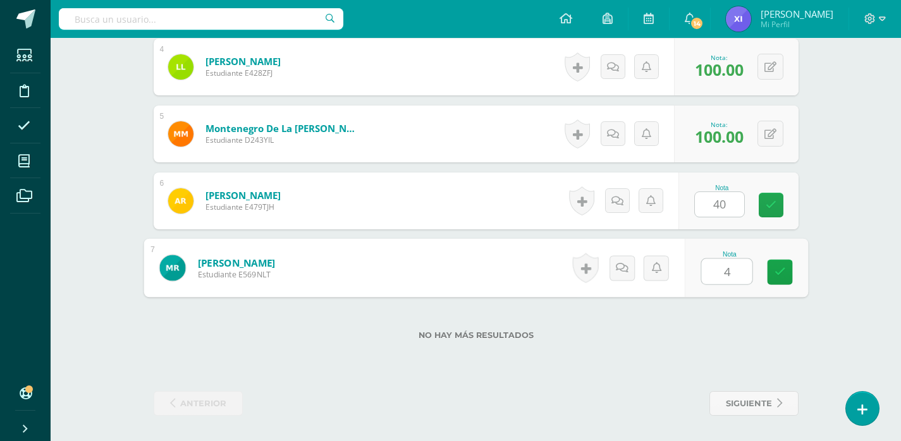
type input "40"
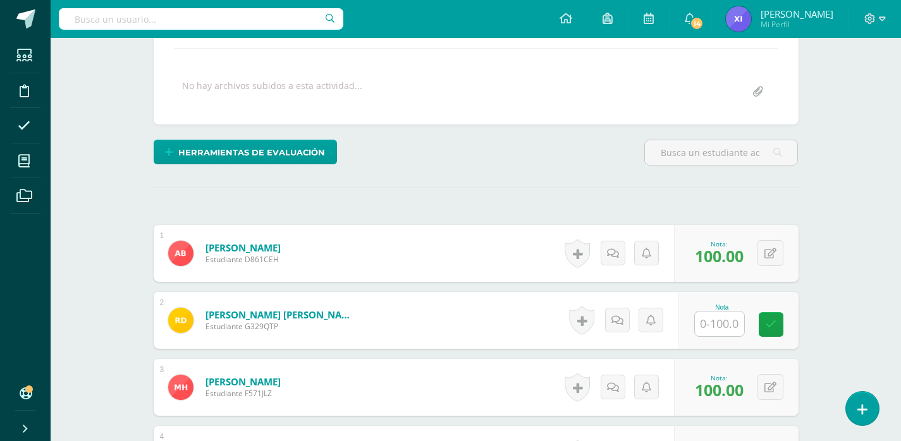
scroll to position [159, 0]
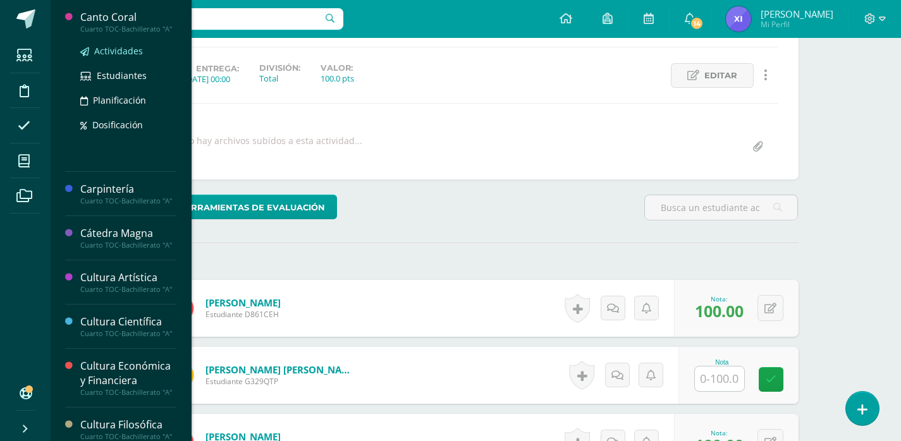
click at [111, 57] on span "Actividades" at bounding box center [118, 51] width 49 height 12
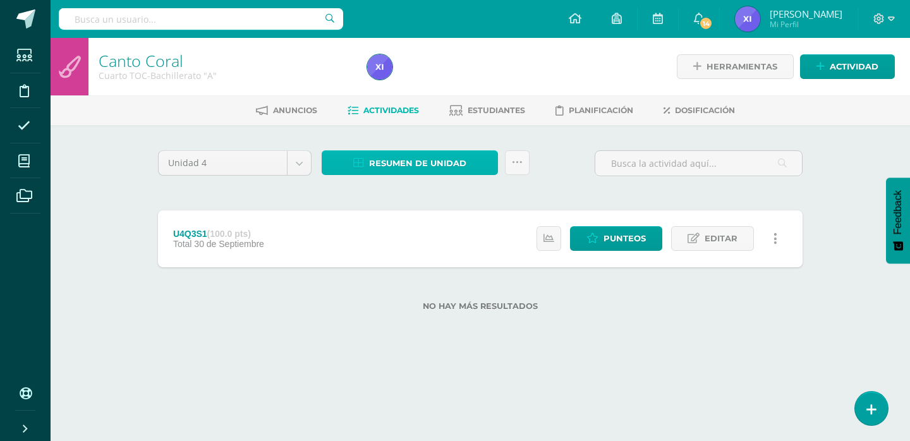
click at [433, 165] on span "Resumen de unidad" at bounding box center [417, 163] width 97 height 23
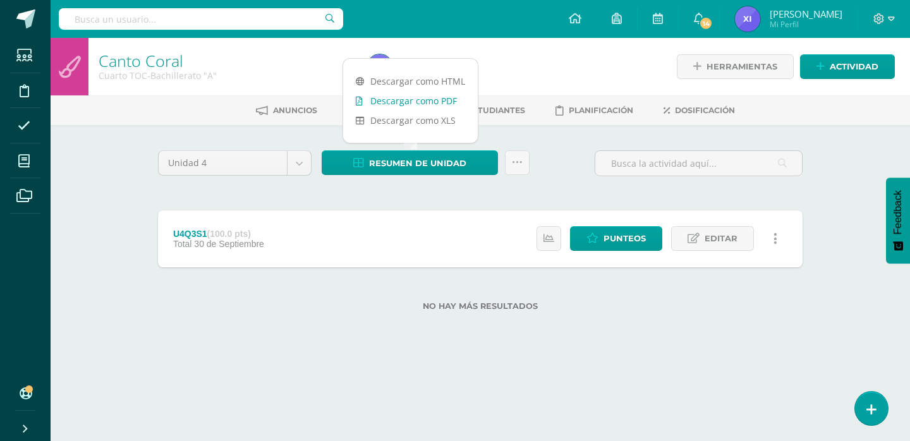
click at [428, 101] on link "Descargar como PDF" at bounding box center [410, 101] width 135 height 20
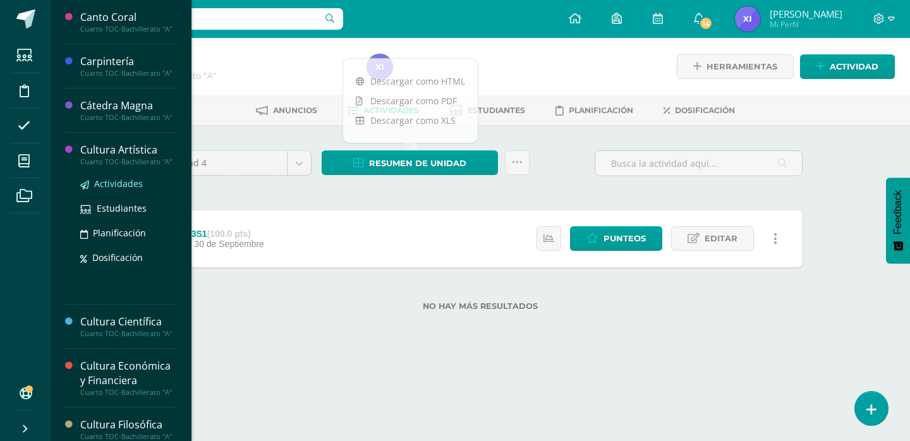
click at [111, 190] on span "Actividades" at bounding box center [118, 184] width 49 height 12
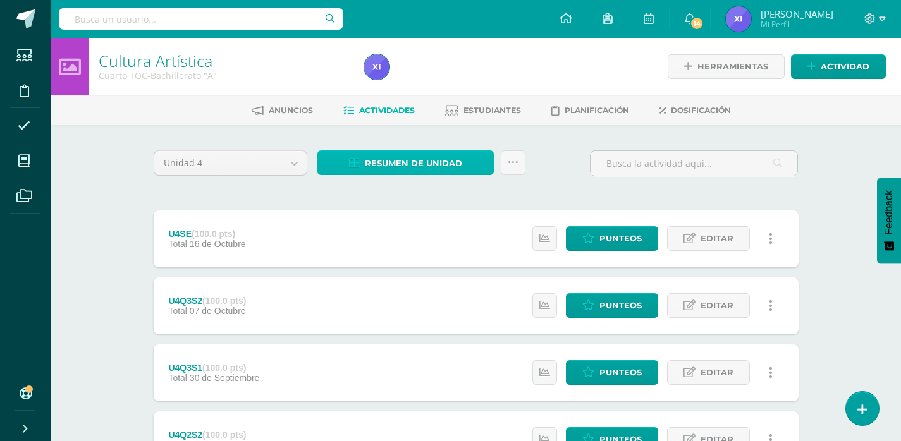
click at [440, 169] on span "Resumen de unidad" at bounding box center [413, 163] width 97 height 23
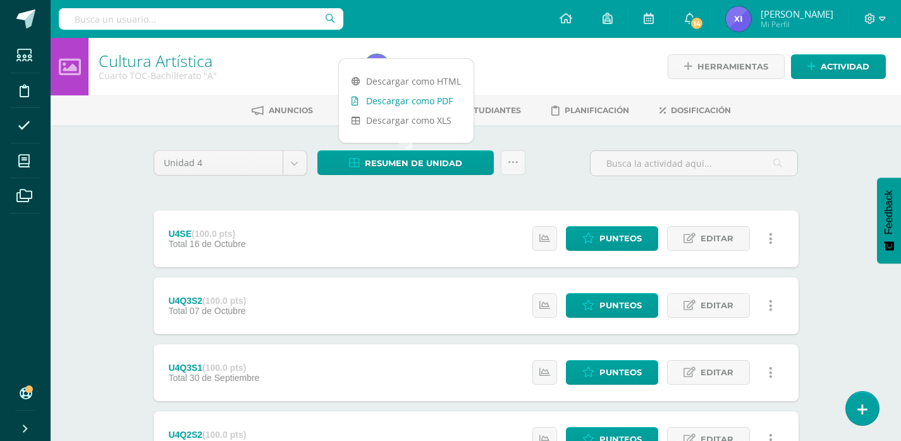
click at [423, 102] on link "Descargar como PDF" at bounding box center [406, 101] width 135 height 20
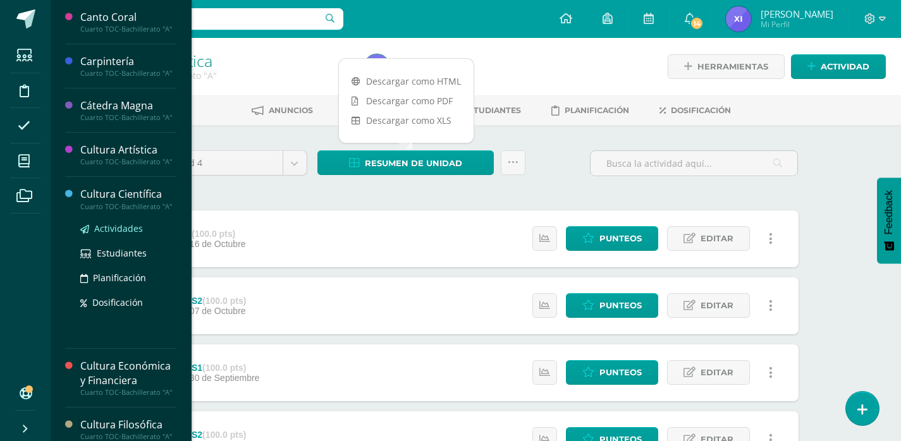
click at [123, 234] on span "Actividades" at bounding box center [118, 228] width 49 height 12
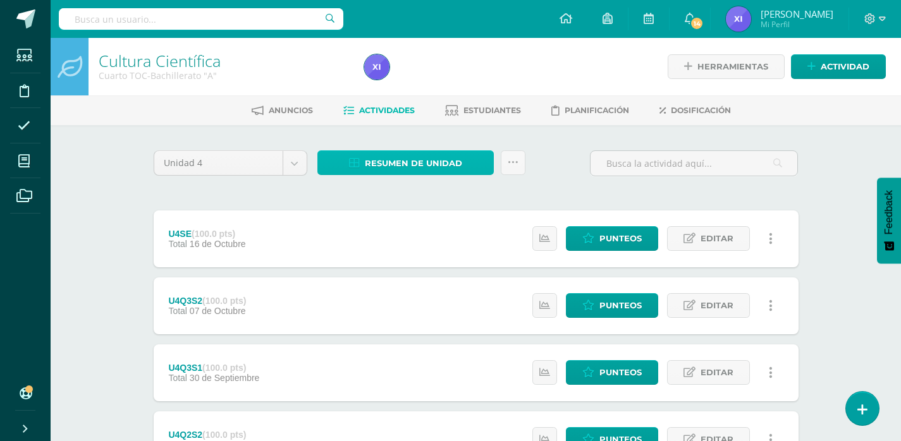
click at [466, 166] on link "Resumen de unidad" at bounding box center [405, 162] width 176 height 25
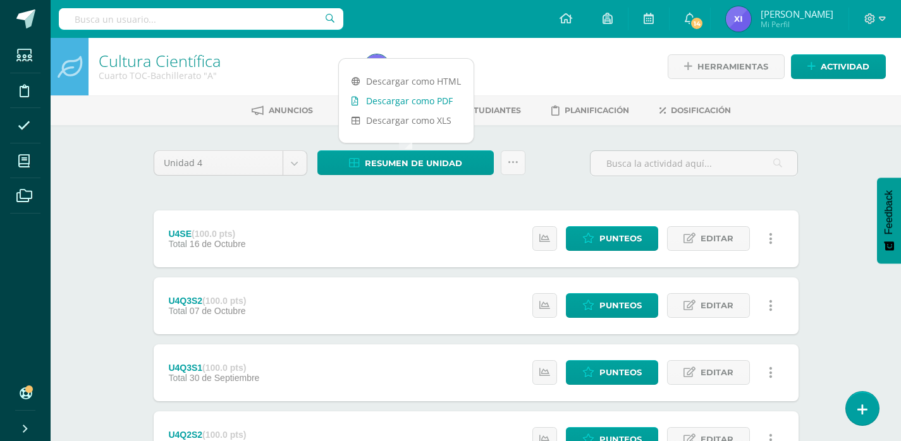
click at [440, 104] on link "Descargar como PDF" at bounding box center [406, 101] width 135 height 20
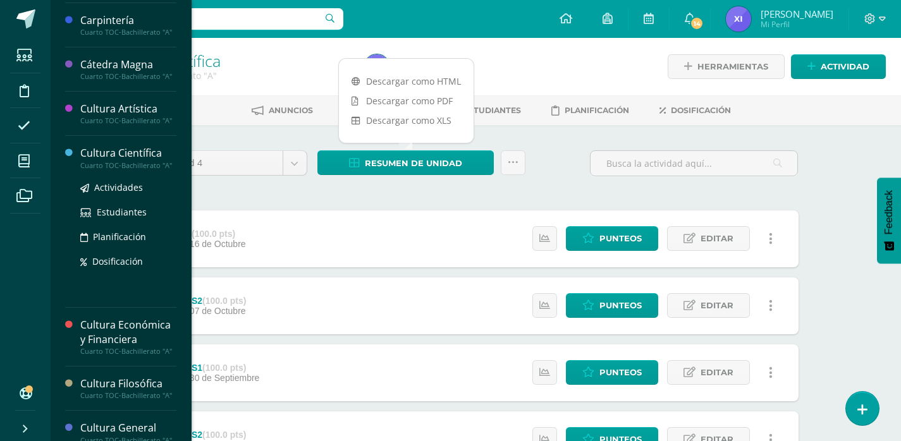
scroll to position [63, 0]
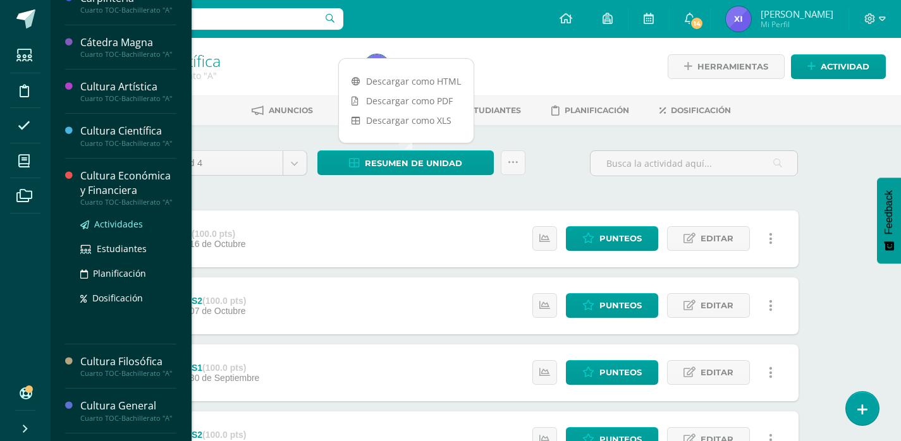
click at [124, 230] on span "Actividades" at bounding box center [118, 224] width 49 height 12
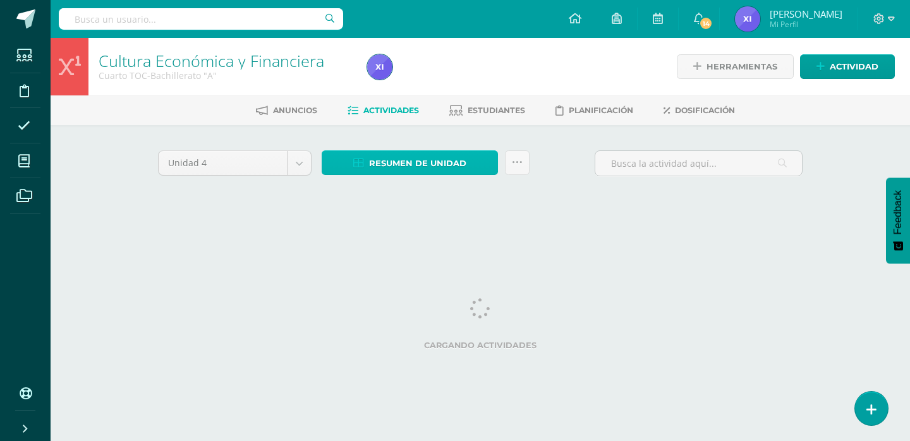
click at [434, 170] on span "Resumen de unidad" at bounding box center [417, 163] width 97 height 23
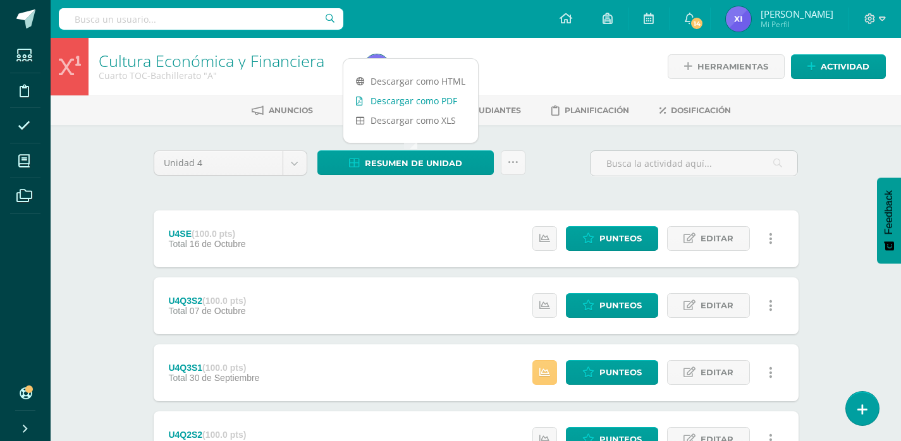
click at [442, 104] on link "Descargar como PDF" at bounding box center [410, 101] width 135 height 20
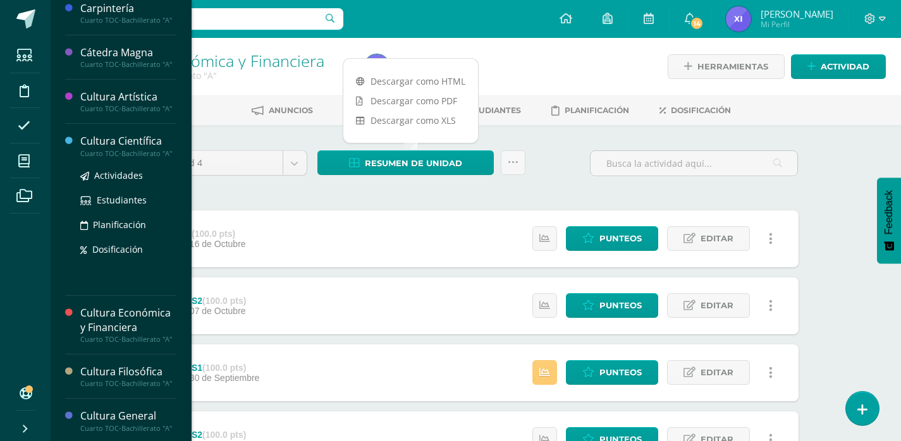
scroll to position [126, 0]
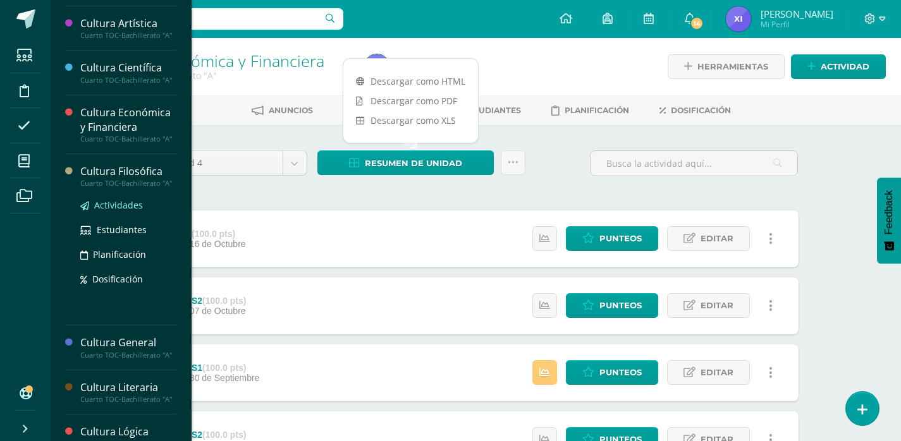
click at [128, 211] on span "Actividades" at bounding box center [118, 205] width 49 height 12
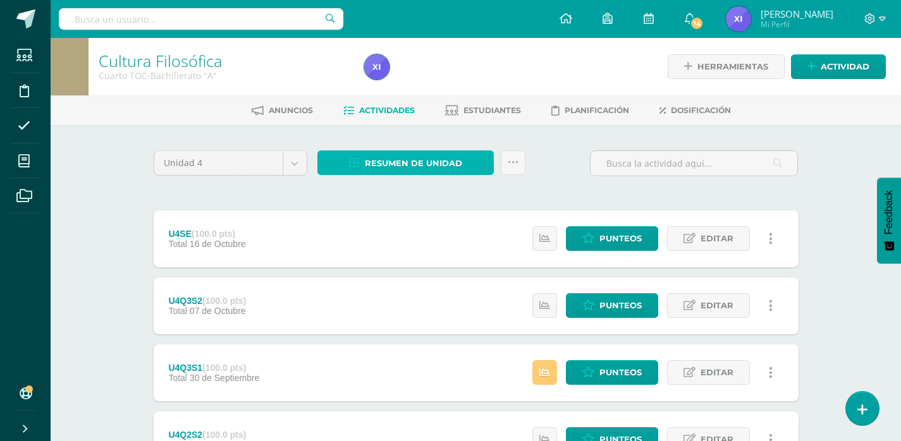
click at [458, 166] on span "Resumen de unidad" at bounding box center [413, 163] width 97 height 23
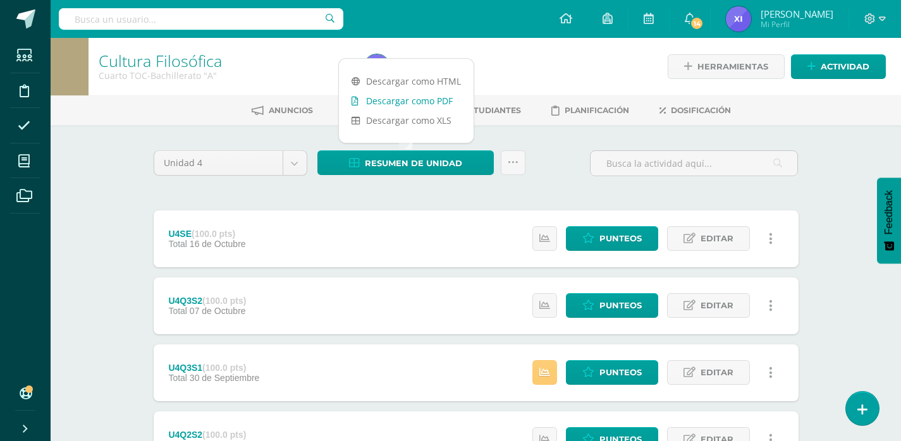
click at [437, 100] on link "Descargar como PDF" at bounding box center [406, 101] width 135 height 20
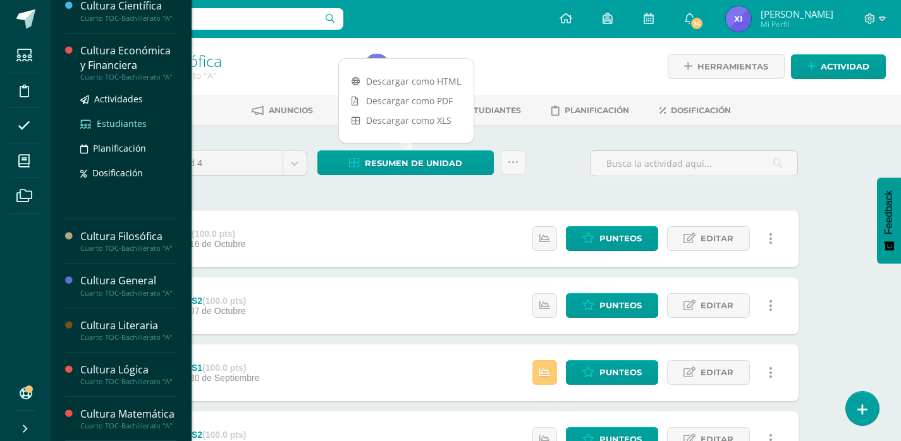
scroll to position [190, 0]
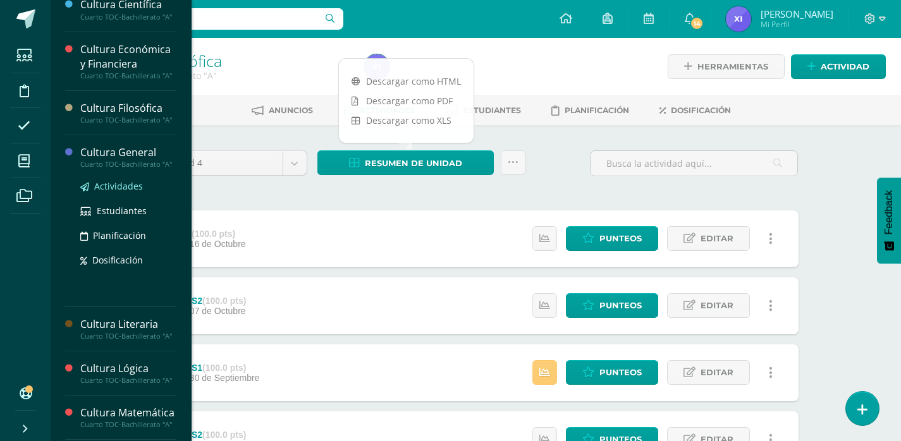
click at [126, 192] on span "Actividades" at bounding box center [118, 186] width 49 height 12
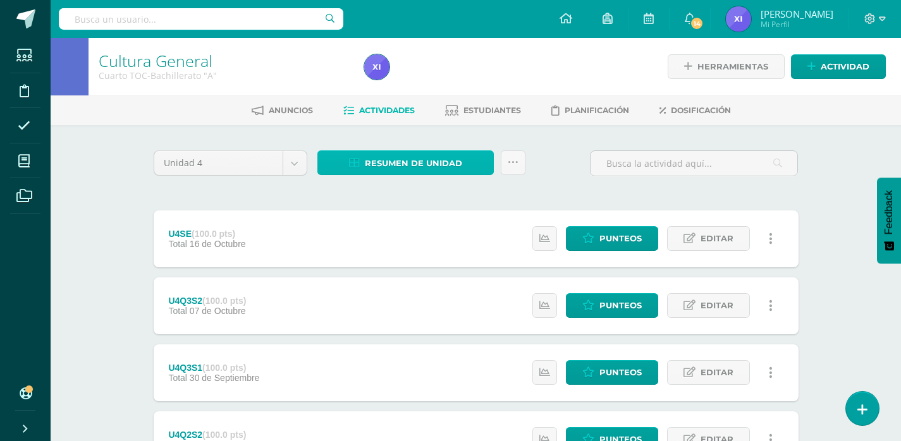
click at [451, 164] on span "Resumen de unidad" at bounding box center [413, 163] width 97 height 23
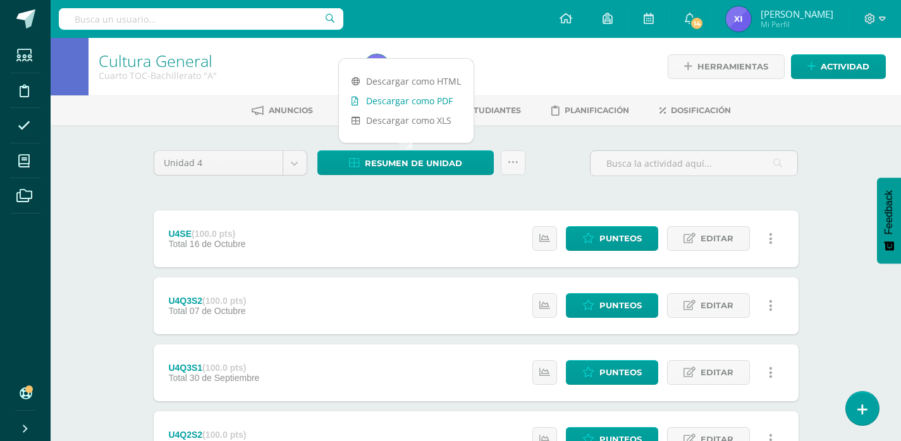
click at [439, 103] on link "Descargar como PDF" at bounding box center [406, 101] width 135 height 20
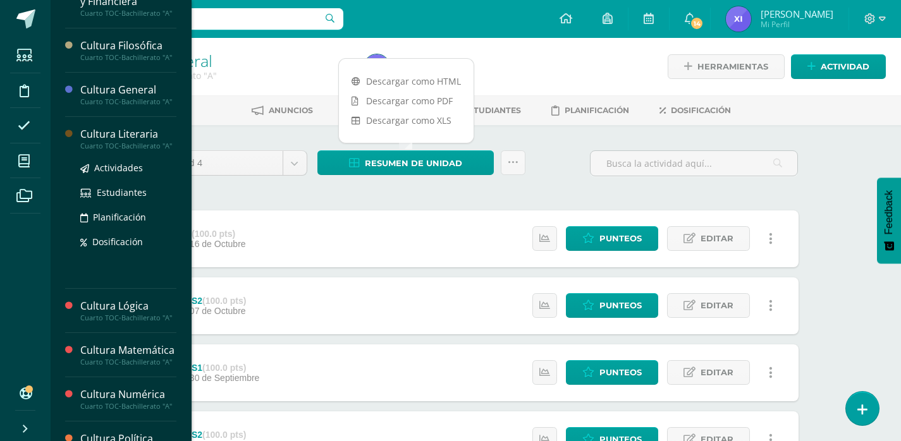
scroll to position [253, 0]
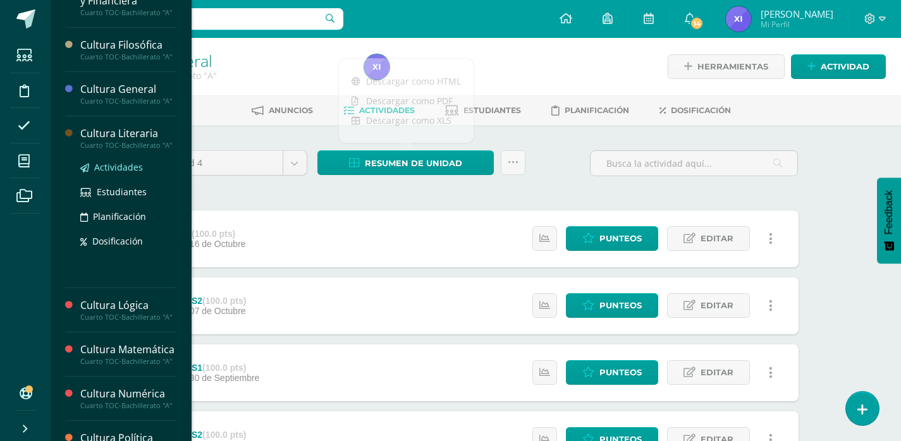
click at [119, 173] on span "Actividades" at bounding box center [118, 167] width 49 height 12
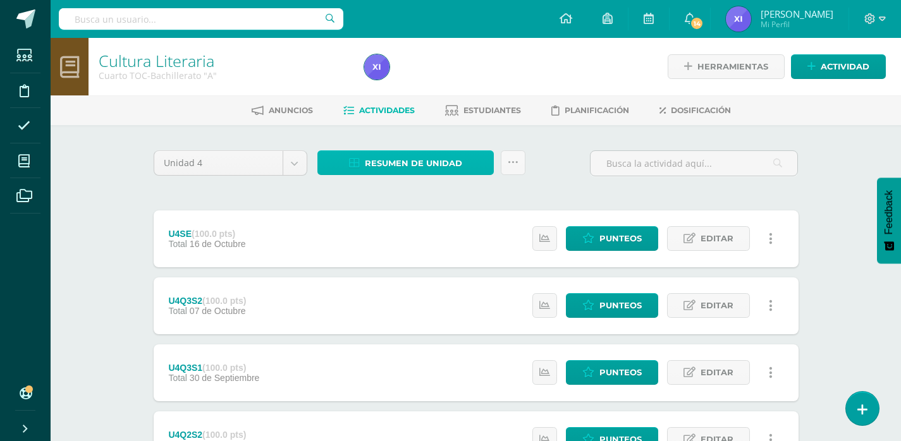
click at [408, 163] on span "Resumen de unidad" at bounding box center [413, 163] width 97 height 23
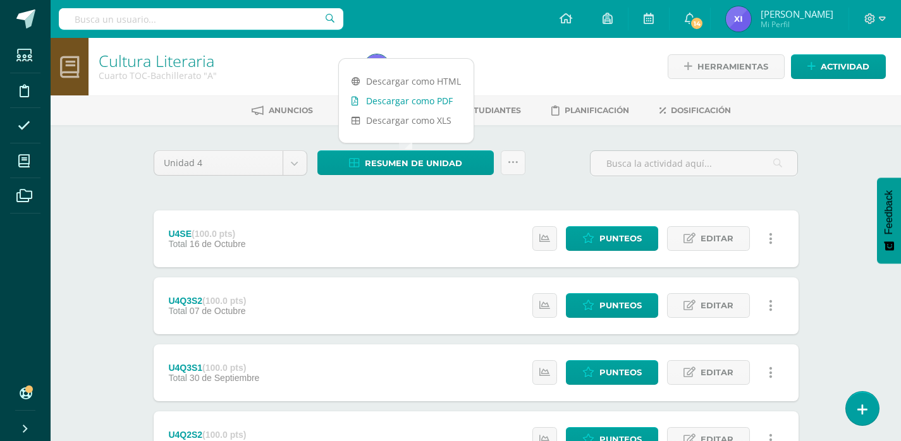
click at [435, 97] on link "Descargar como PDF" at bounding box center [406, 101] width 135 height 20
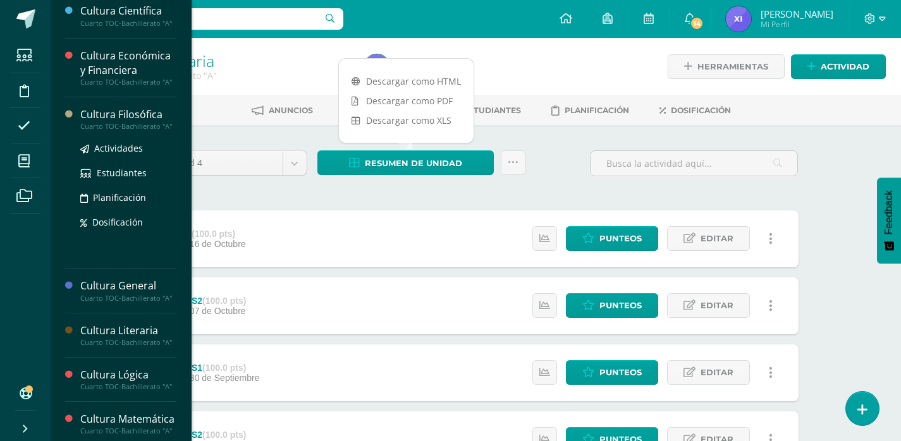
scroll to position [253, 0]
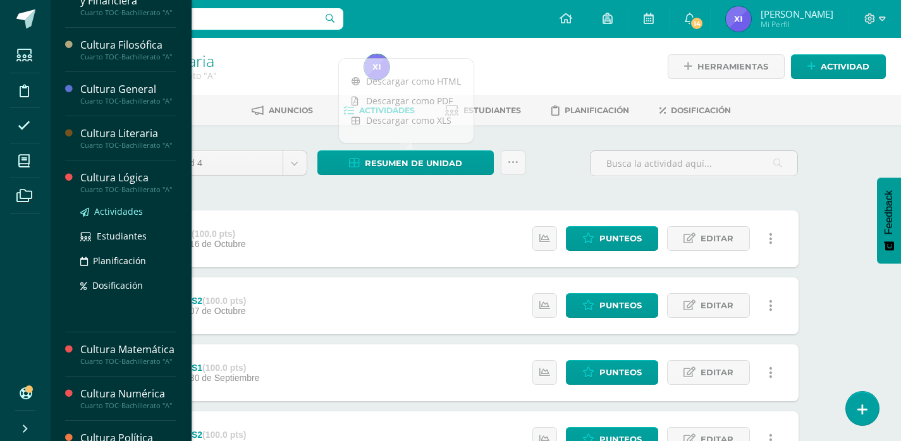
click at [111, 217] on span "Actividades" at bounding box center [118, 211] width 49 height 12
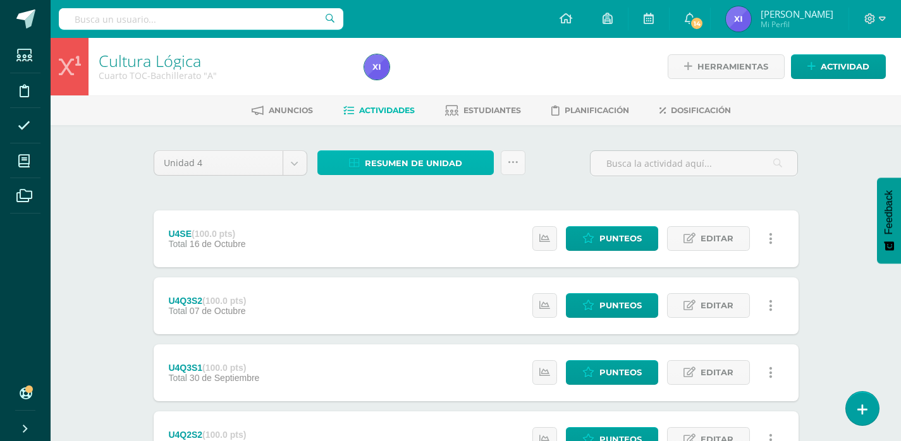
click at [452, 169] on span "Resumen de unidad" at bounding box center [413, 163] width 97 height 23
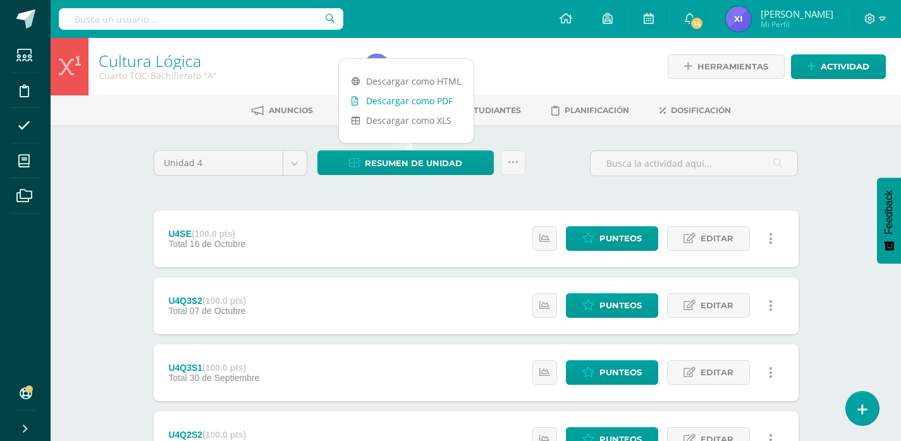
click at [442, 100] on link "Descargar como PDF" at bounding box center [406, 101] width 135 height 20
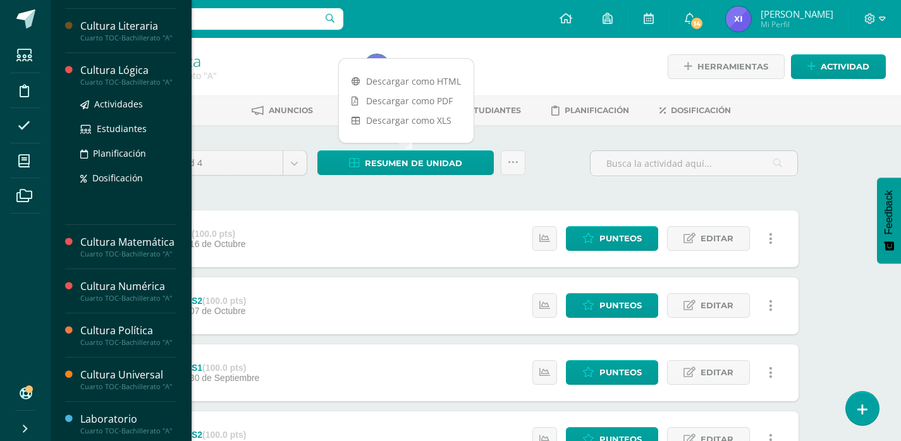
scroll to position [379, 0]
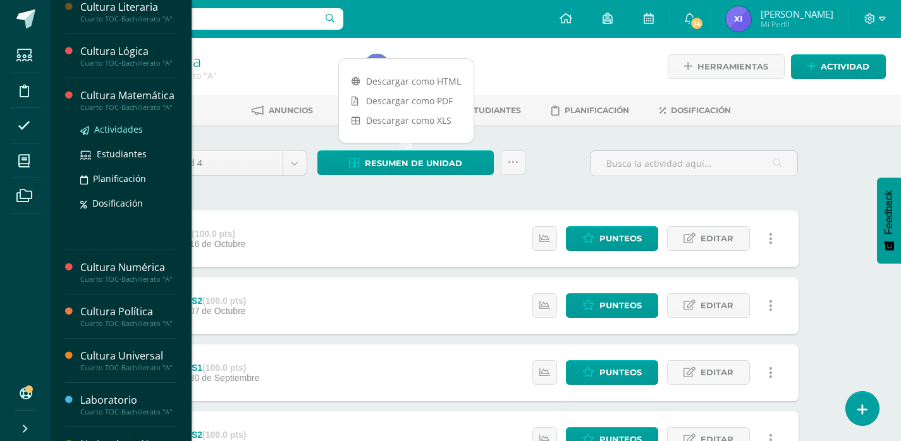
click at [111, 135] on span "Actividades" at bounding box center [118, 129] width 49 height 12
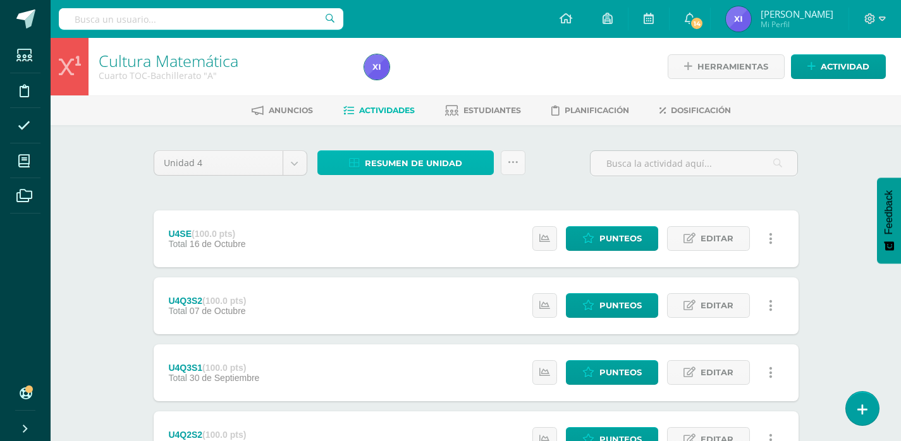
click at [445, 168] on span "Resumen de unidad" at bounding box center [413, 163] width 97 height 23
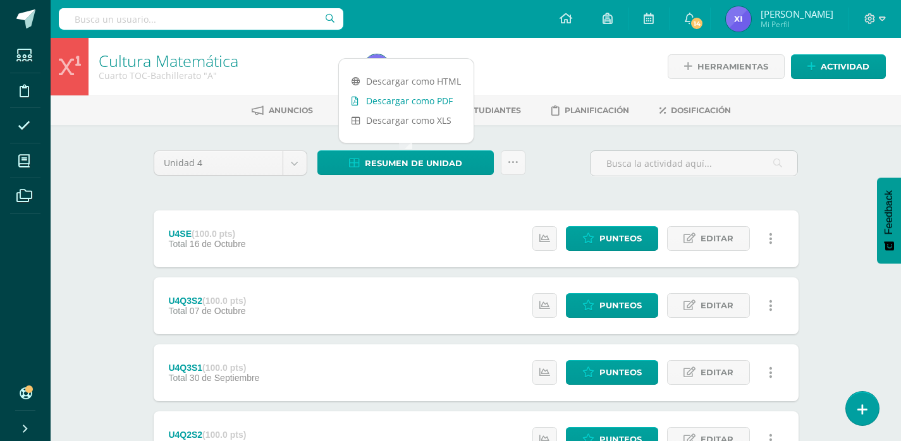
click at [436, 104] on link "Descargar como PDF" at bounding box center [406, 101] width 135 height 20
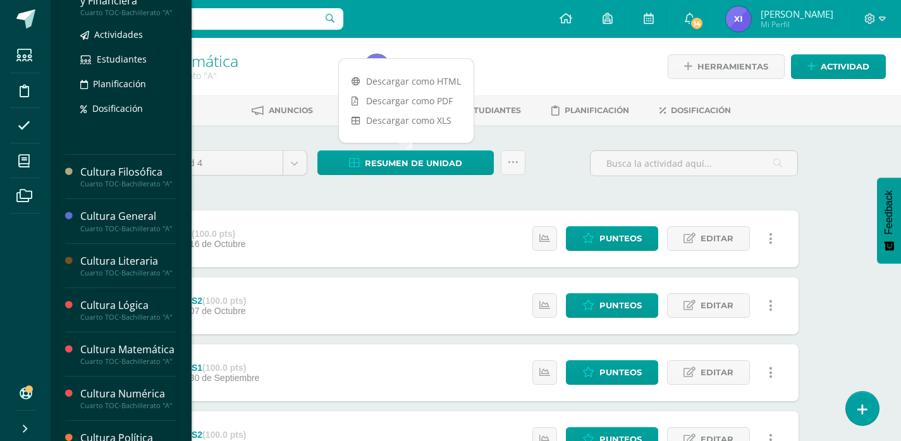
scroll to position [379, 0]
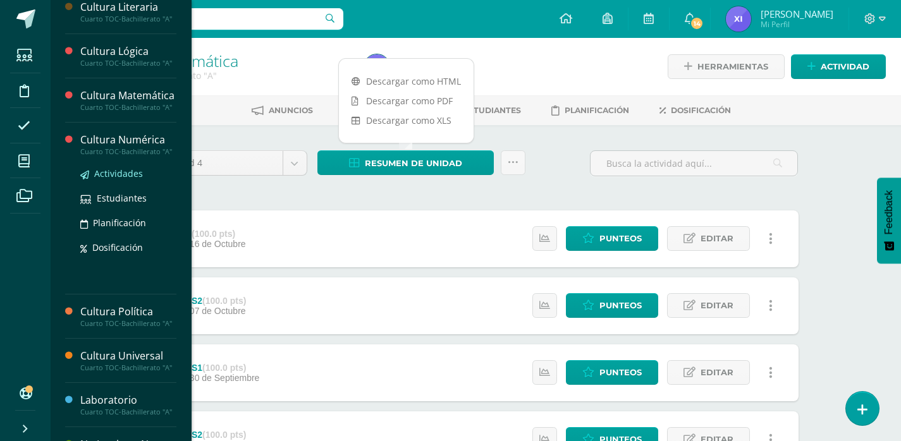
click at [119, 179] on span "Actividades" at bounding box center [118, 173] width 49 height 12
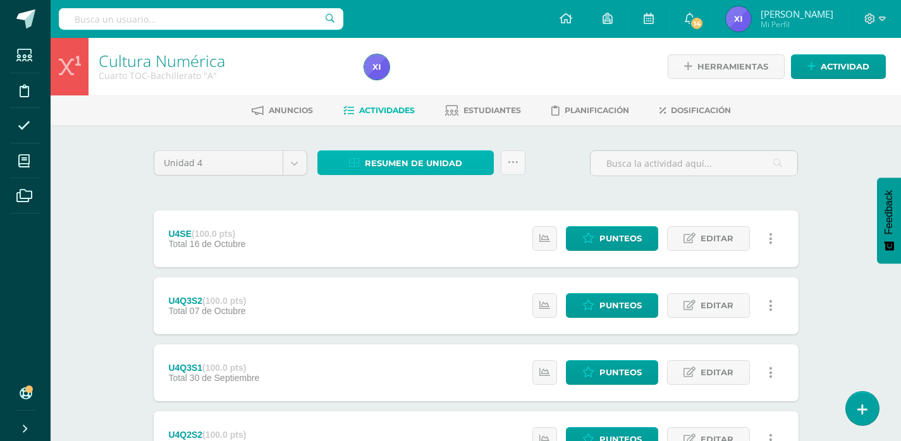
click at [432, 169] on span "Resumen de unidad" at bounding box center [413, 163] width 97 height 23
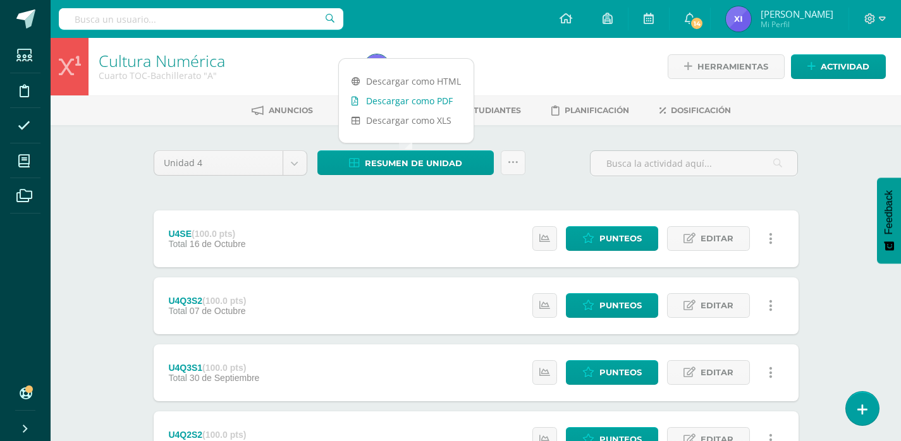
click at [425, 100] on link "Descargar como PDF" at bounding box center [406, 101] width 135 height 20
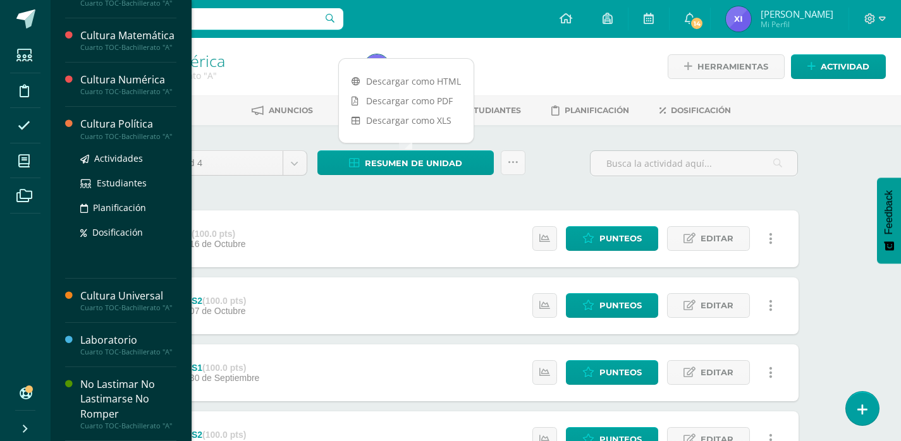
scroll to position [506, 0]
click at [123, 164] on span "Actividades" at bounding box center [118, 158] width 49 height 12
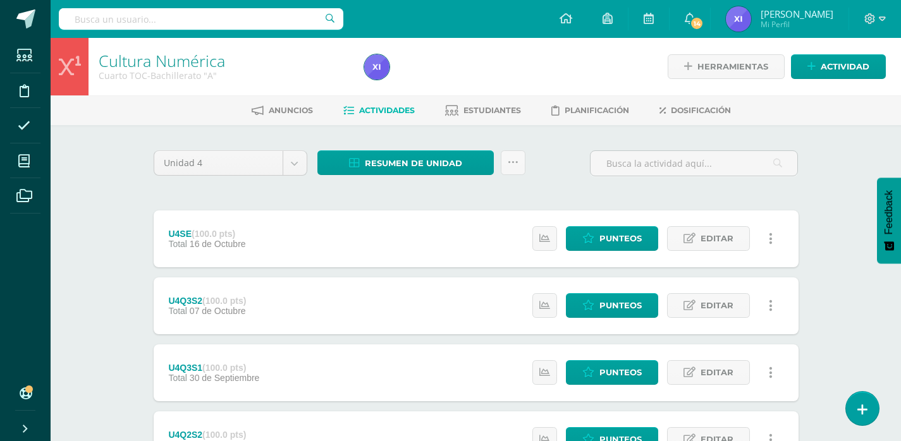
scroll to position [468, 0]
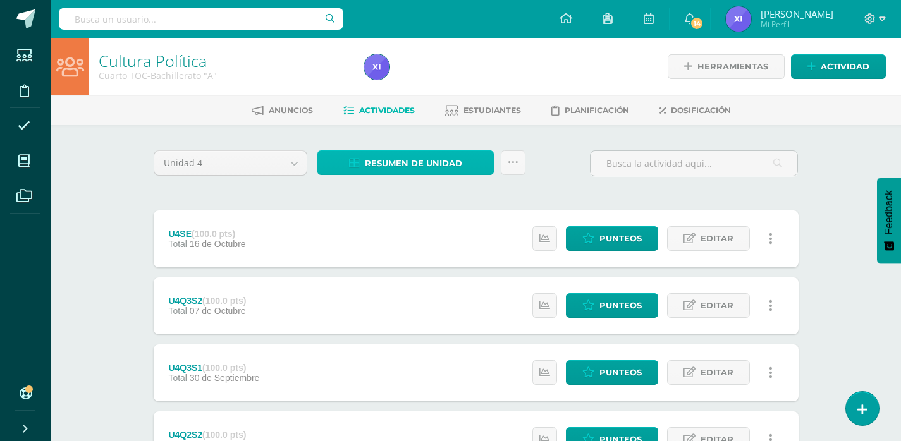
click at [449, 161] on span "Resumen de unidad" at bounding box center [413, 163] width 97 height 23
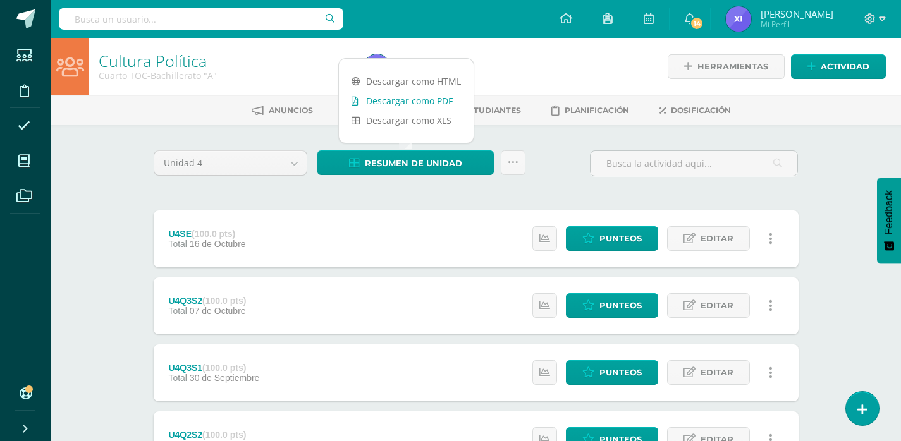
click at [446, 107] on link "Descargar como PDF" at bounding box center [406, 101] width 135 height 20
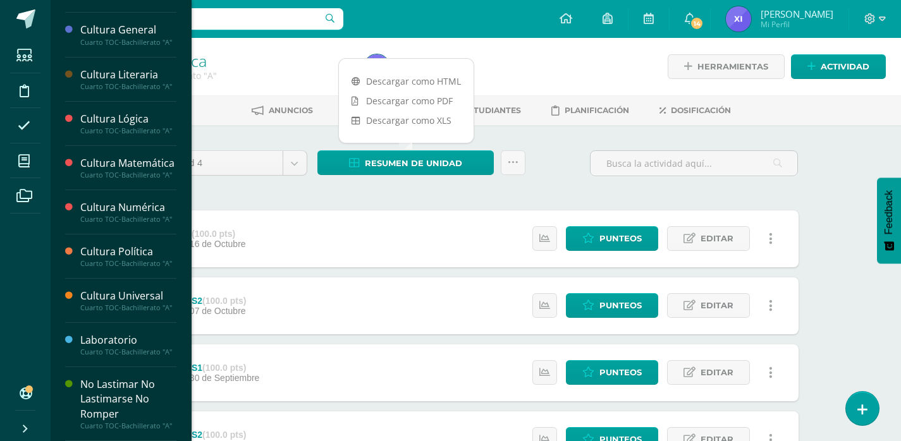
scroll to position [468, 0]
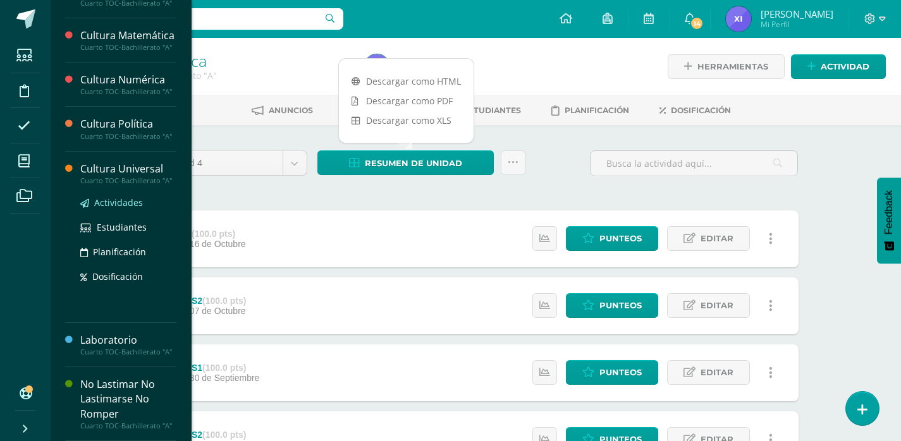
click at [112, 209] on span "Actividades" at bounding box center [118, 203] width 49 height 12
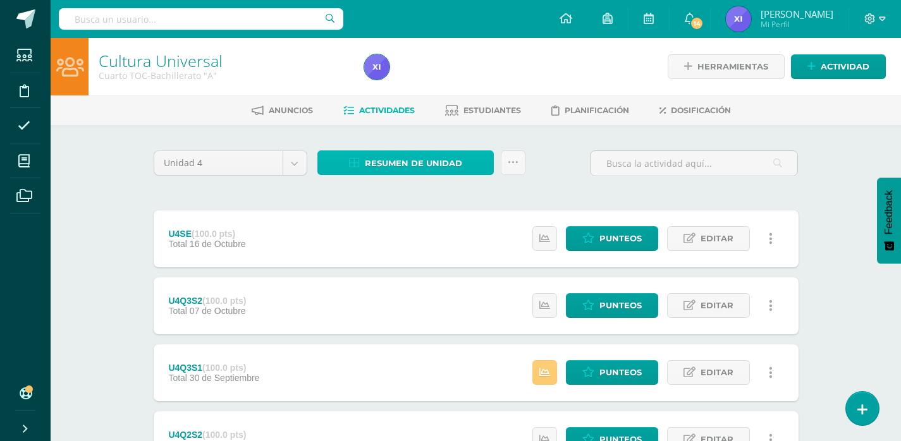
click at [390, 158] on span "Resumen de unidad" at bounding box center [413, 163] width 97 height 23
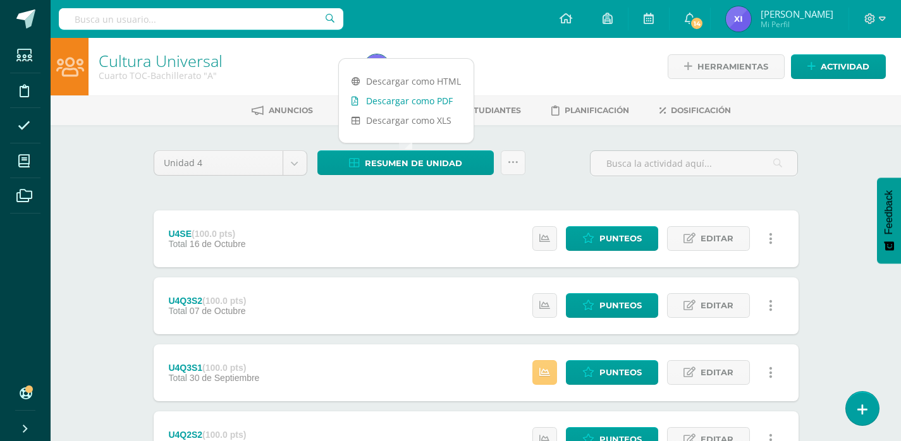
click at [408, 102] on link "Descargar como PDF" at bounding box center [406, 101] width 135 height 20
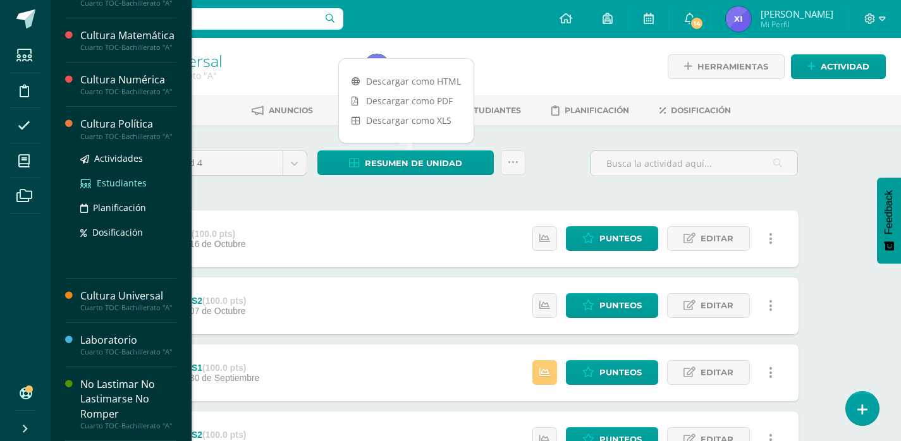
scroll to position [566, 0]
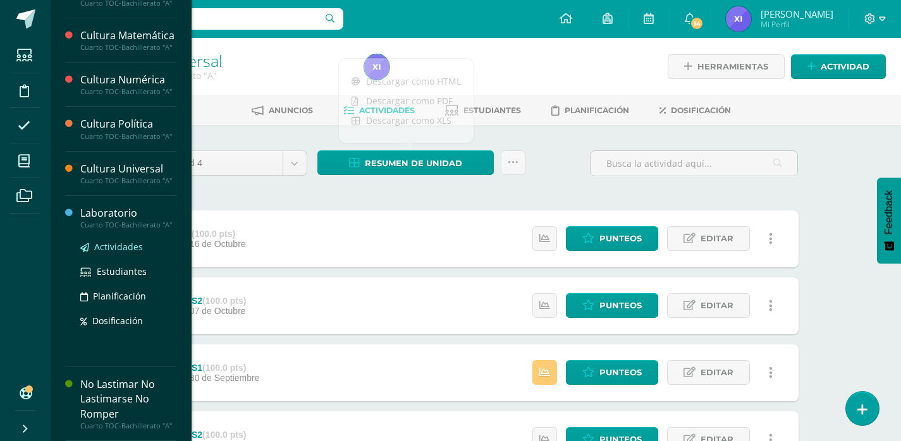
click at [121, 253] on span "Actividades" at bounding box center [118, 247] width 49 height 12
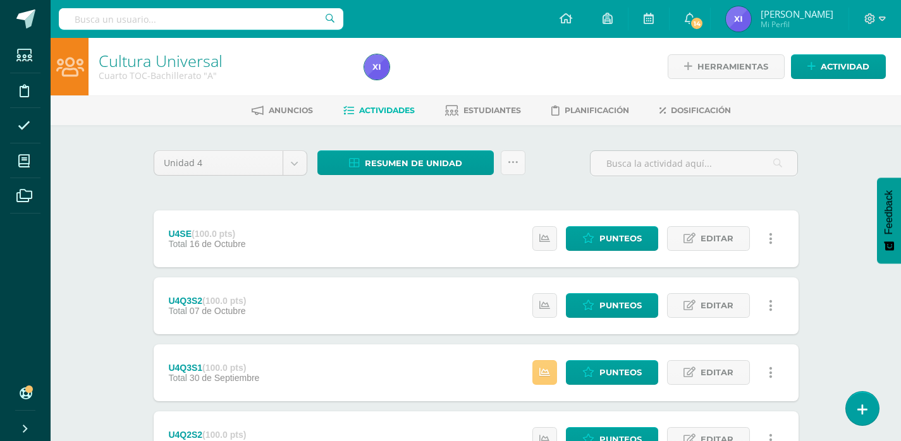
scroll to position [468, 0]
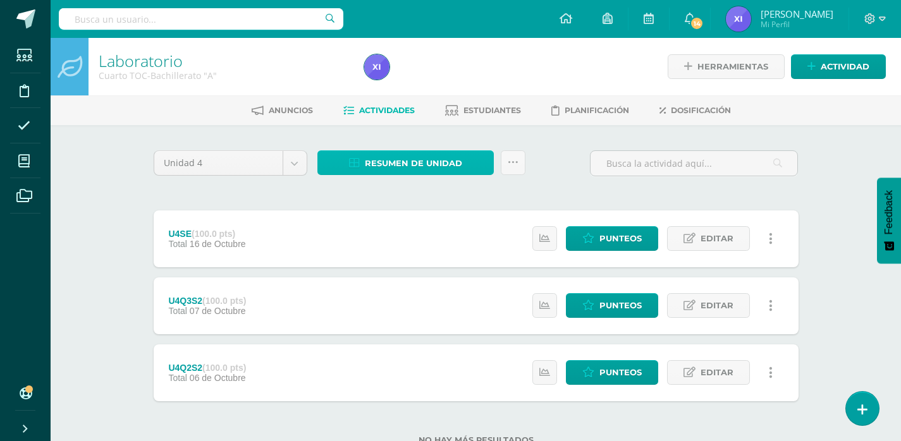
click at [427, 163] on span "Resumen de unidad" at bounding box center [413, 163] width 97 height 23
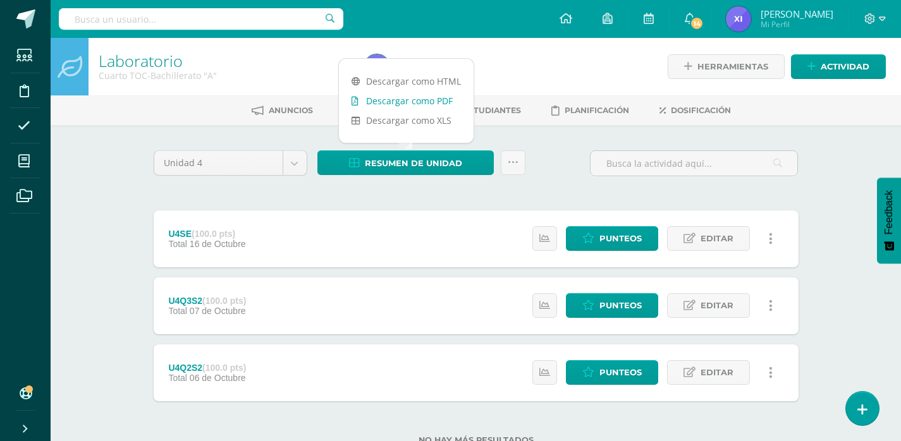
click at [427, 101] on link "Descargar como PDF" at bounding box center [406, 101] width 135 height 20
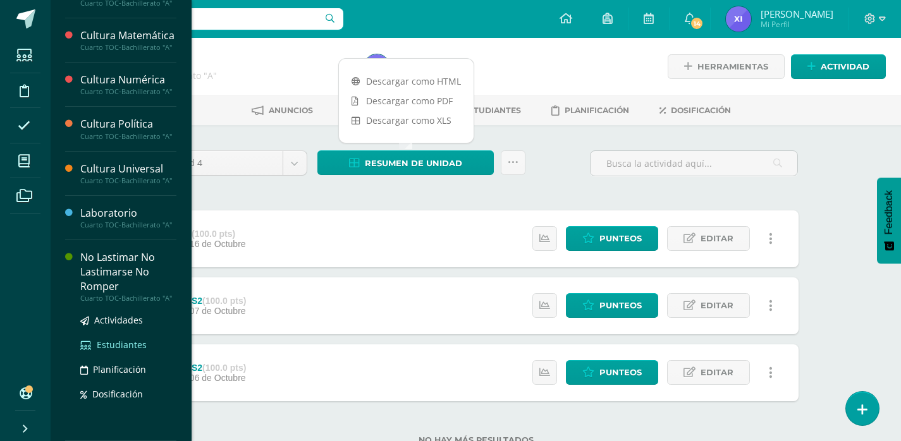
scroll to position [595, 0]
click at [126, 322] on span "Actividades" at bounding box center [118, 320] width 49 height 12
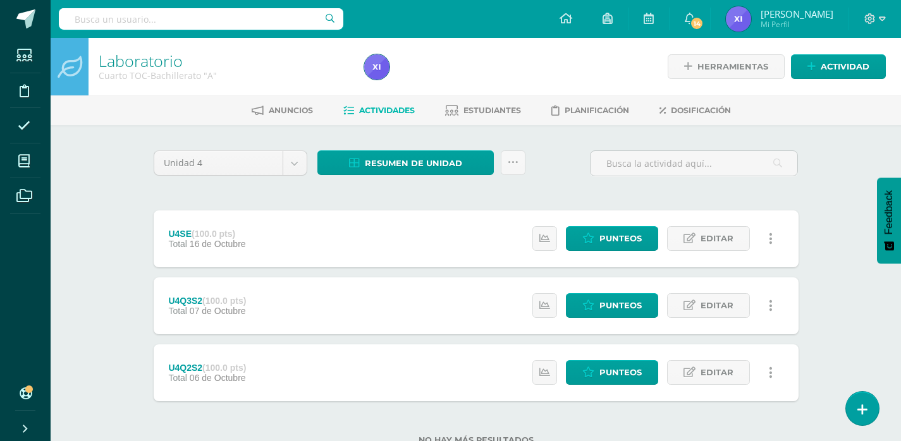
scroll to position [468, 0]
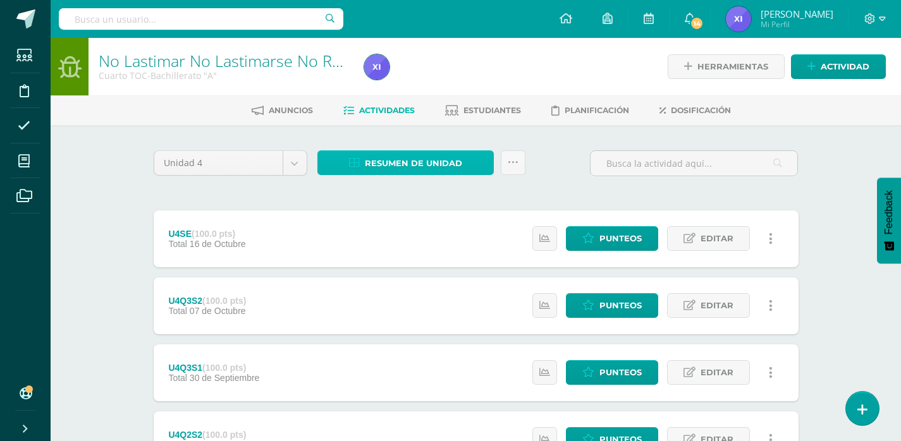
click at [437, 166] on span "Resumen de unidad" at bounding box center [413, 163] width 97 height 23
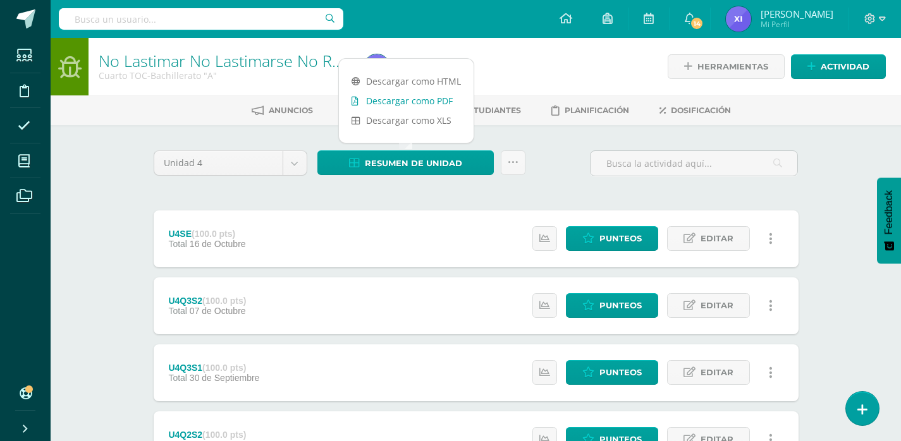
click at [441, 103] on link "Descargar como PDF" at bounding box center [406, 101] width 135 height 20
